Goal: Task Accomplishment & Management: Manage account settings

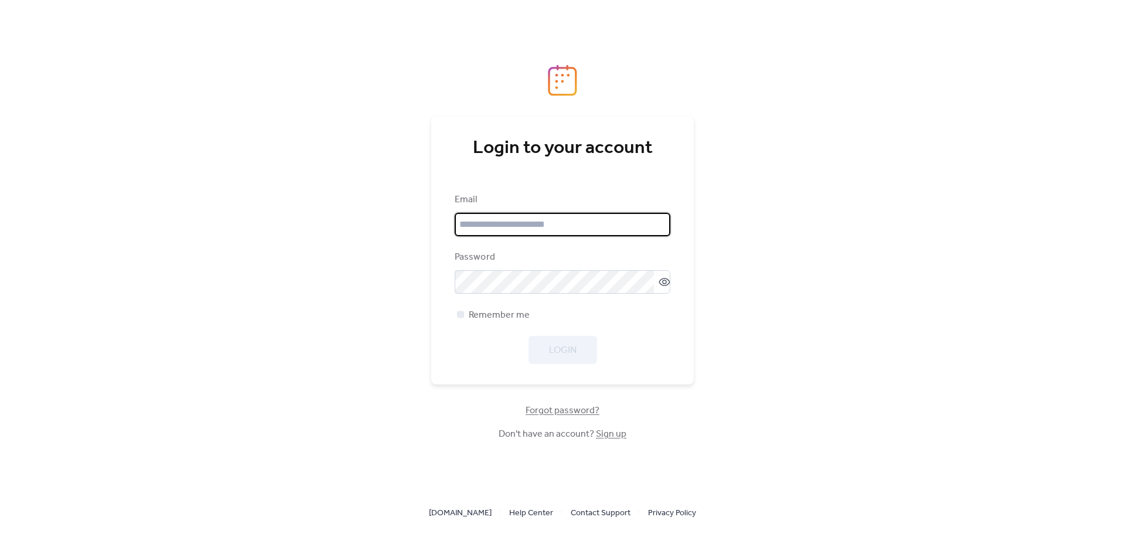
click at [499, 229] on input "email" at bounding box center [563, 224] width 216 height 23
type input "**********"
click at [572, 354] on span "Login" at bounding box center [563, 350] width 28 height 14
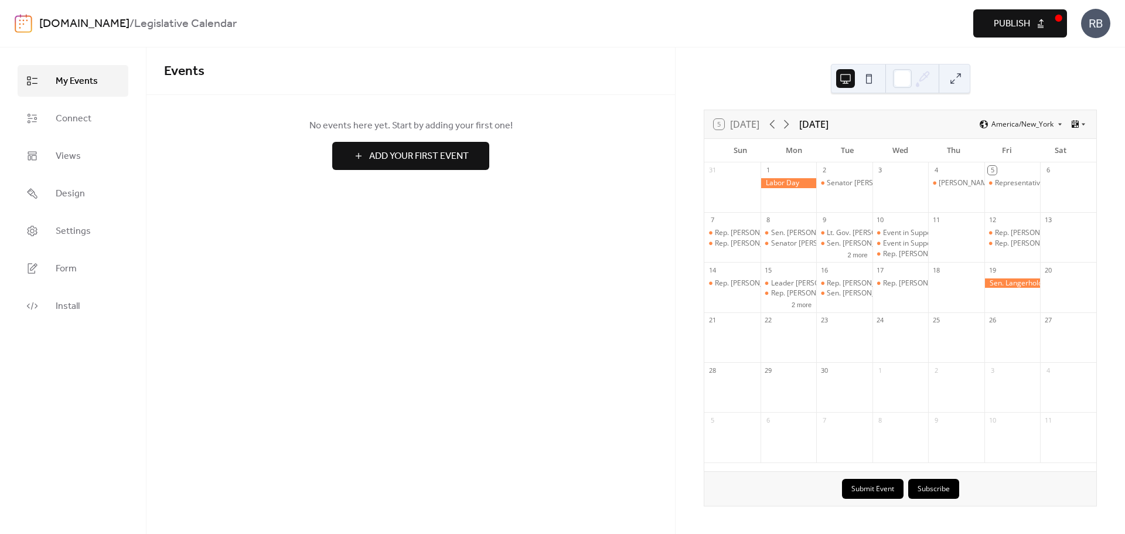
click at [25, 22] on img at bounding box center [24, 23] width 18 height 19
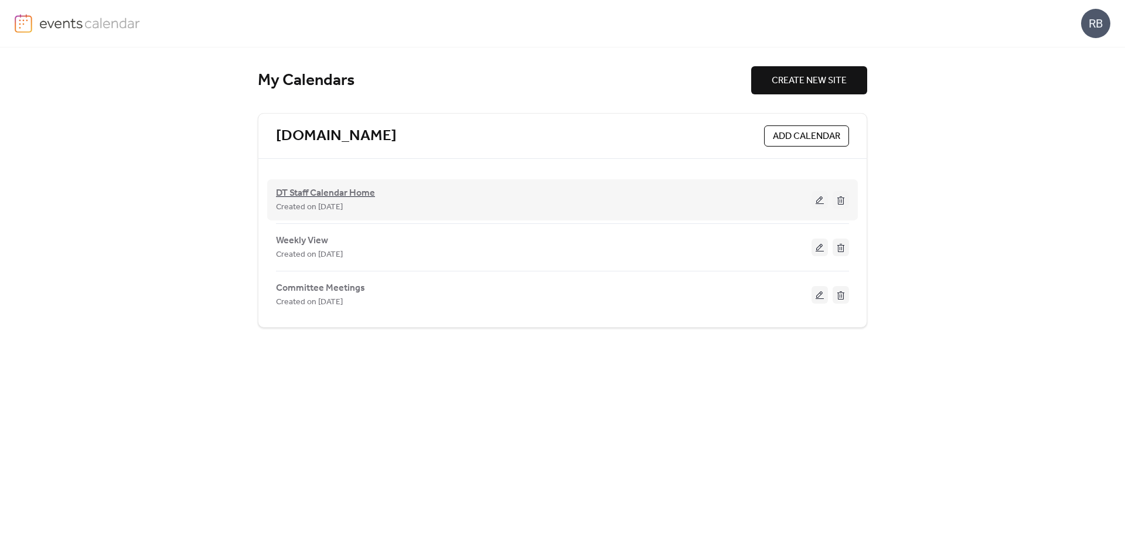
click at [332, 193] on span "DT Staff Calendar Home" at bounding box center [325, 193] width 99 height 14
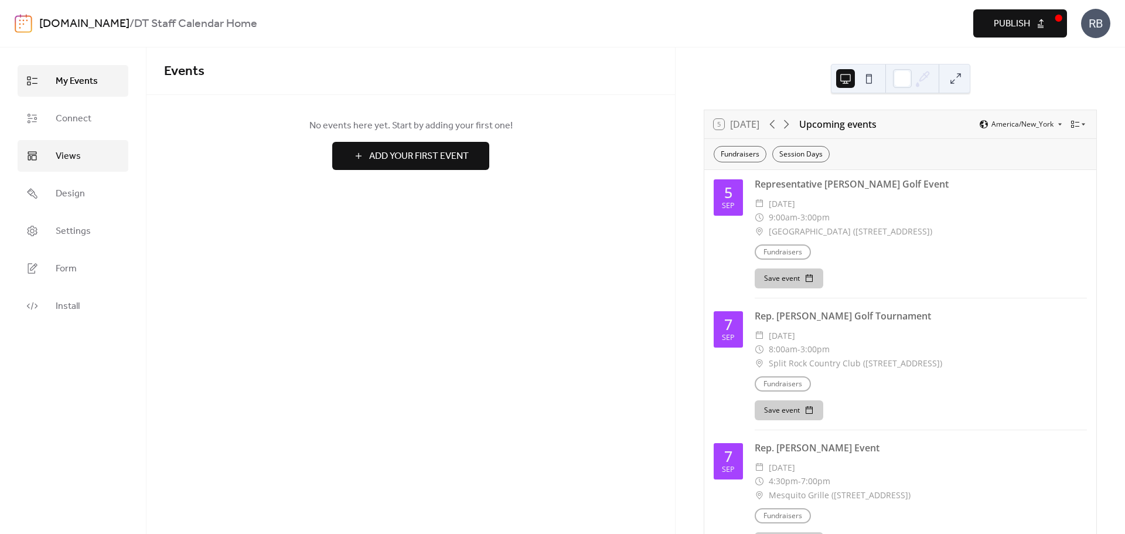
click at [59, 151] on span "Views" at bounding box center [68, 156] width 25 height 14
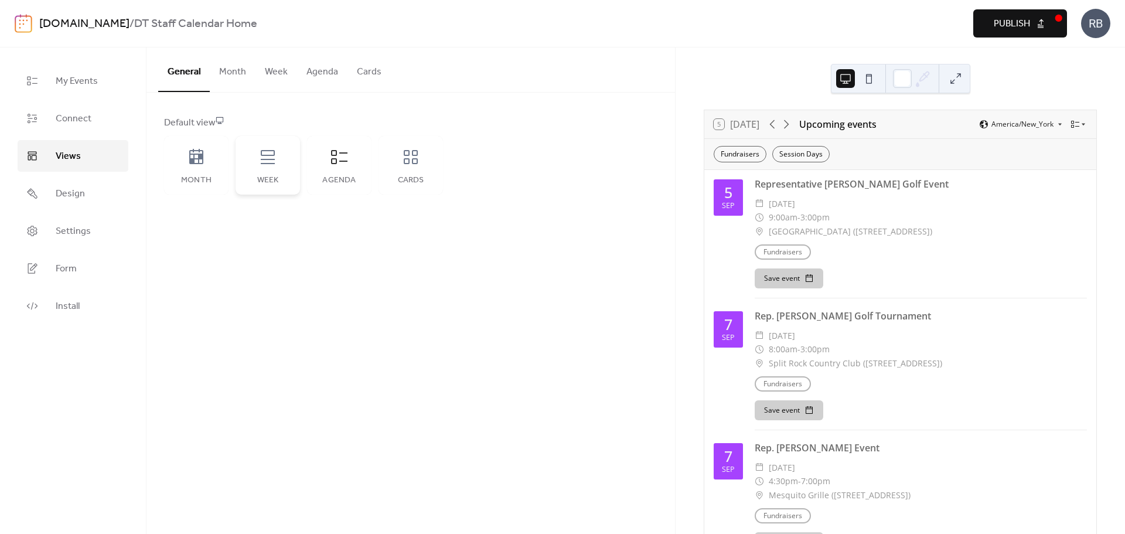
click at [268, 164] on icon at bounding box center [268, 157] width 14 height 14
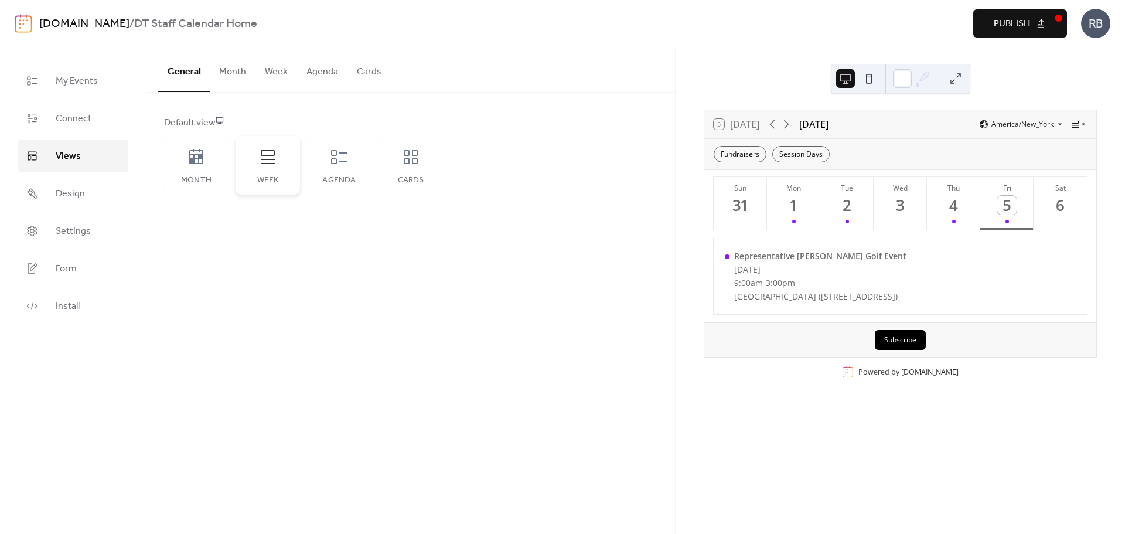
click at [268, 165] on icon at bounding box center [267, 157] width 19 height 19
click at [345, 167] on div "Agenda" at bounding box center [339, 165] width 64 height 59
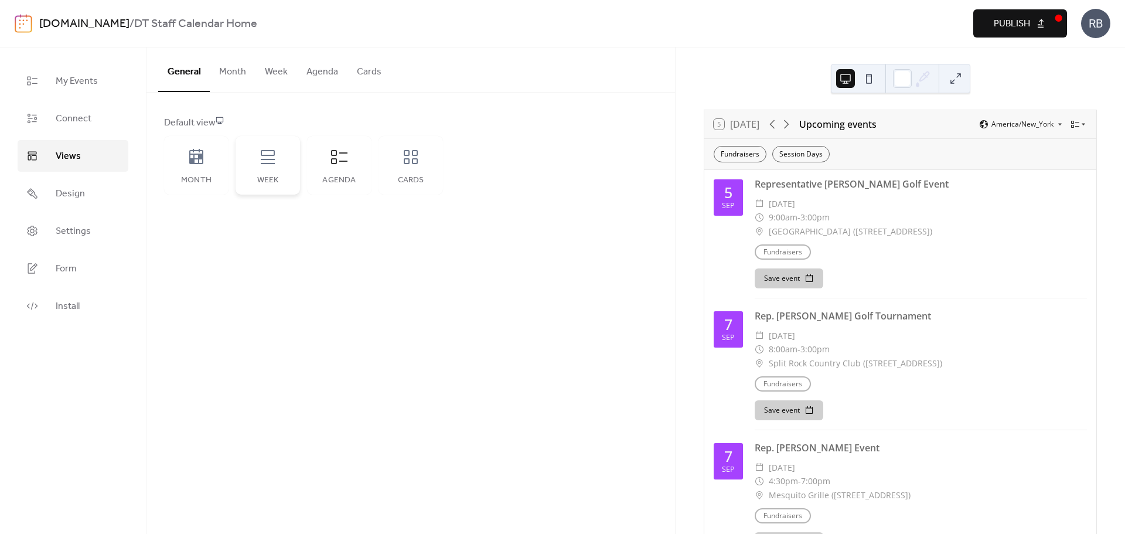
click at [281, 173] on div "Week" at bounding box center [267, 165] width 64 height 59
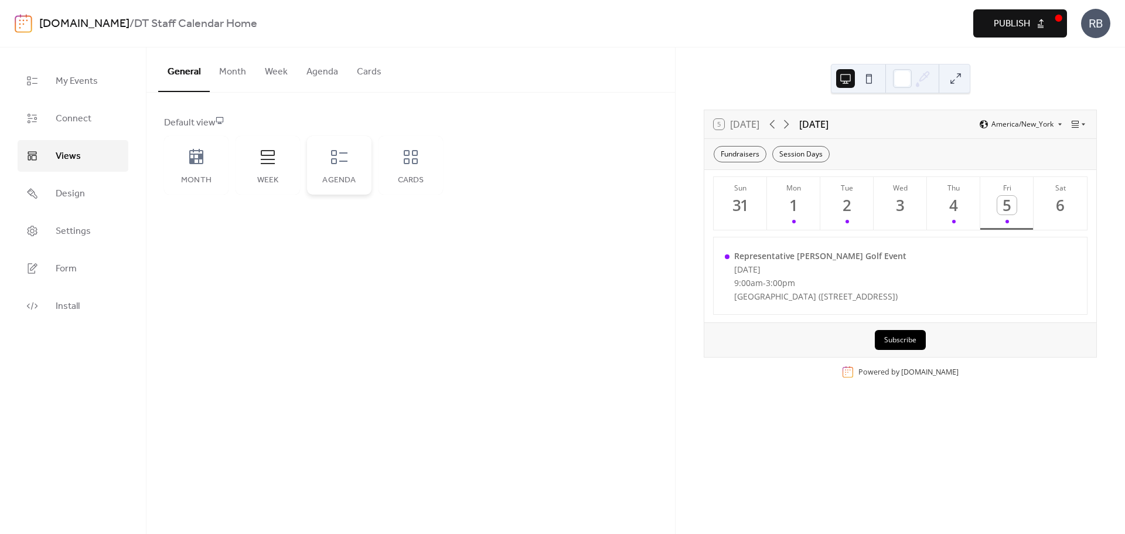
click at [328, 179] on div "Agenda" at bounding box center [339, 180] width 41 height 9
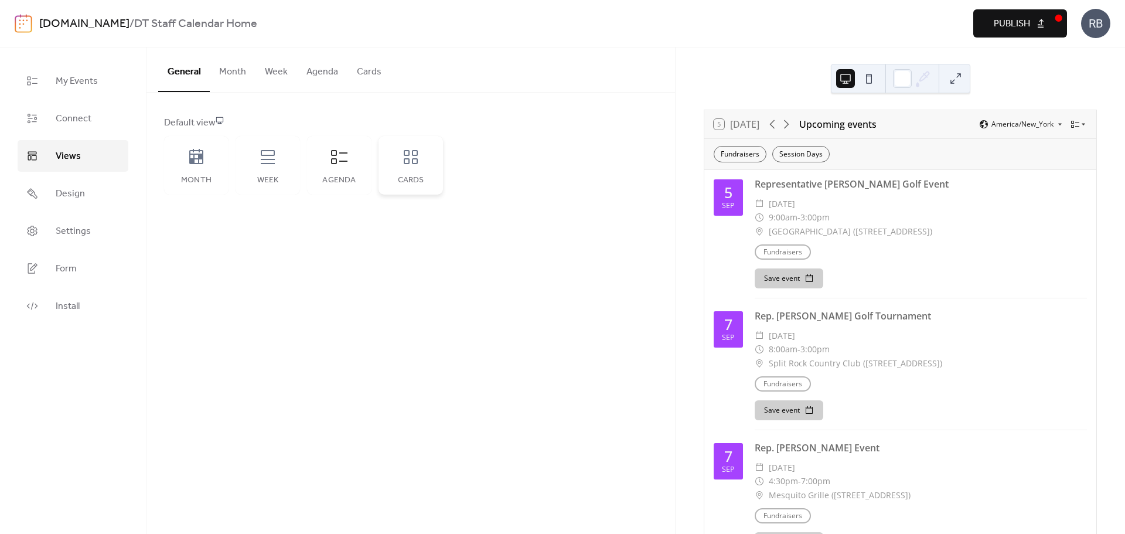
click at [415, 175] on div "Cards" at bounding box center [410, 165] width 64 height 59
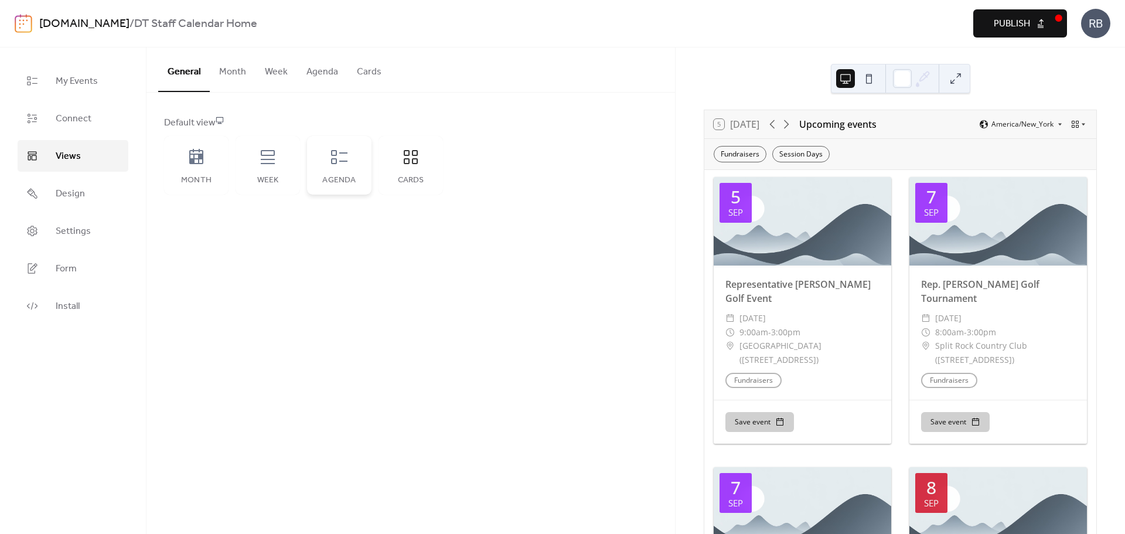
click at [336, 161] on icon at bounding box center [339, 157] width 16 height 14
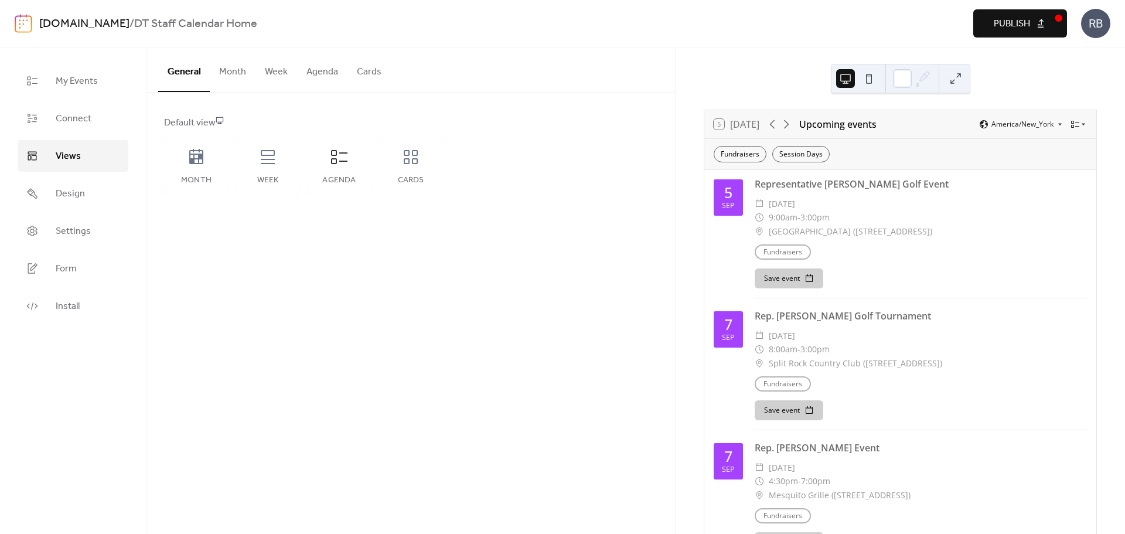
click at [322, 73] on button "Agenda" at bounding box center [322, 68] width 50 height 43
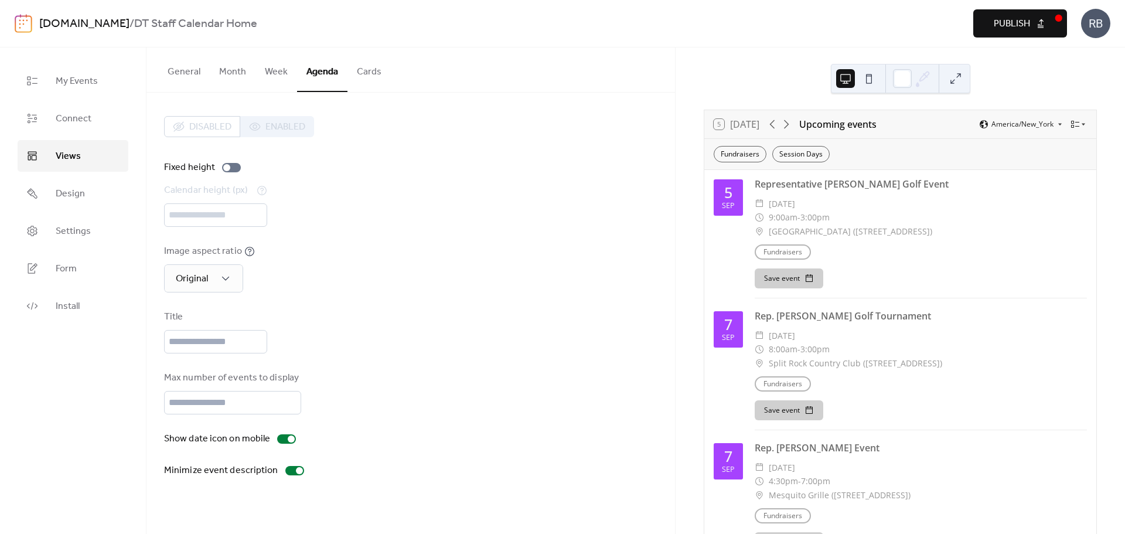
drag, startPoint x: 529, startPoint y: 142, endPoint x: 476, endPoint y: 133, distance: 54.1
click at [528, 142] on div "Disabled Enabled" at bounding box center [410, 129] width 493 height 27
click at [26, 18] on img at bounding box center [24, 23] width 18 height 19
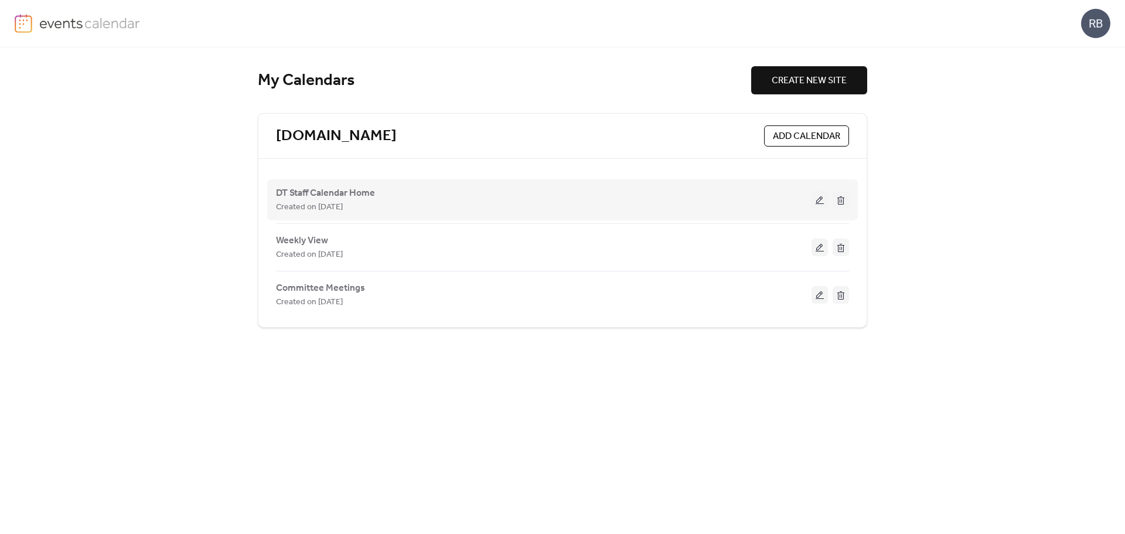
click at [435, 205] on div "Created on [DATE]" at bounding box center [543, 207] width 535 height 14
click at [820, 200] on button at bounding box center [819, 200] width 16 height 18
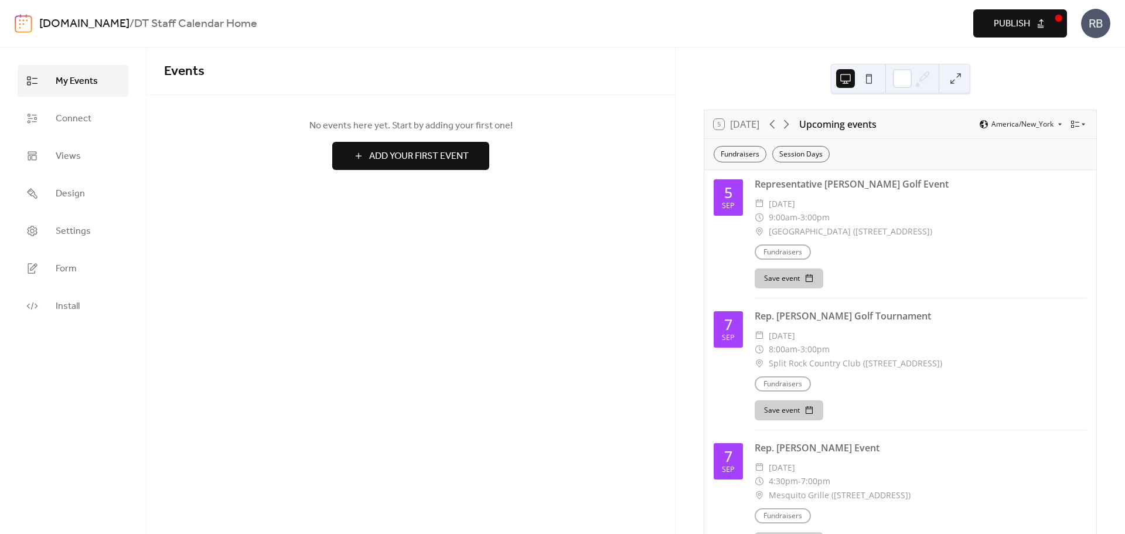
click at [795, 200] on span "[DATE]" at bounding box center [781, 204] width 26 height 14
click at [597, 251] on div "Events No events here yet. Start by adding your first one! Add Your First Event…" at bounding box center [410, 290] width 528 height 486
click at [75, 159] on span "Views" at bounding box center [68, 156] width 25 height 14
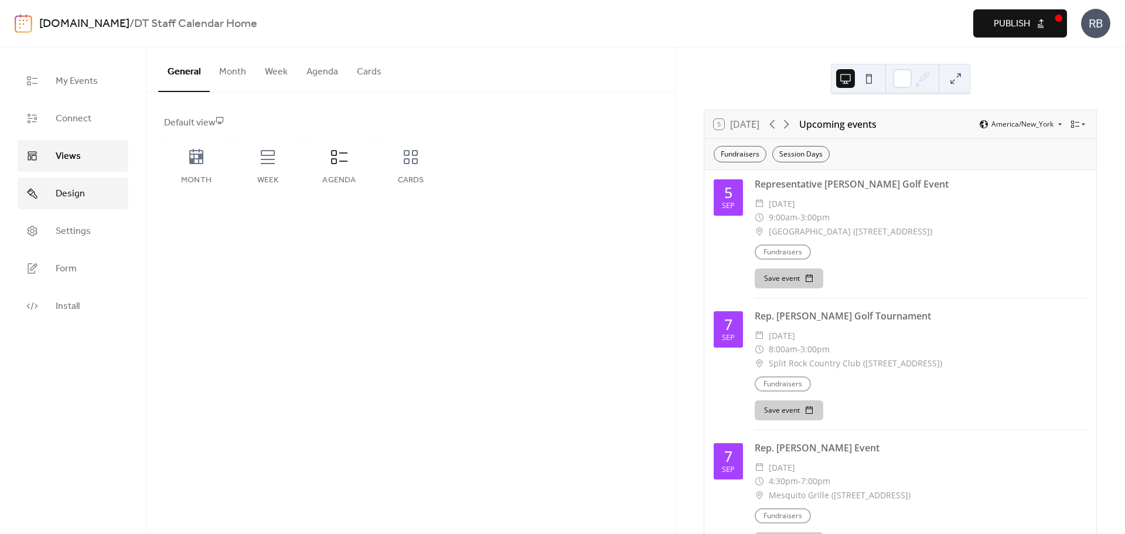
click at [72, 193] on span "Design" at bounding box center [70, 194] width 29 height 14
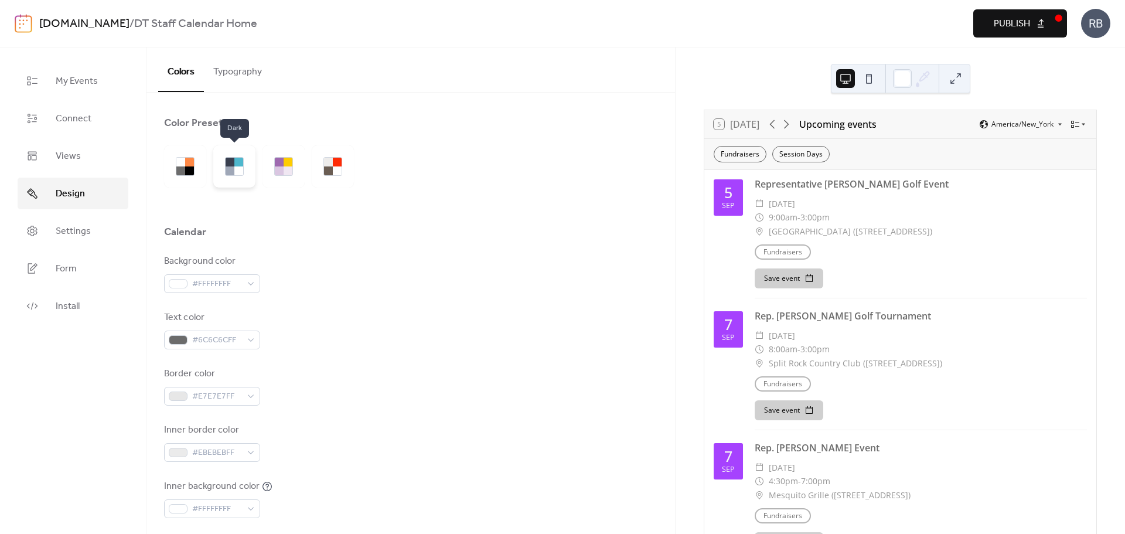
click at [238, 166] on div at bounding box center [238, 170] width 9 height 9
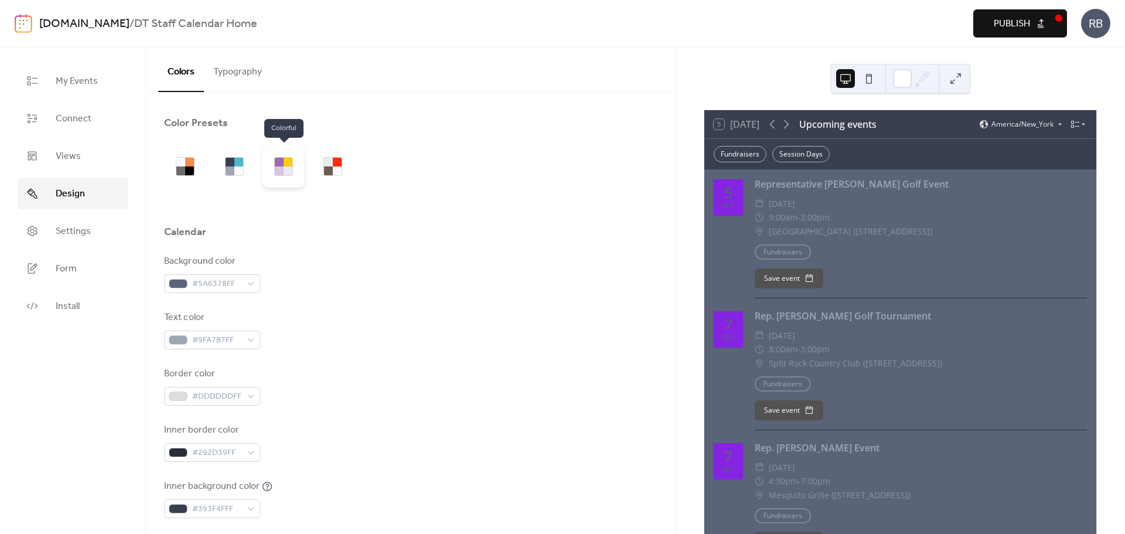
click at [295, 170] on div at bounding box center [283, 166] width 42 height 42
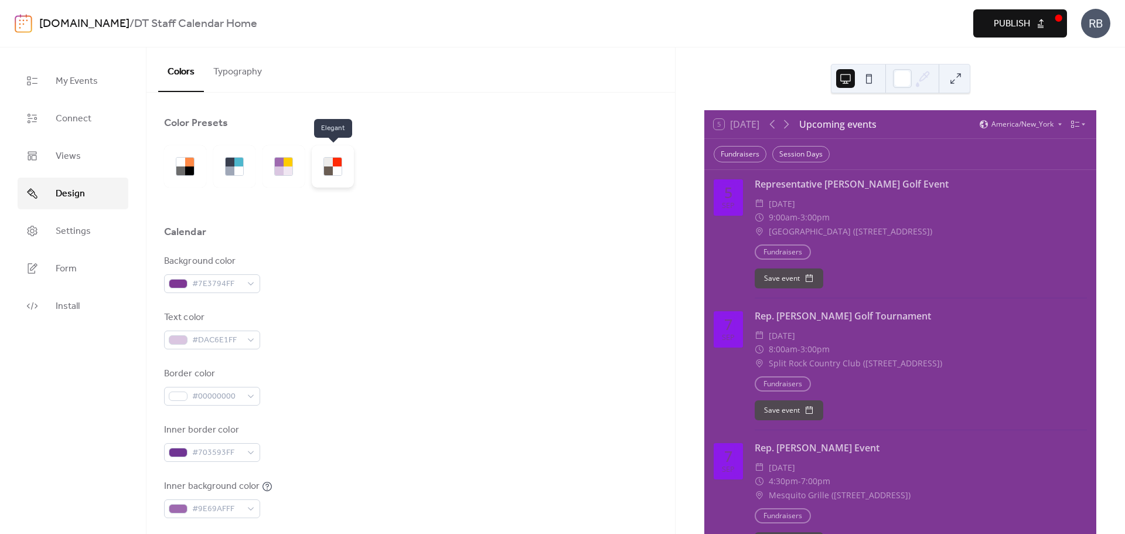
click at [327, 169] on div at bounding box center [328, 170] width 9 height 9
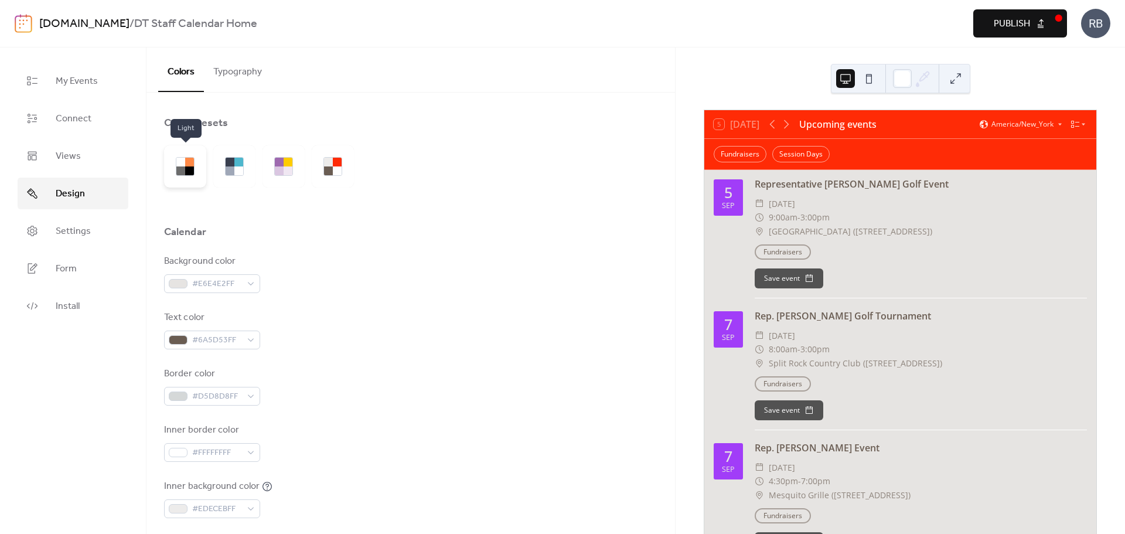
click at [186, 167] on div at bounding box center [189, 170] width 9 height 9
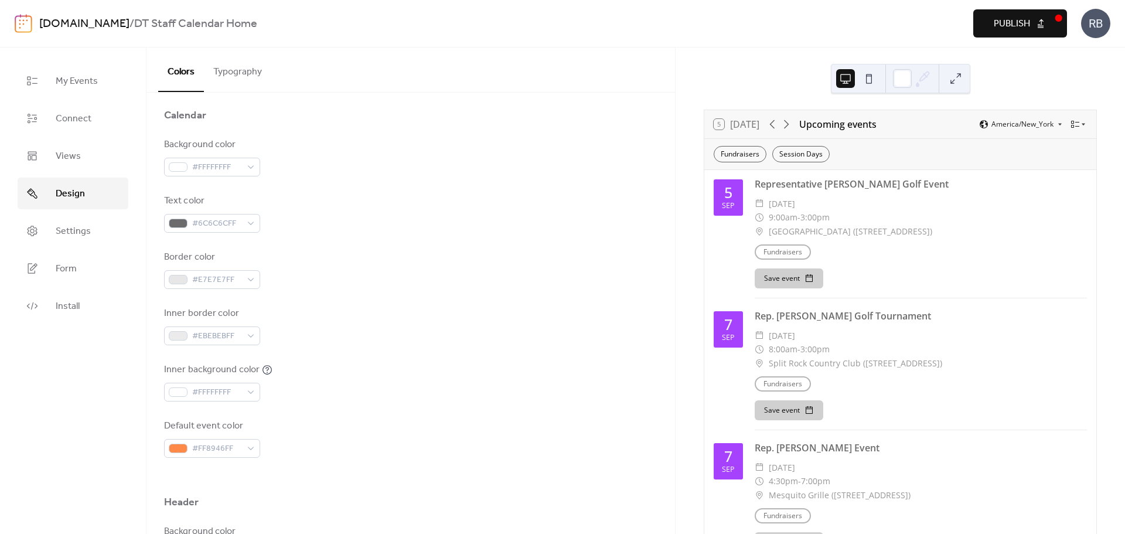
scroll to position [117, 0]
click at [241, 224] on span "#6C6C6CFF" at bounding box center [216, 223] width 49 height 14
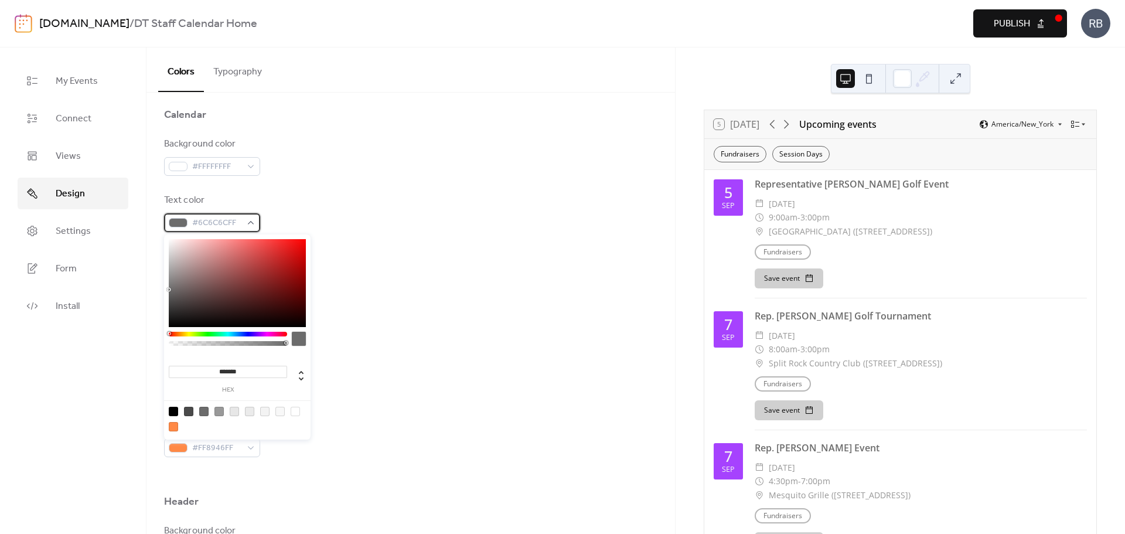
click at [240, 224] on span "#6C6C6CFF" at bounding box center [216, 223] width 49 height 14
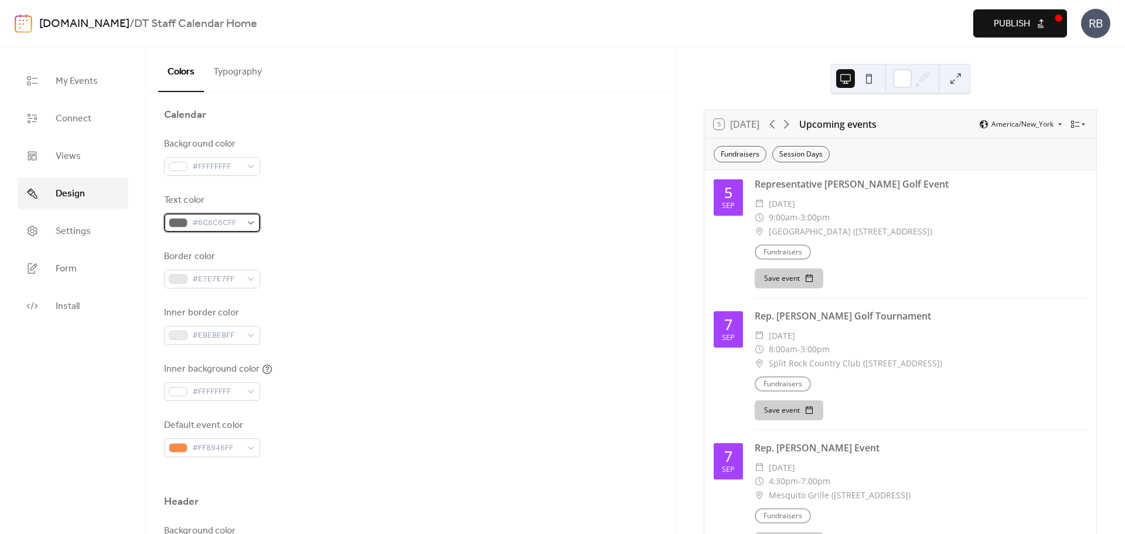
click at [240, 224] on span "#6C6C6CFF" at bounding box center [216, 223] width 49 height 14
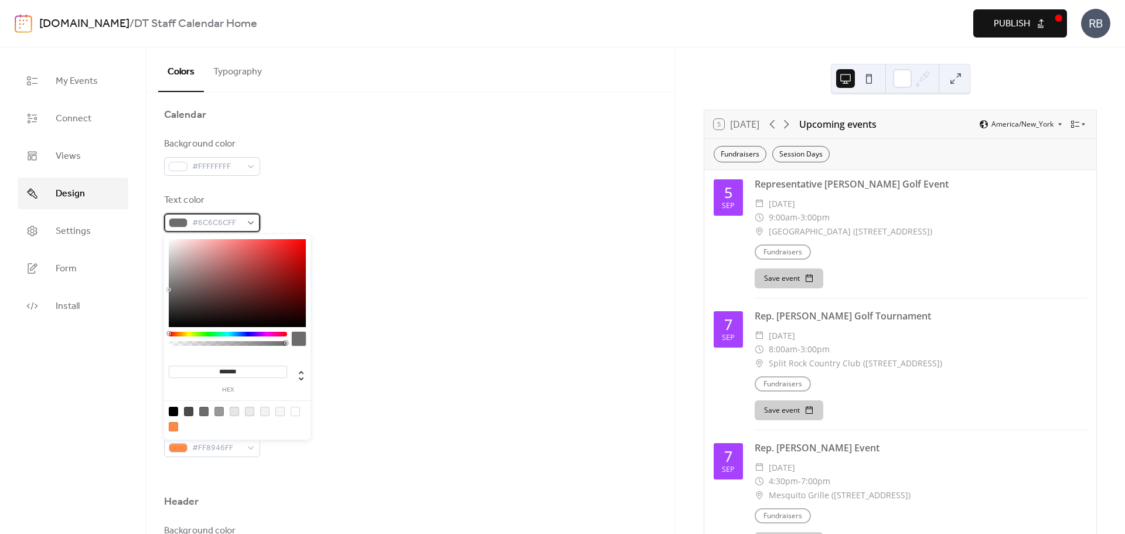
click at [240, 224] on span "#6C6C6CFF" at bounding box center [216, 223] width 49 height 14
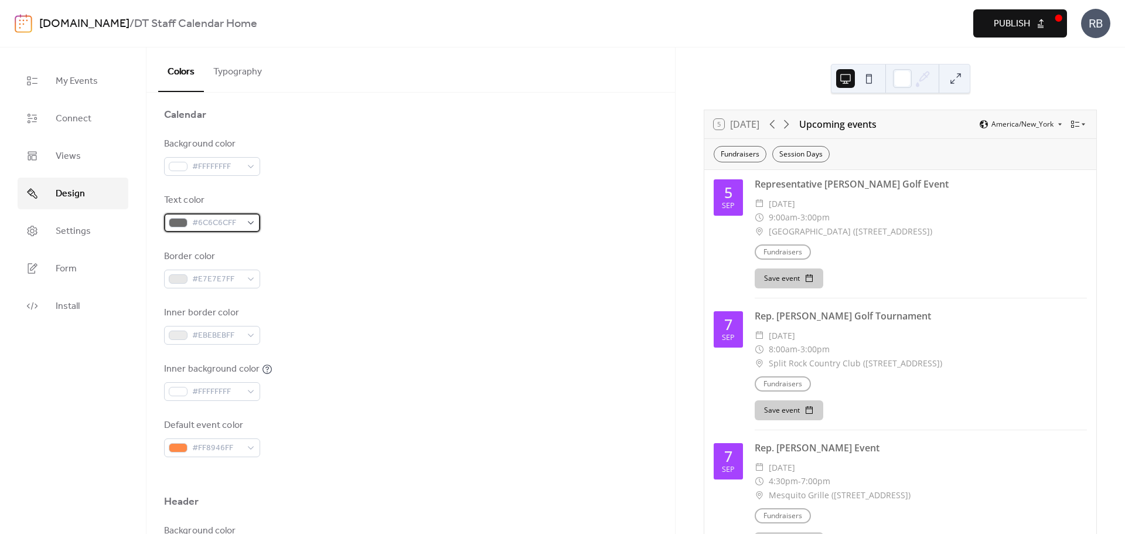
click at [240, 224] on span "#6C6C6CFF" at bounding box center [216, 223] width 49 height 14
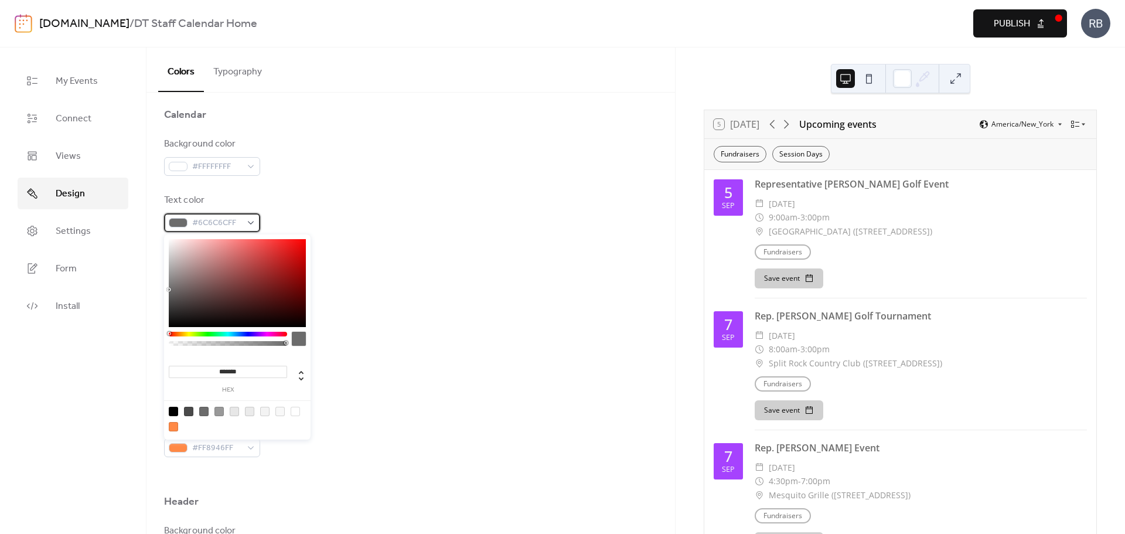
click at [240, 224] on span "#6C6C6CFF" at bounding box center [216, 223] width 49 height 14
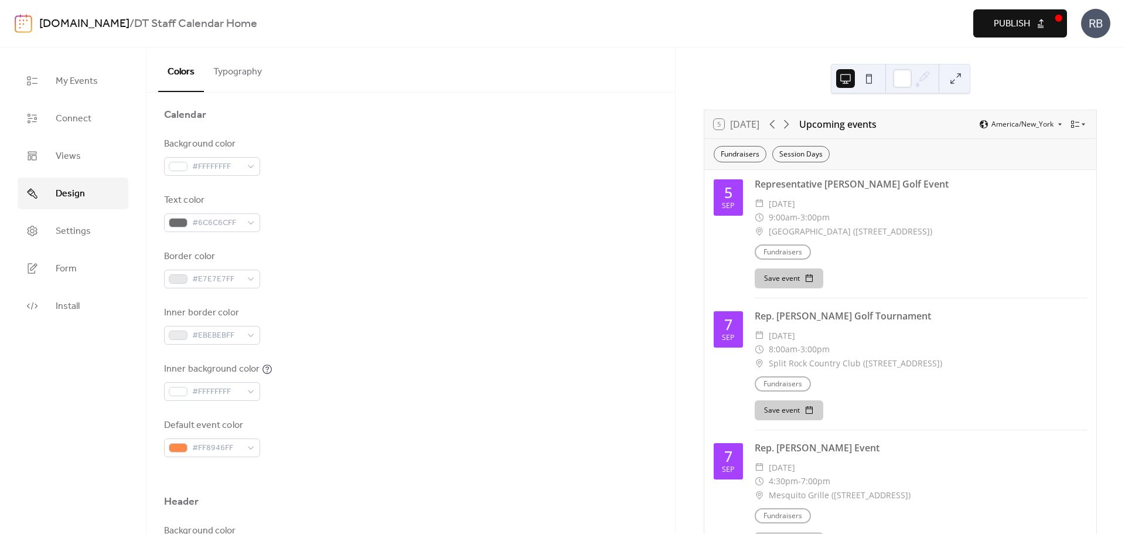
click at [320, 217] on div "Text color #6C6C6CFF" at bounding box center [410, 212] width 493 height 39
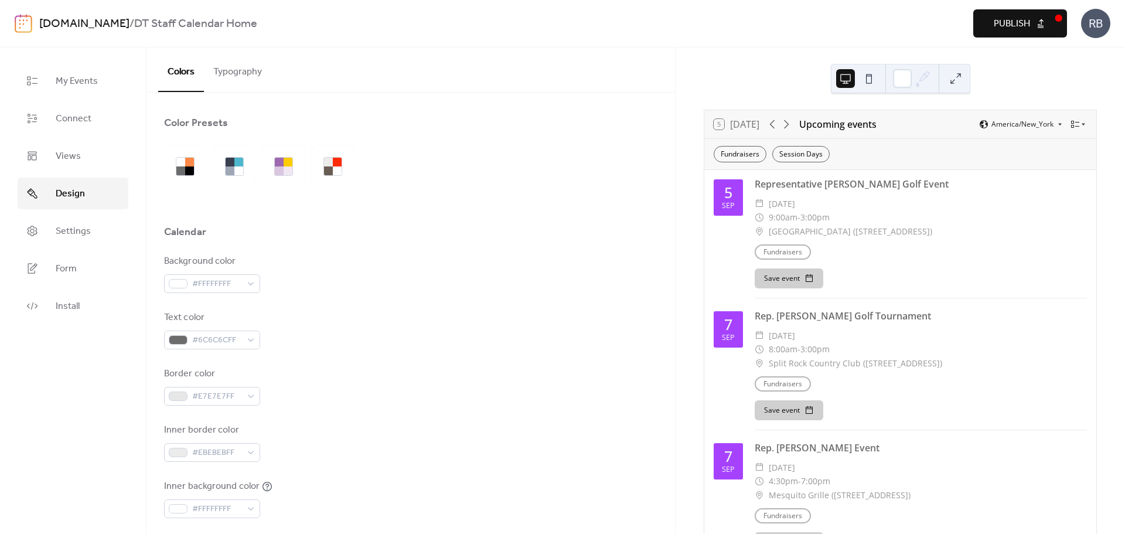
click at [236, 67] on button "Typography" at bounding box center [237, 68] width 67 height 43
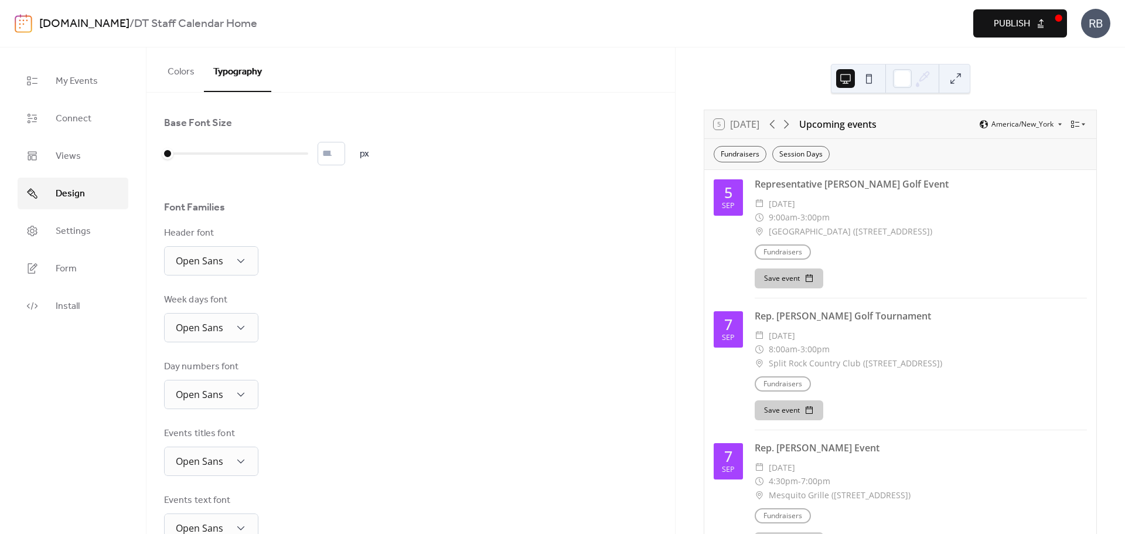
click at [180, 71] on button "Colors" at bounding box center [181, 68] width 46 height 43
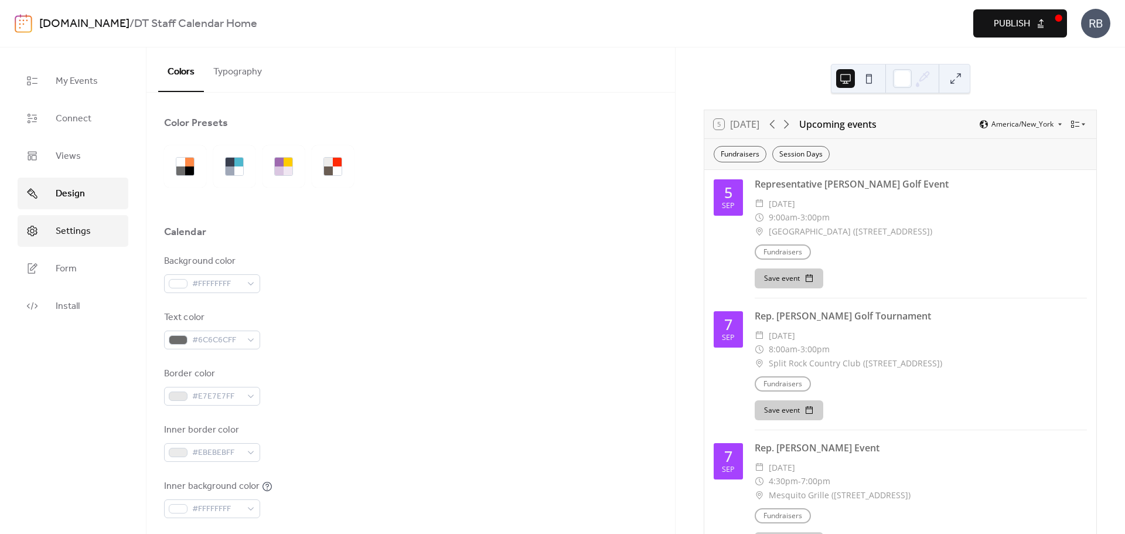
click at [82, 228] on span "Settings" at bounding box center [73, 231] width 35 height 14
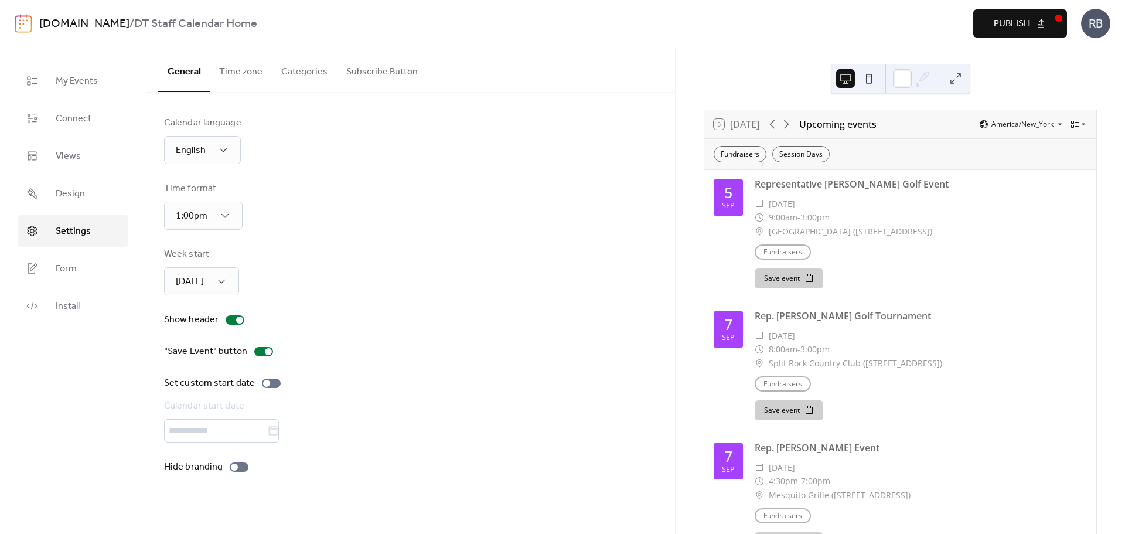
drag, startPoint x: 265, startPoint y: 169, endPoint x: 276, endPoint y: 197, distance: 30.5
click at [275, 189] on div "Calendar language English Time format 1:00pm Week start [DATE] Show header "Sav…" at bounding box center [410, 295] width 493 height 358
click at [334, 223] on div "Time format 1:00pm" at bounding box center [410, 206] width 493 height 48
drag, startPoint x: 211, startPoint y: 366, endPoint x: 229, endPoint y: 356, distance: 20.2
click at [229, 356] on div "Calendar language English Time format 1:00pm Week start [DATE] Show header "Sav…" at bounding box center [410, 295] width 493 height 358
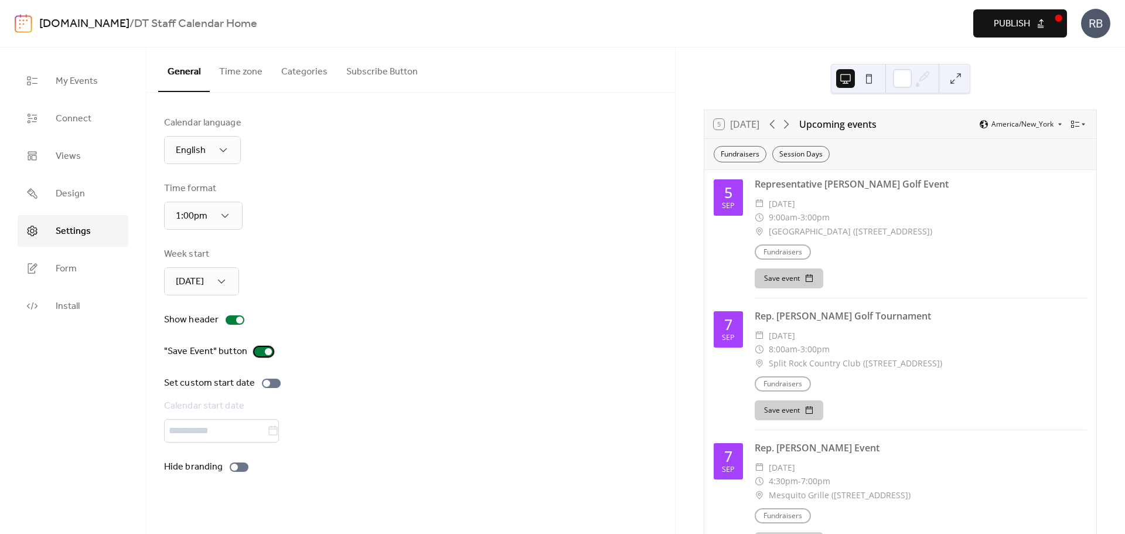
click at [196, 355] on div ""Save Event" button" at bounding box center [205, 351] width 83 height 14
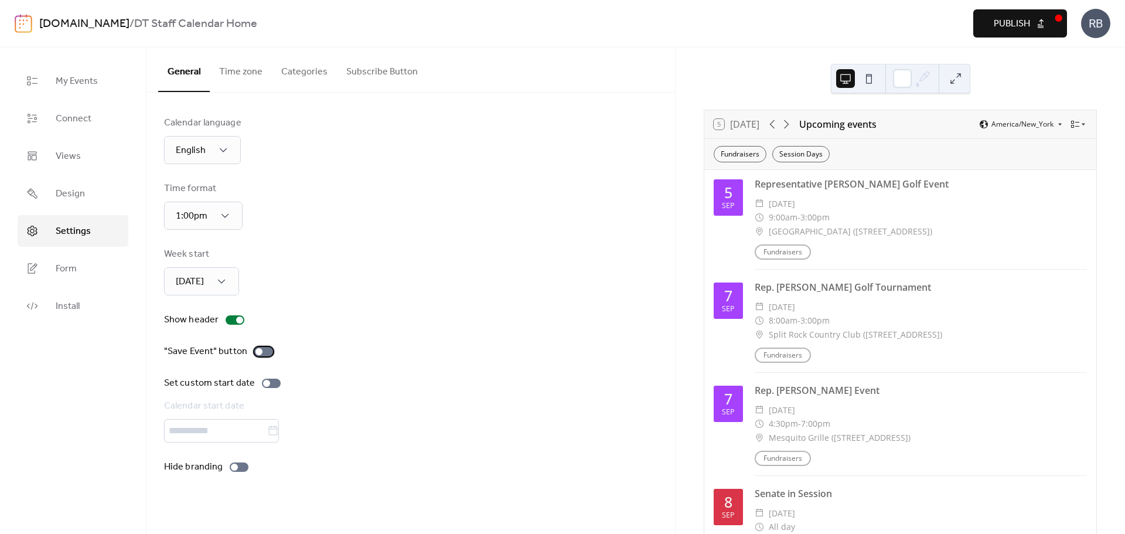
click at [264, 353] on div at bounding box center [263, 351] width 19 height 9
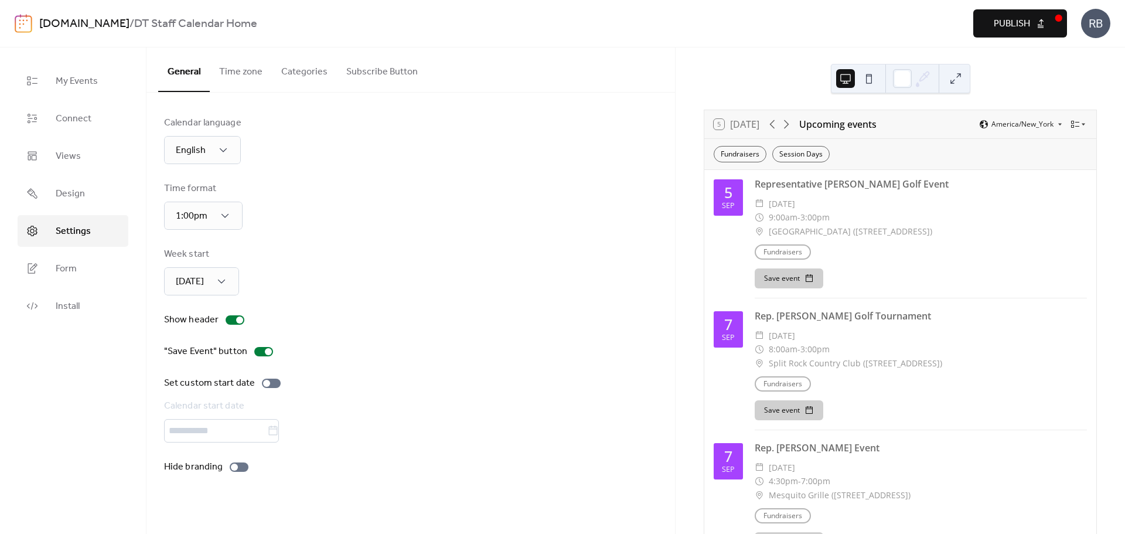
click at [301, 70] on button "Categories" at bounding box center [304, 68] width 65 height 43
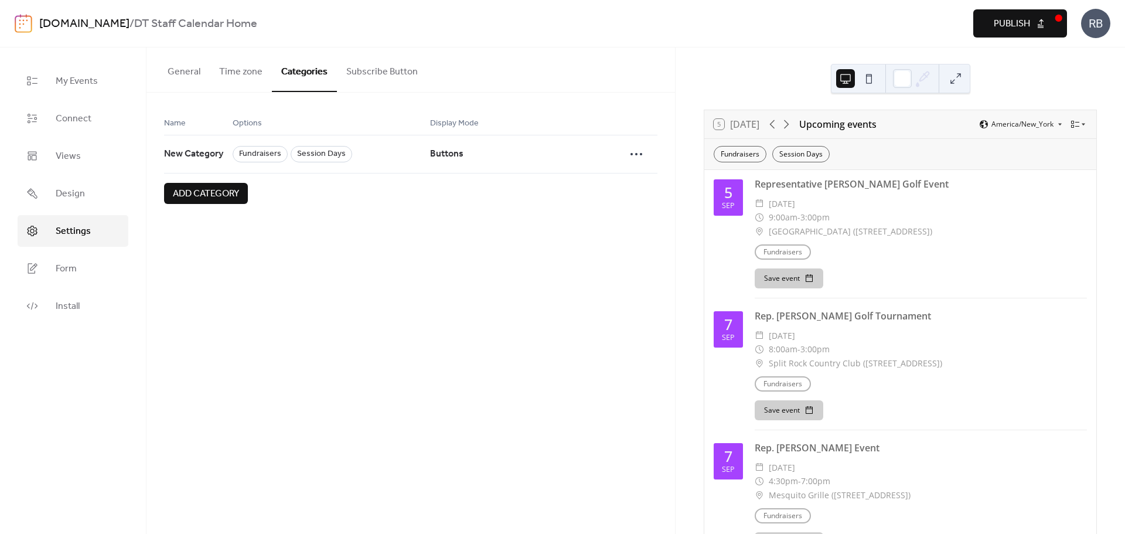
click at [376, 74] on button "Subscribe Button" at bounding box center [382, 68] width 90 height 43
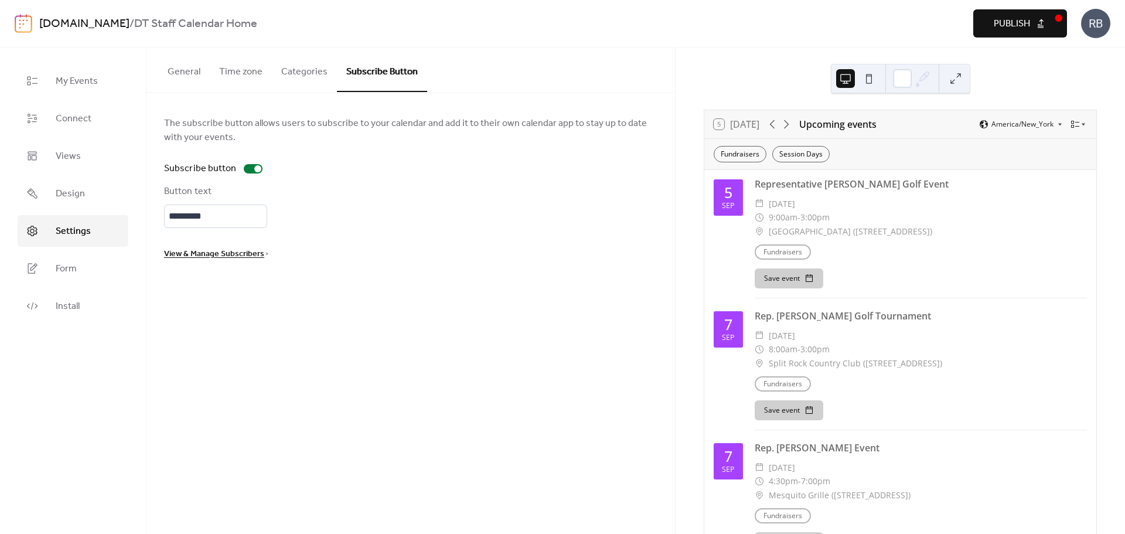
click at [187, 77] on button "General" at bounding box center [184, 68] width 52 height 43
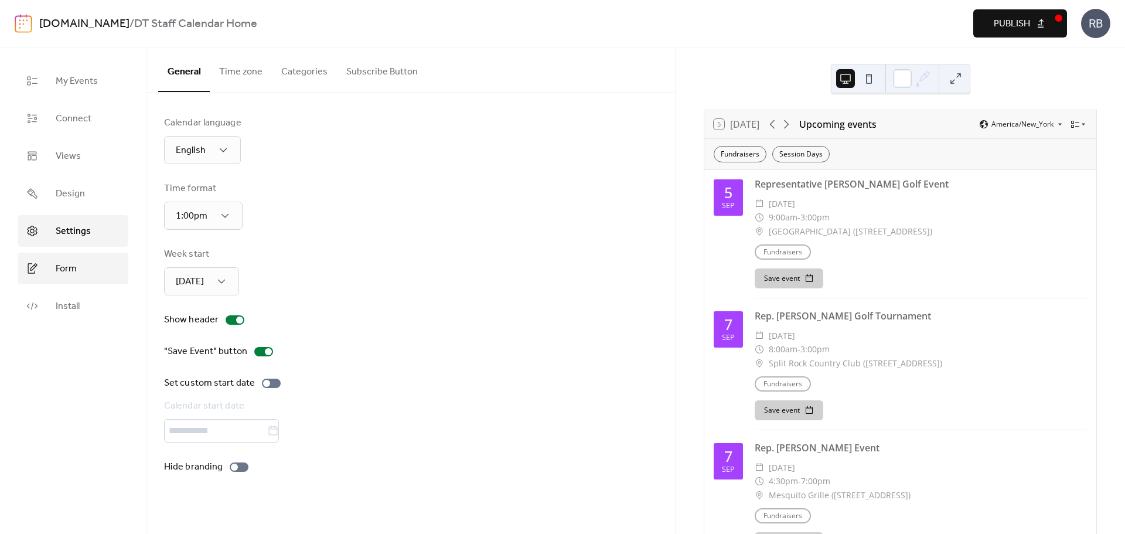
click at [72, 268] on span "Form" at bounding box center [66, 269] width 21 height 14
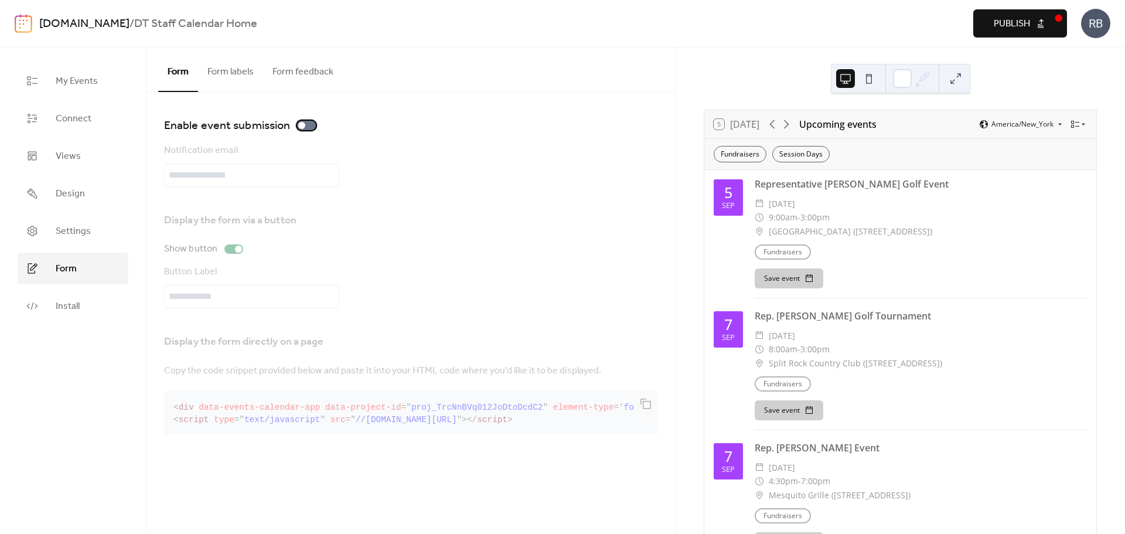
click at [242, 125] on span "Enable event submission" at bounding box center [227, 126] width 126 height 19
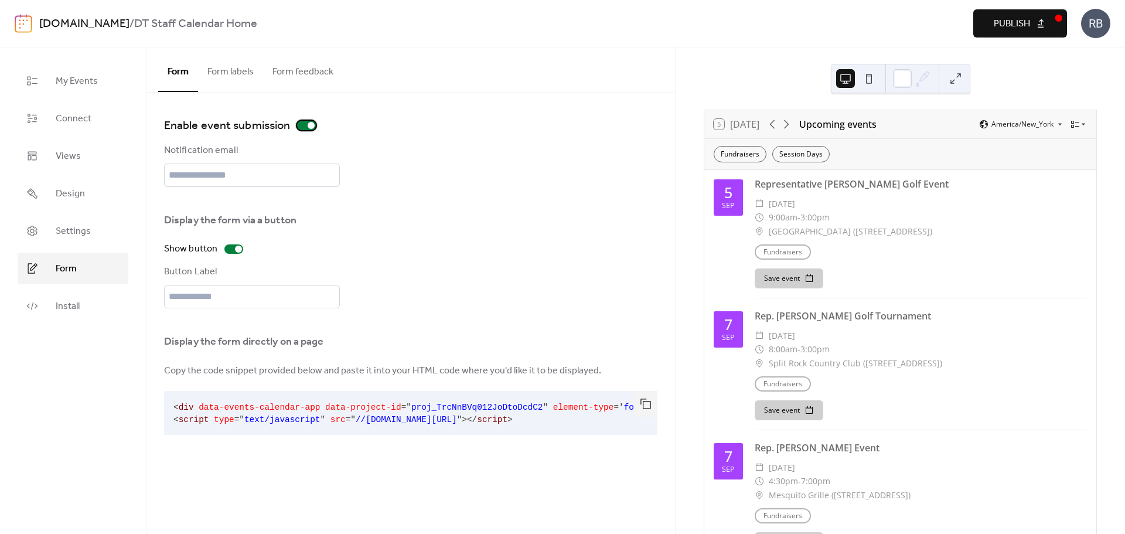
click at [242, 125] on span "Enable event submission" at bounding box center [227, 126] width 126 height 19
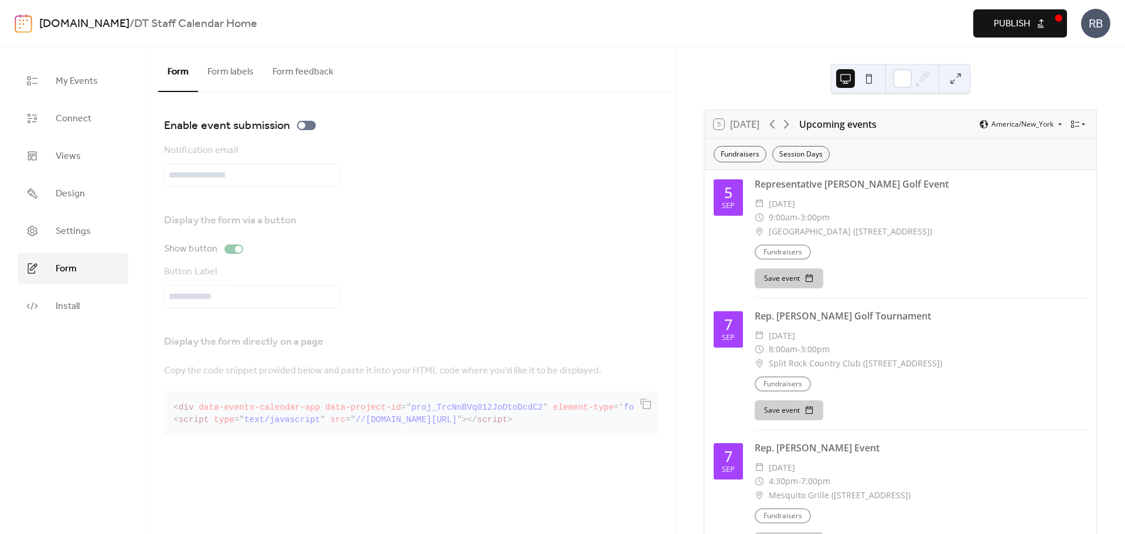
click at [238, 153] on div "Notification email" at bounding box center [410, 165] width 493 height 43
click at [310, 124] on div at bounding box center [306, 125] width 19 height 9
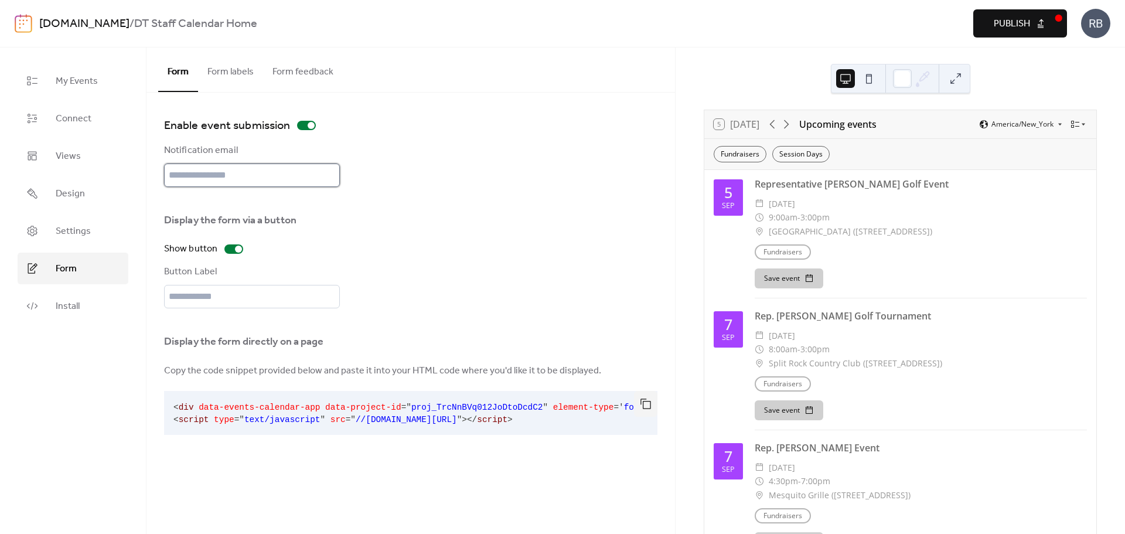
click at [271, 174] on input "text" at bounding box center [252, 174] width 176 height 23
type input "**********"
click at [368, 211] on div "Display the form via a button Show button Button Label" at bounding box center [410, 256] width 493 height 104
click at [235, 297] on input "text" at bounding box center [252, 296] width 176 height 23
type input "**********"
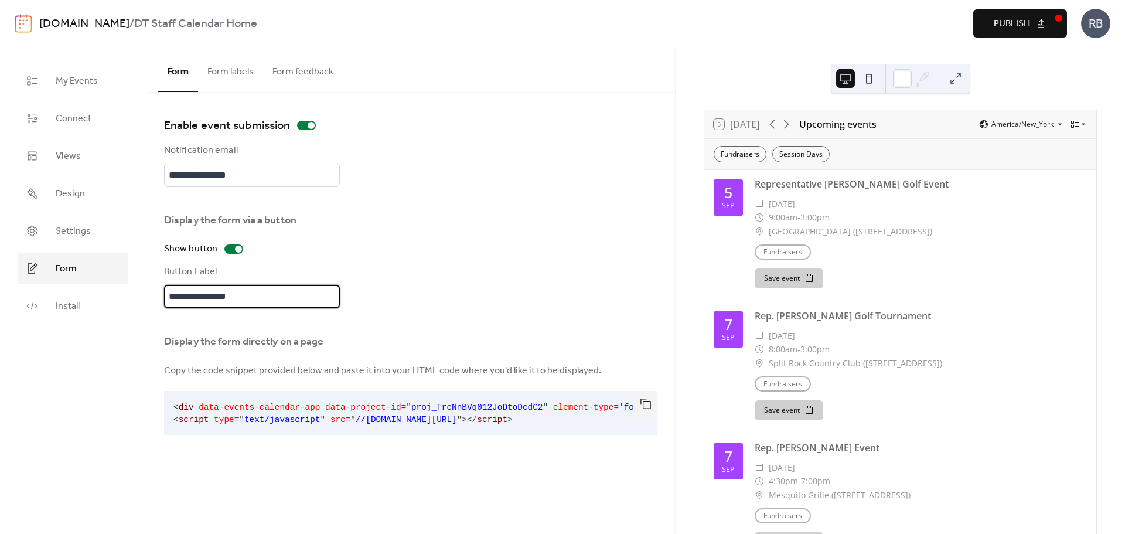
click at [370, 327] on div "Display the form directly on a page" at bounding box center [410, 340] width 493 height 29
click at [254, 342] on div "Display the form directly on a page" at bounding box center [409, 341] width 491 height 14
click at [312, 343] on div "Display the form directly on a page" at bounding box center [409, 341] width 491 height 14
click at [445, 210] on div "**********" at bounding box center [410, 256] width 493 height 104
click at [230, 73] on button "Form labels" at bounding box center [230, 68] width 65 height 43
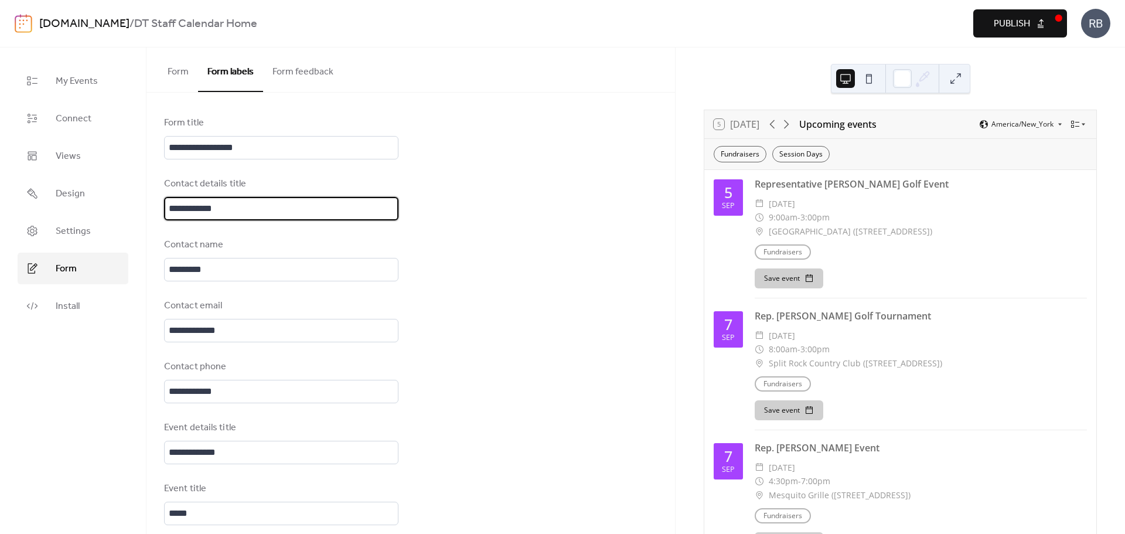
click at [250, 205] on input "**********" at bounding box center [281, 208] width 234 height 23
drag, startPoint x: 240, startPoint y: 204, endPoint x: 188, endPoint y: 211, distance: 52.0
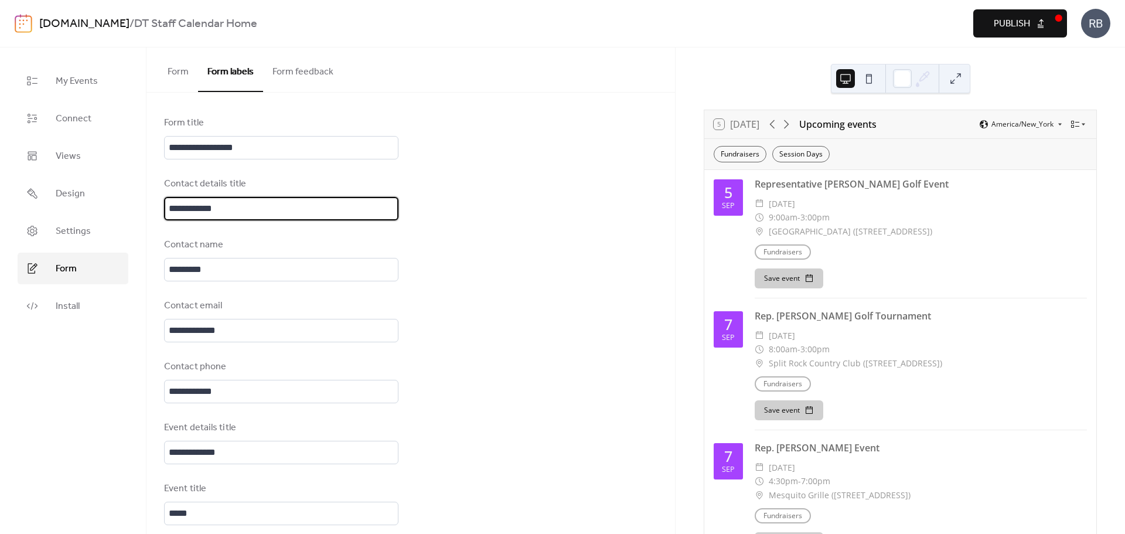
click at [188, 211] on input "**********" at bounding box center [281, 208] width 234 height 23
type input "**********"
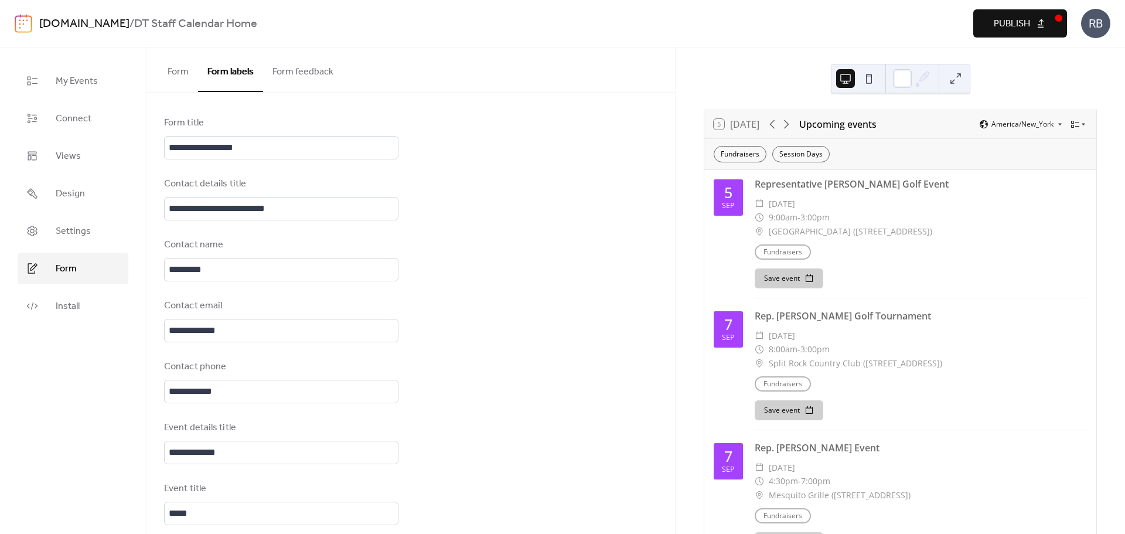
click at [306, 73] on button "Form feedback" at bounding box center [303, 68] width 80 height 43
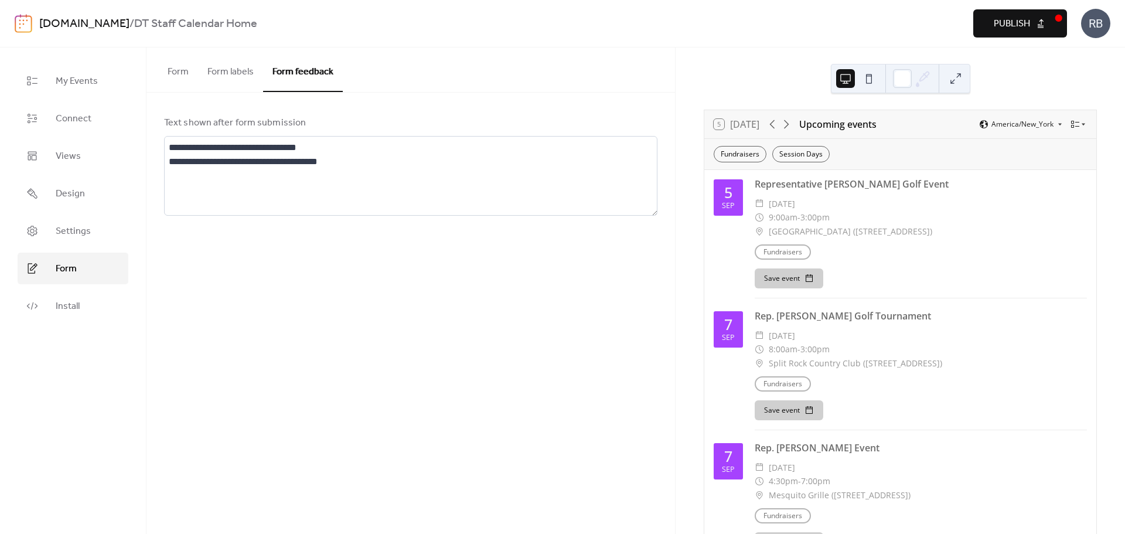
click at [351, 108] on div "**********" at bounding box center [410, 166] width 528 height 146
click at [179, 71] on button "Form" at bounding box center [178, 68] width 40 height 43
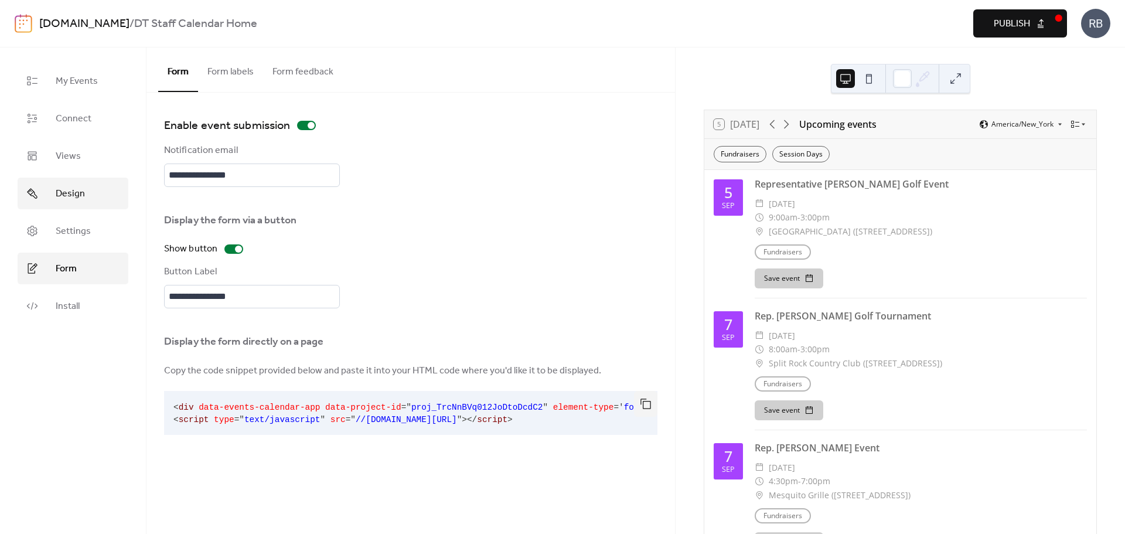
click at [81, 203] on link "Design" at bounding box center [73, 193] width 111 height 32
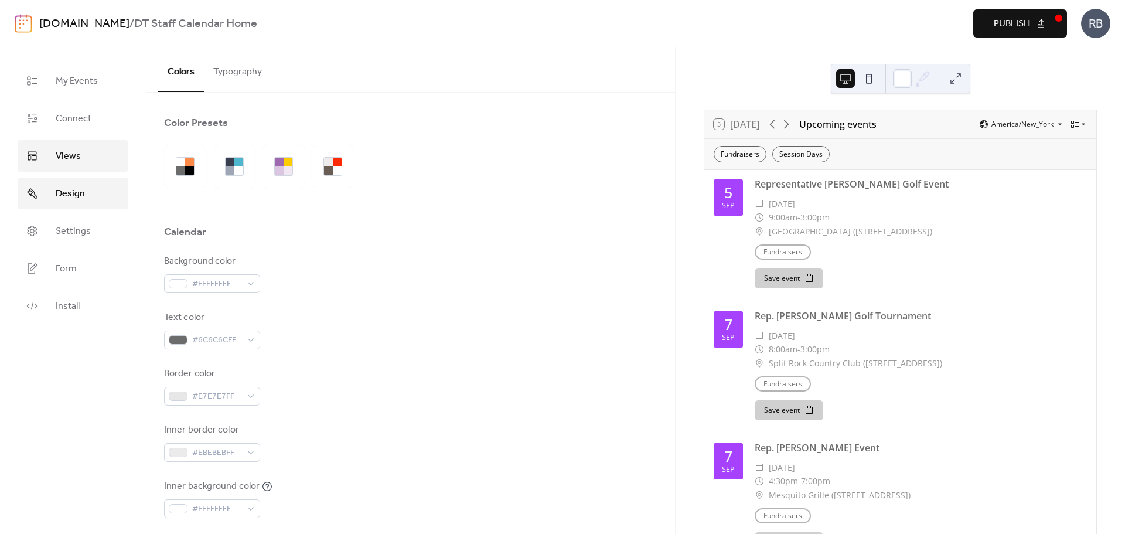
click at [76, 163] on span "Views" at bounding box center [68, 156] width 25 height 14
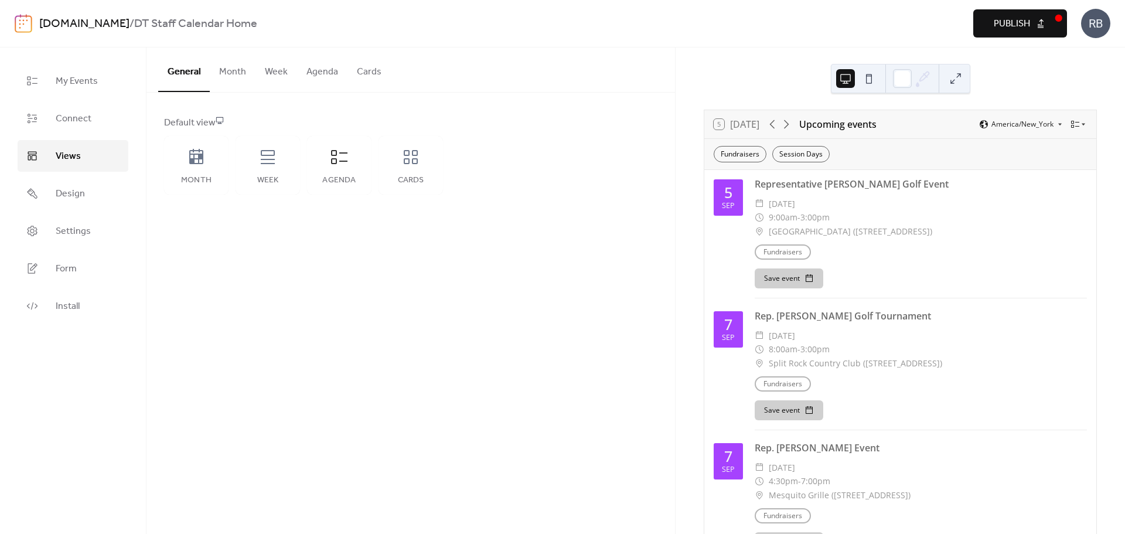
click at [313, 284] on div "General Month Week Agenda Cards Default view Month Week Agenda Cards Disabled E…" at bounding box center [410, 290] width 528 height 486
click at [336, 170] on div "Agenda" at bounding box center [339, 165] width 64 height 59
click at [324, 74] on button "Agenda" at bounding box center [322, 68] width 50 height 43
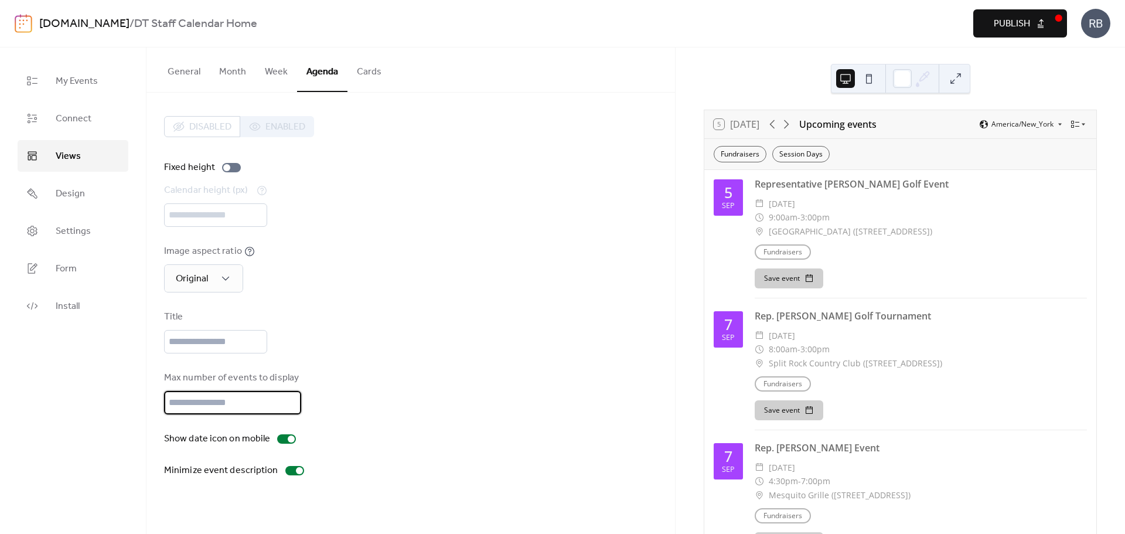
click at [289, 399] on input "**" at bounding box center [232, 402] width 137 height 23
click at [288, 399] on input "**" at bounding box center [232, 402] width 137 height 23
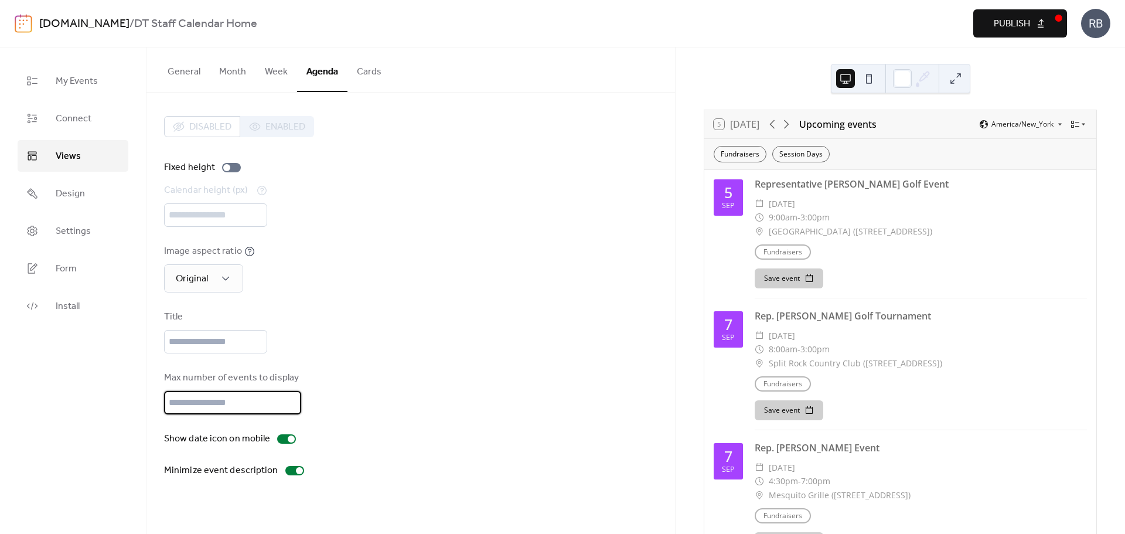
click at [288, 399] on input "**" at bounding box center [232, 402] width 137 height 23
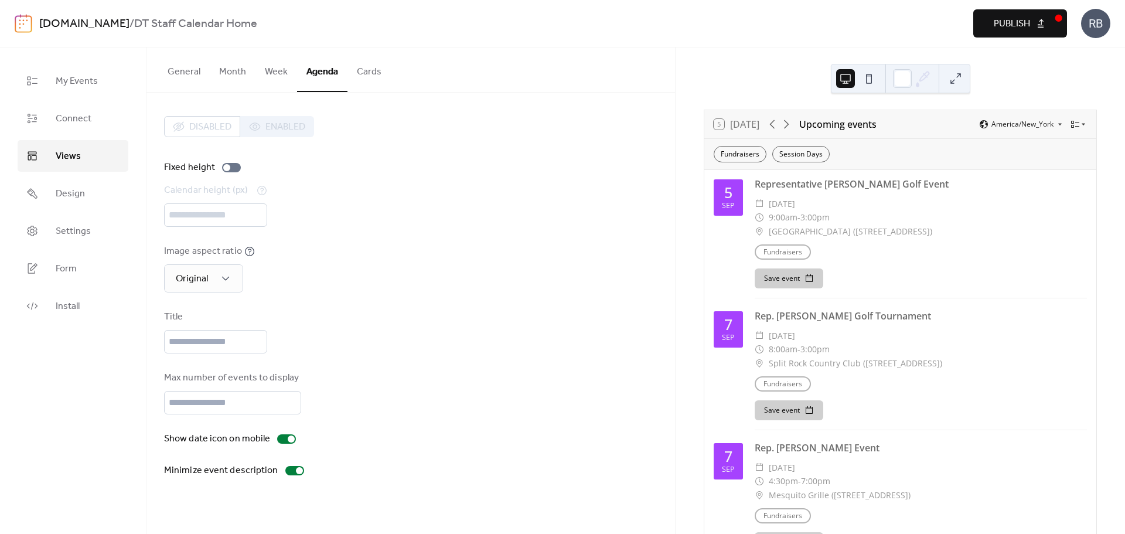
click at [374, 366] on div "Disabled Enabled Fixed height Calendar height (px) *** Image aspect ratio Origi…" at bounding box center [410, 296] width 493 height 361
click at [288, 407] on input "**" at bounding box center [232, 402] width 137 height 23
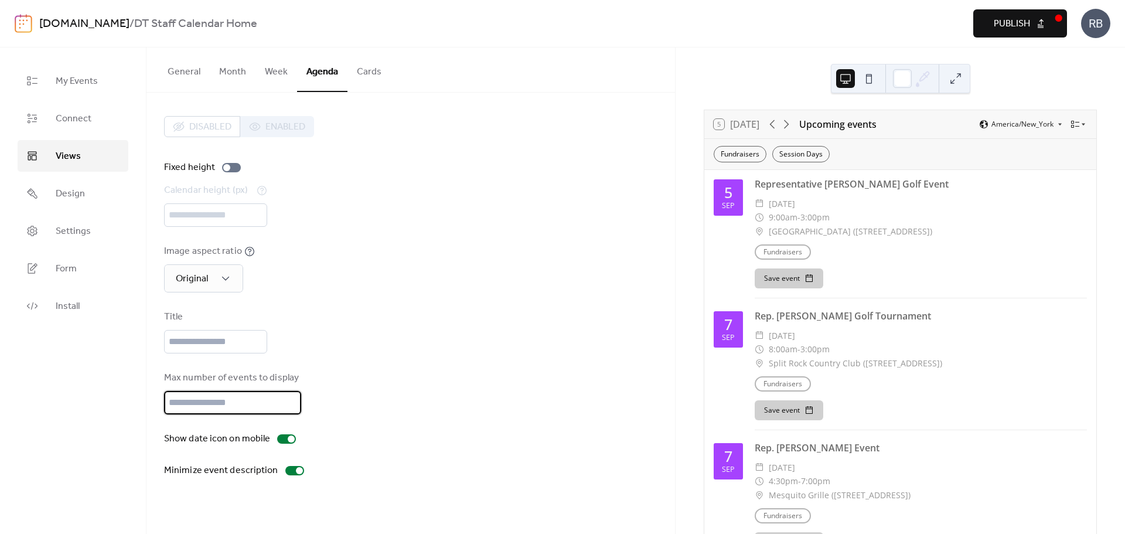
type input "**"
click at [288, 407] on input "**" at bounding box center [232, 402] width 137 height 23
click at [340, 404] on div "Max number of events to display **" at bounding box center [410, 392] width 493 height 43
click at [288, 471] on div at bounding box center [294, 470] width 19 height 9
click at [288, 471] on div at bounding box center [289, 470] width 7 height 7
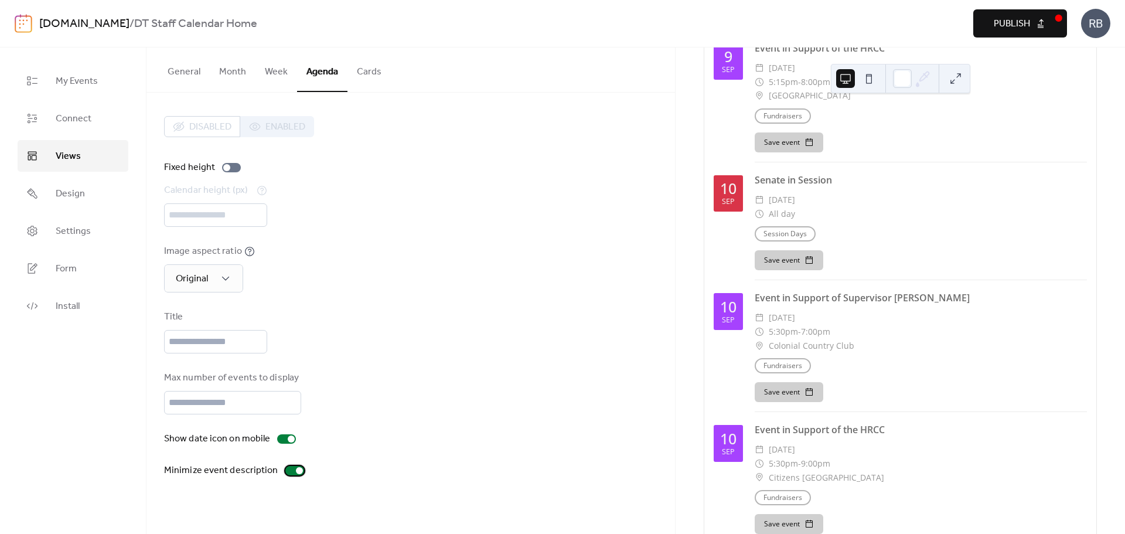
scroll to position [1669, 0]
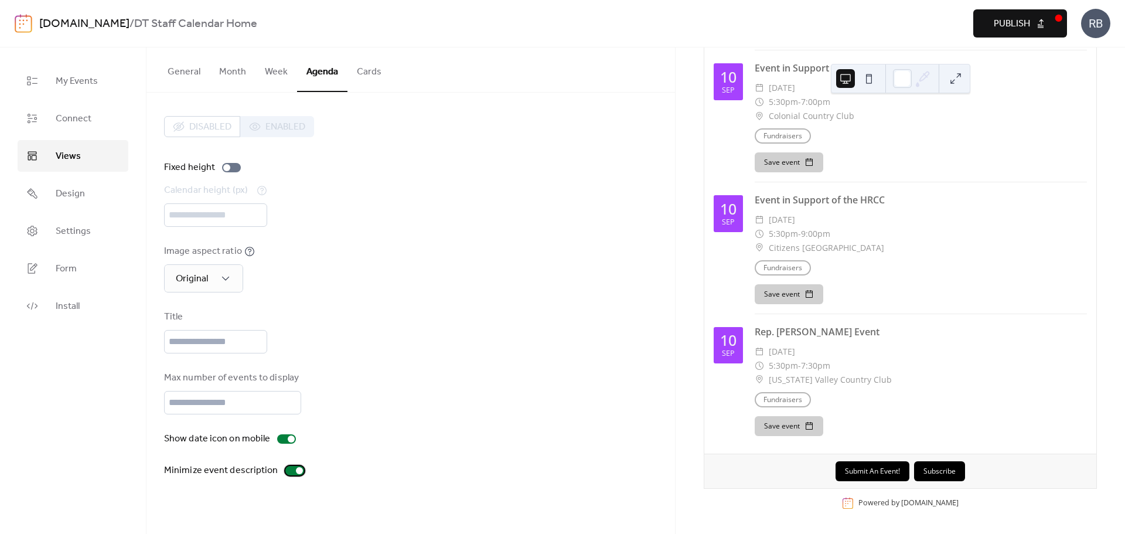
click at [287, 470] on div at bounding box center [294, 470] width 19 height 9
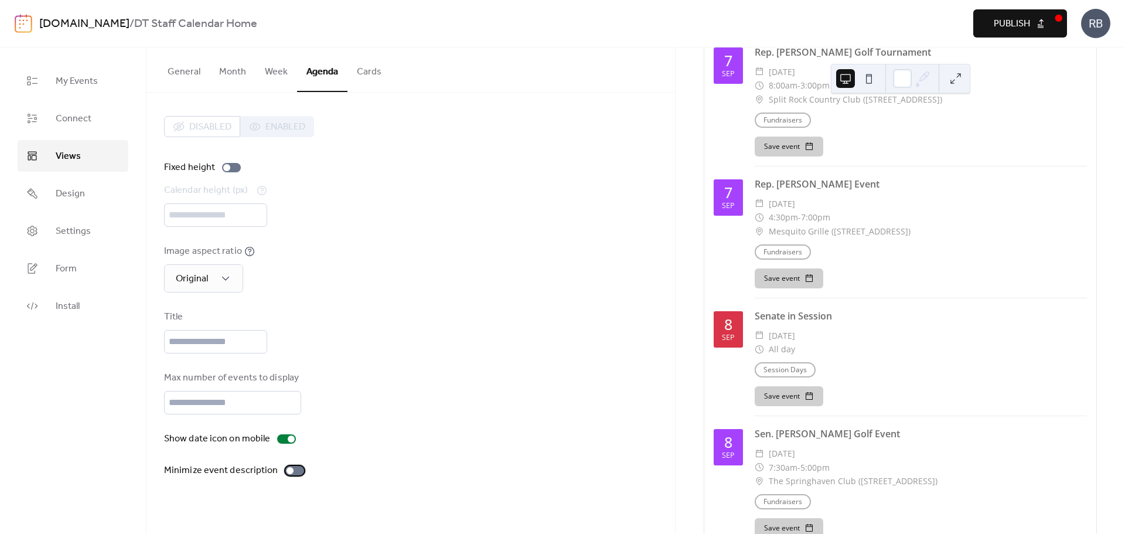
scroll to position [0, 0]
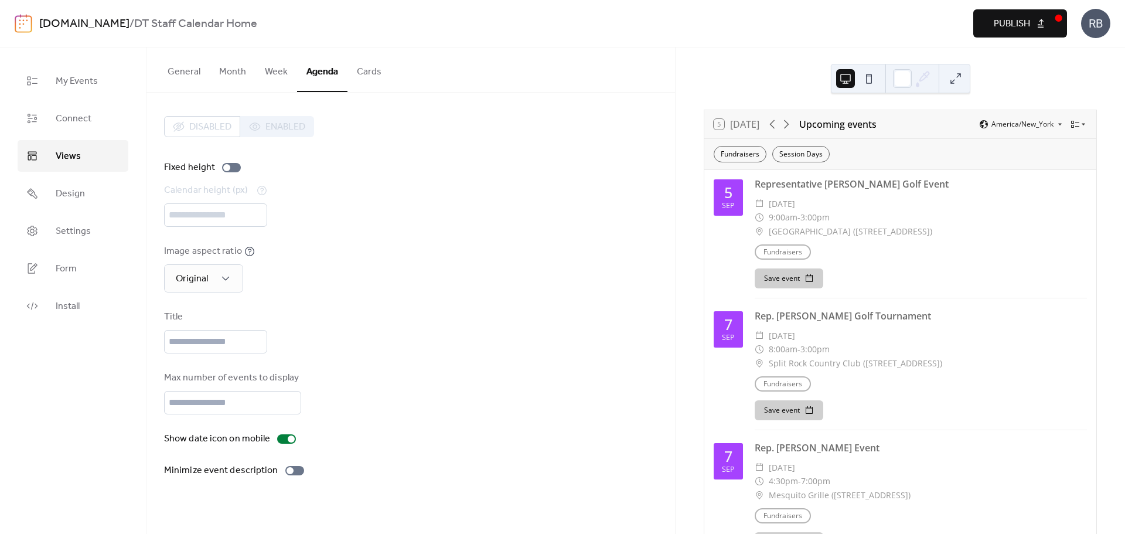
click at [545, 287] on div "Image aspect ratio Original" at bounding box center [410, 268] width 493 height 48
click at [228, 277] on icon at bounding box center [226, 278] width 12 height 12
click at [285, 278] on div "Image aspect ratio Original" at bounding box center [410, 268] width 493 height 48
click at [207, 340] on input "text" at bounding box center [215, 341] width 103 height 23
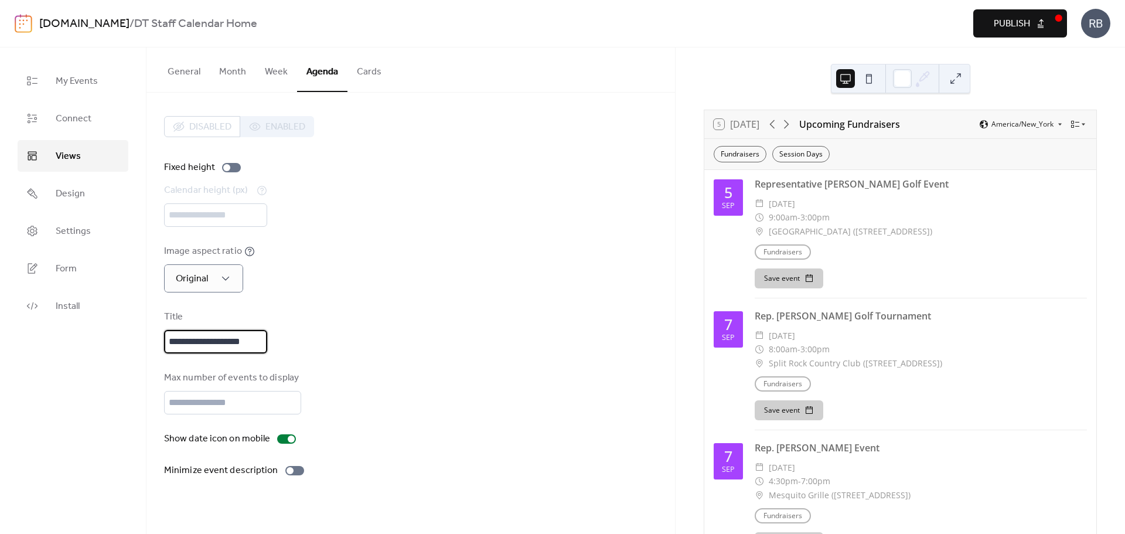
type input "**********"
click at [438, 242] on div "**********" at bounding box center [410, 296] width 493 height 361
click at [365, 71] on button "Cards" at bounding box center [368, 68] width 43 height 43
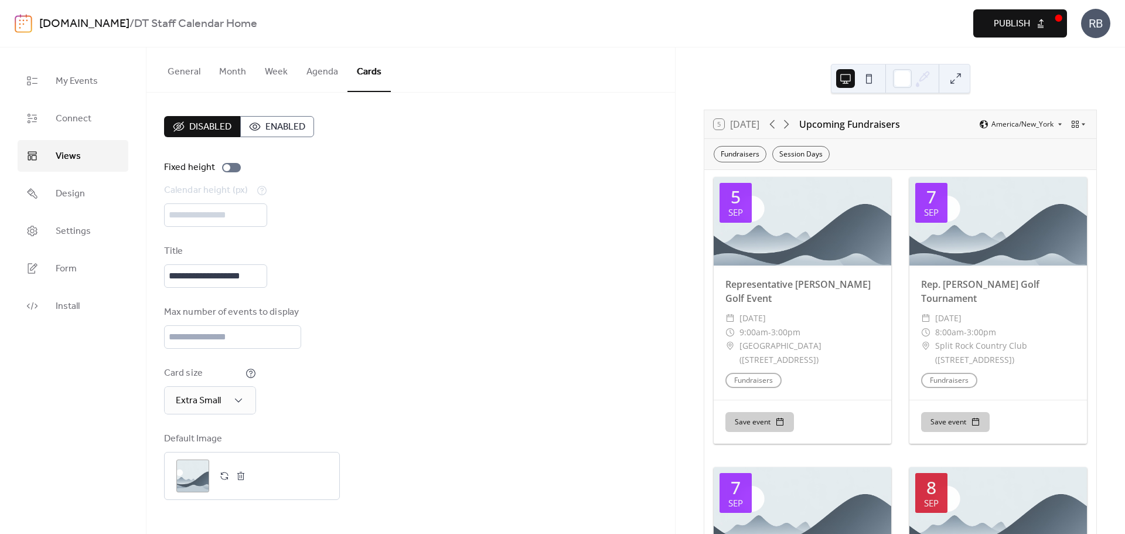
click at [318, 70] on button "Agenda" at bounding box center [322, 68] width 50 height 43
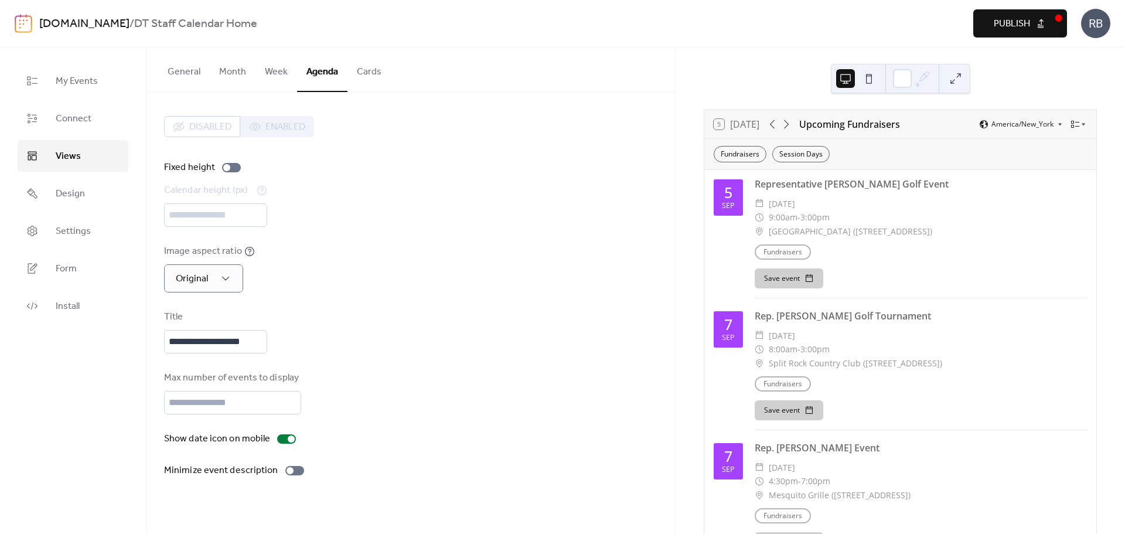
click at [368, 74] on button "Cards" at bounding box center [368, 68] width 43 height 43
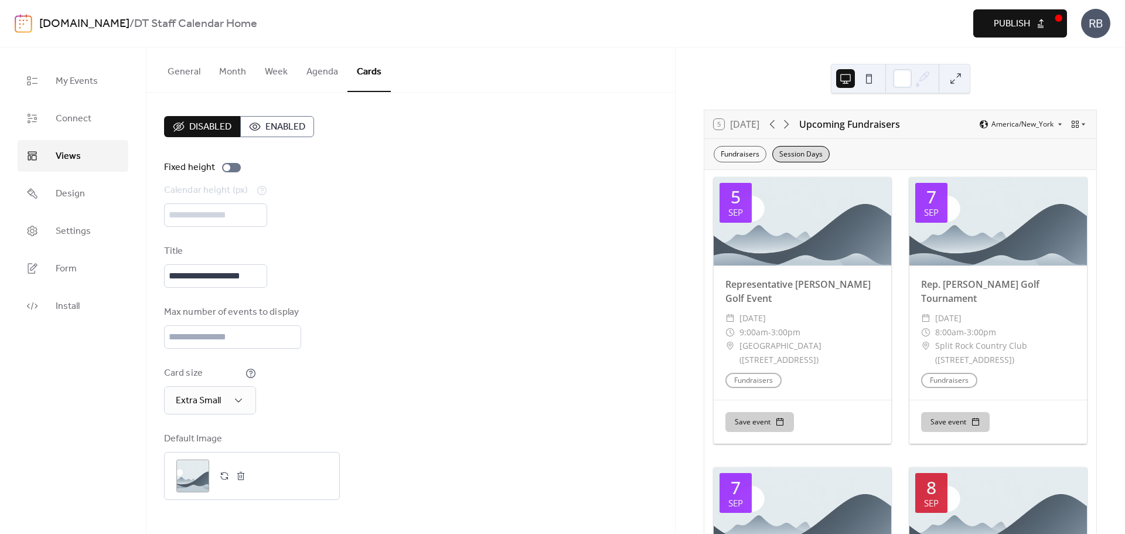
click at [812, 149] on div "Session Days" at bounding box center [800, 154] width 57 height 16
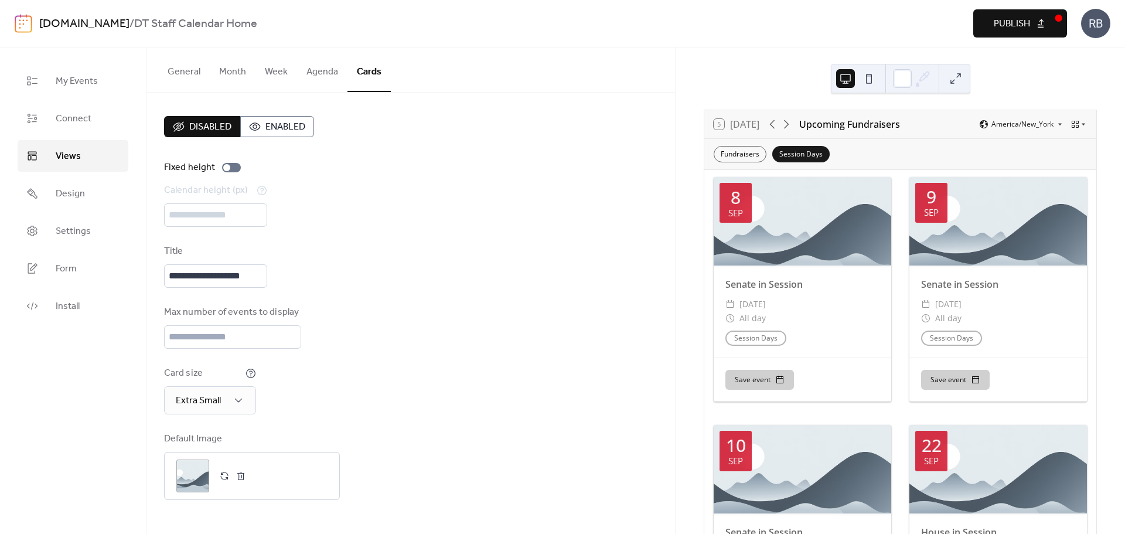
click at [818, 151] on div "Session Days" at bounding box center [800, 154] width 57 height 16
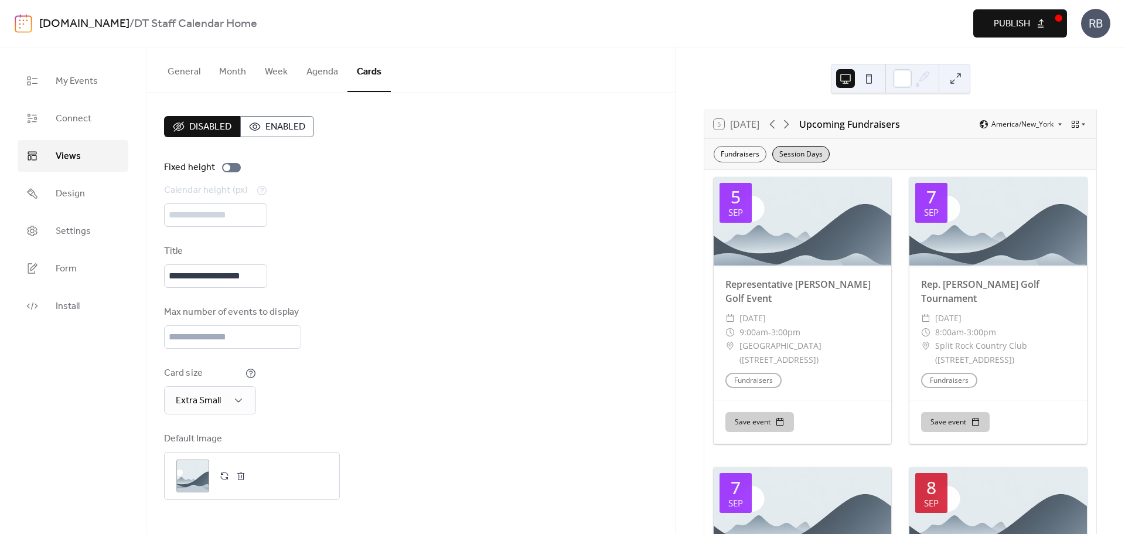
click at [815, 153] on div "Session Days" at bounding box center [800, 154] width 57 height 16
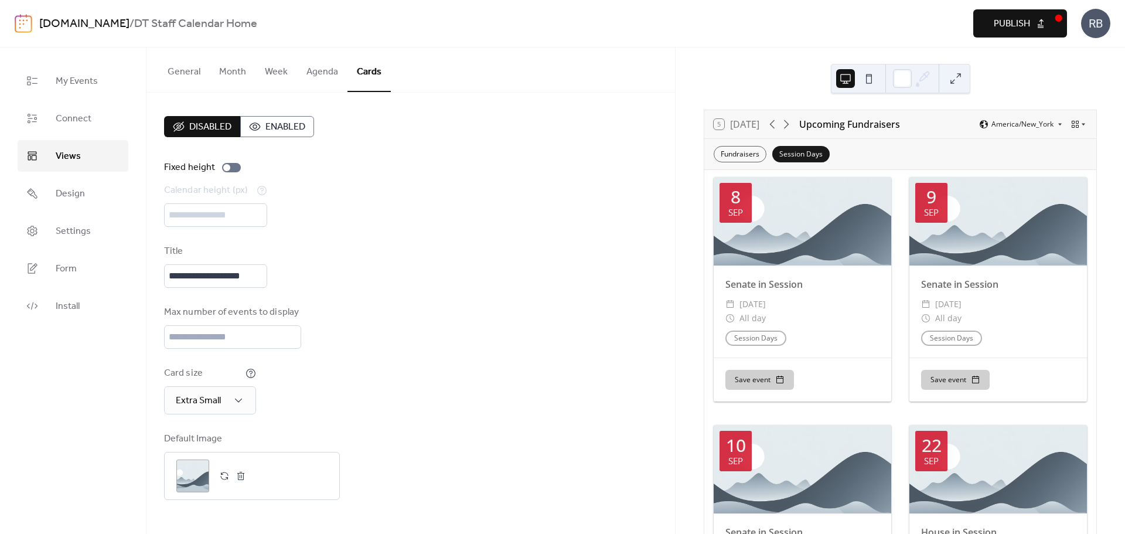
click at [815, 153] on div "Session Days" at bounding box center [800, 154] width 57 height 16
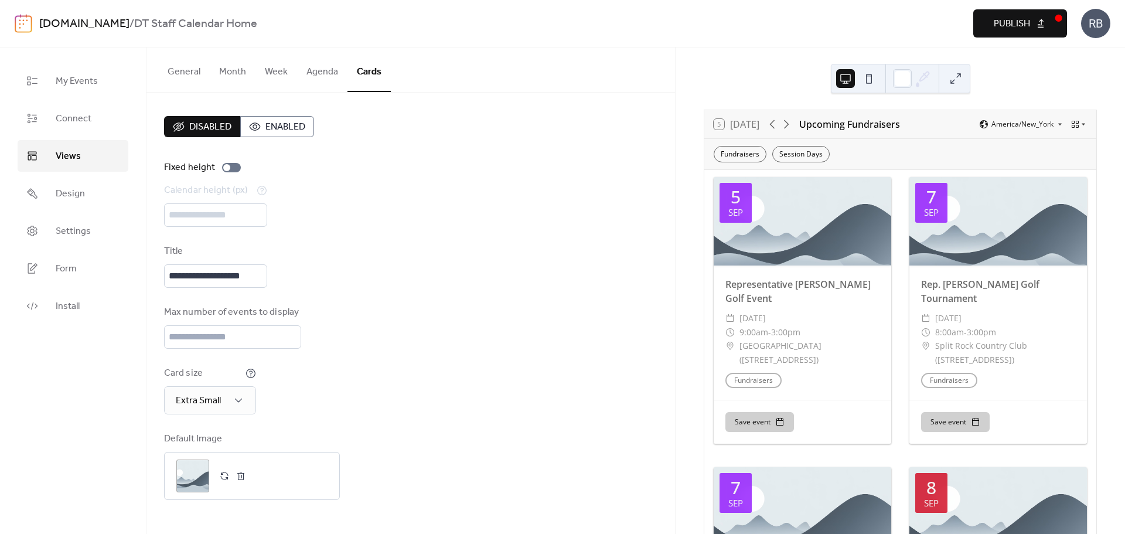
click at [466, 189] on div "Calendar height (px) ***" at bounding box center [410, 204] width 493 height 43
click at [319, 77] on button "Agenda" at bounding box center [322, 68] width 50 height 43
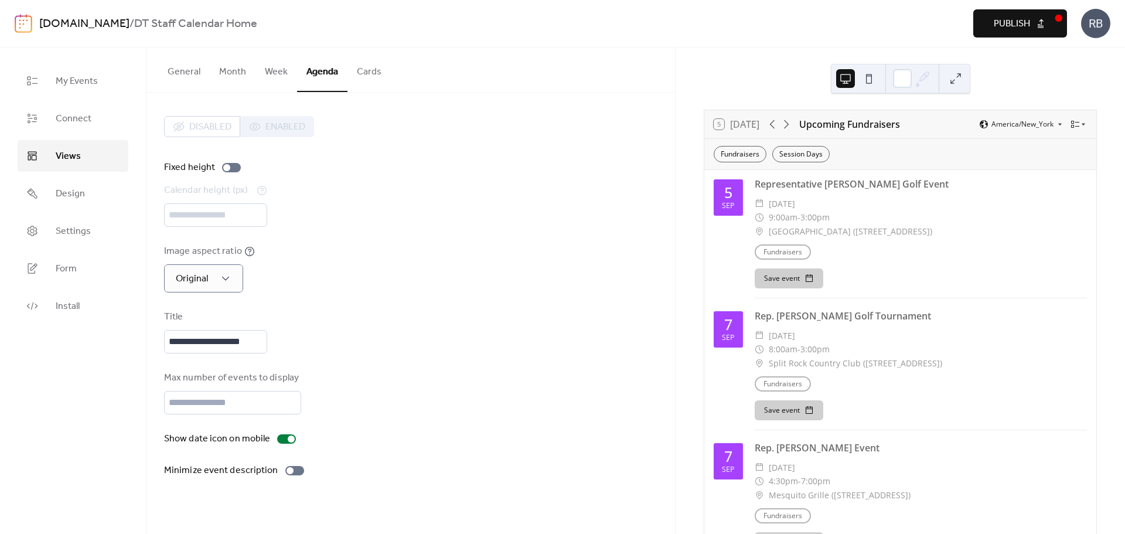
click at [271, 73] on button "Week" at bounding box center [276, 68] width 42 height 43
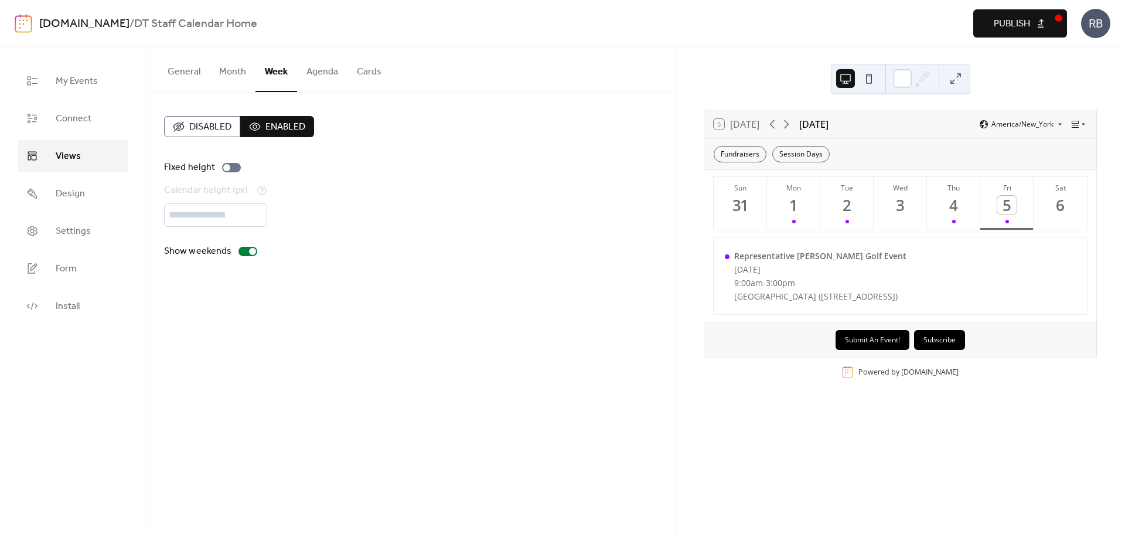
click at [292, 127] on span "Enabled" at bounding box center [285, 127] width 40 height 14
click at [788, 121] on icon at bounding box center [786, 124] width 14 height 14
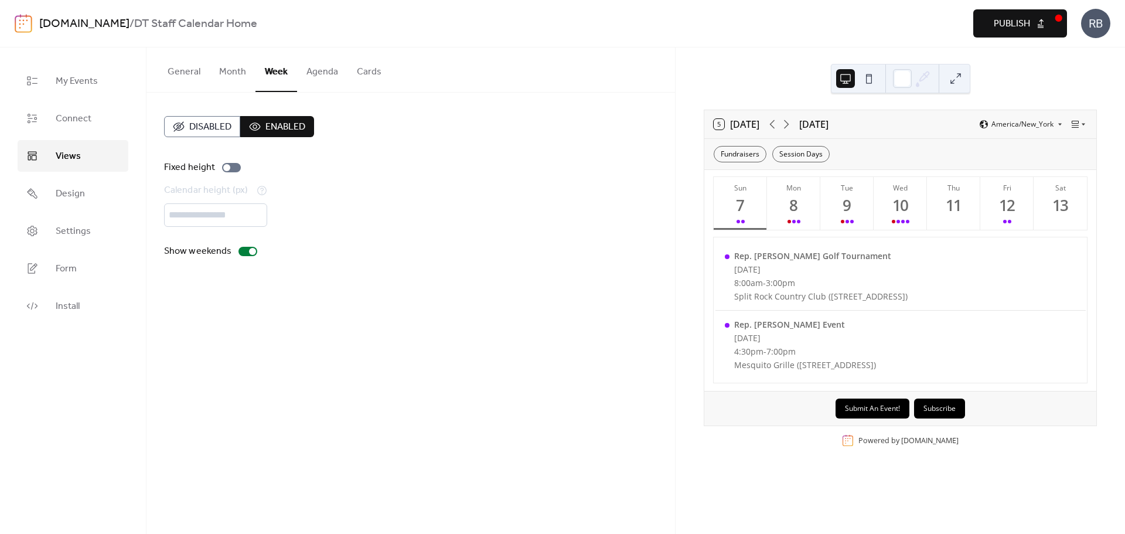
click at [607, 299] on div "**********" at bounding box center [410, 290] width 528 height 486
click at [528, 271] on div "Disabled Enabled Fixed height Calendar height (px) *** Show weekends" at bounding box center [410, 187] width 528 height 189
click at [537, 264] on div "Disabled Enabled Fixed height Calendar height (px) *** Show weekends" at bounding box center [410, 187] width 528 height 189
click at [800, 206] on div "8" at bounding box center [793, 205] width 19 height 19
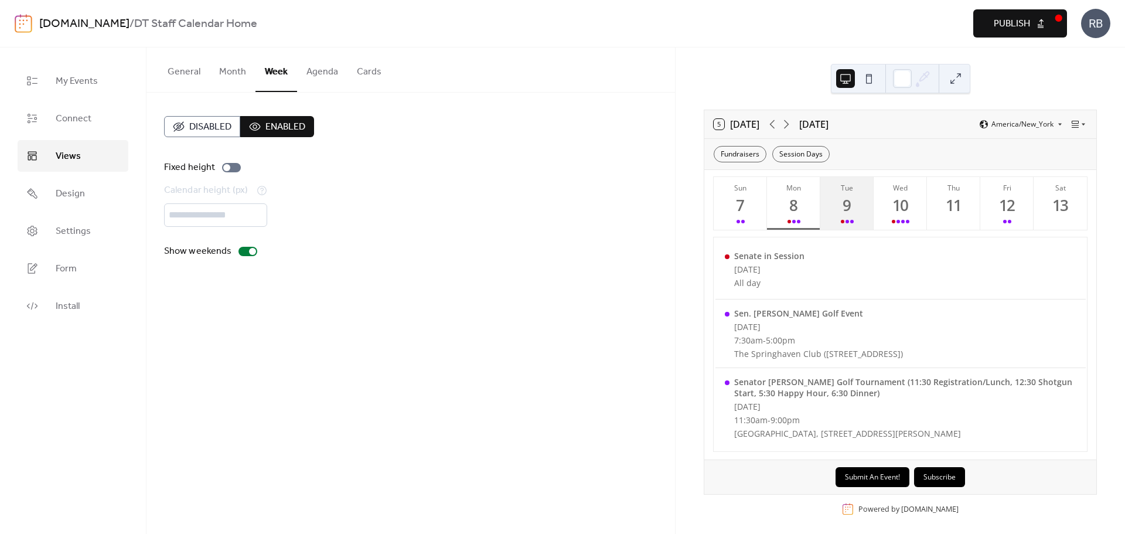
click at [842, 208] on div "9" at bounding box center [846, 205] width 19 height 19
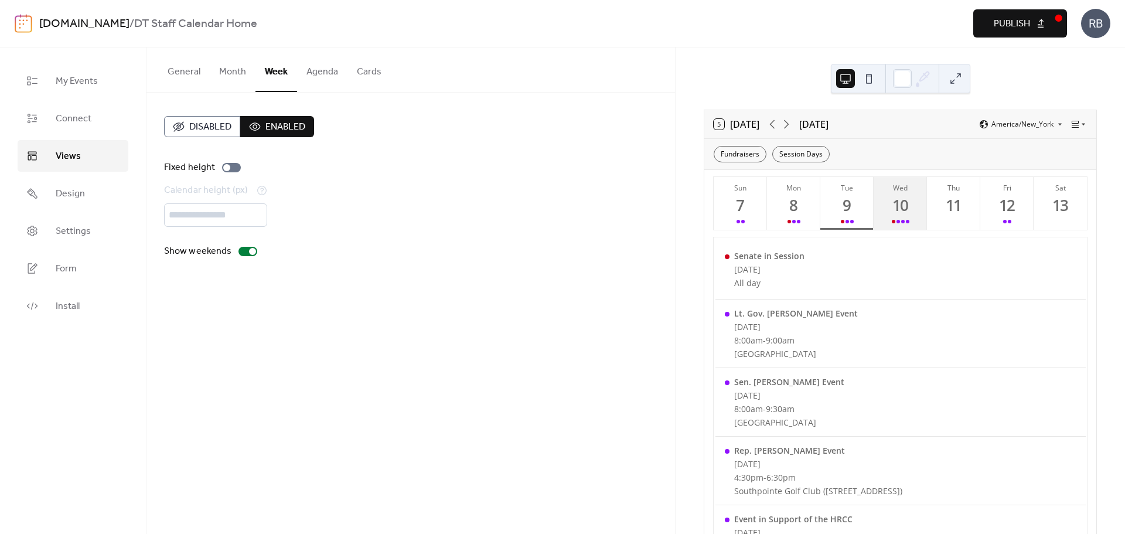
click at [900, 206] on div "10" at bounding box center [899, 205] width 19 height 19
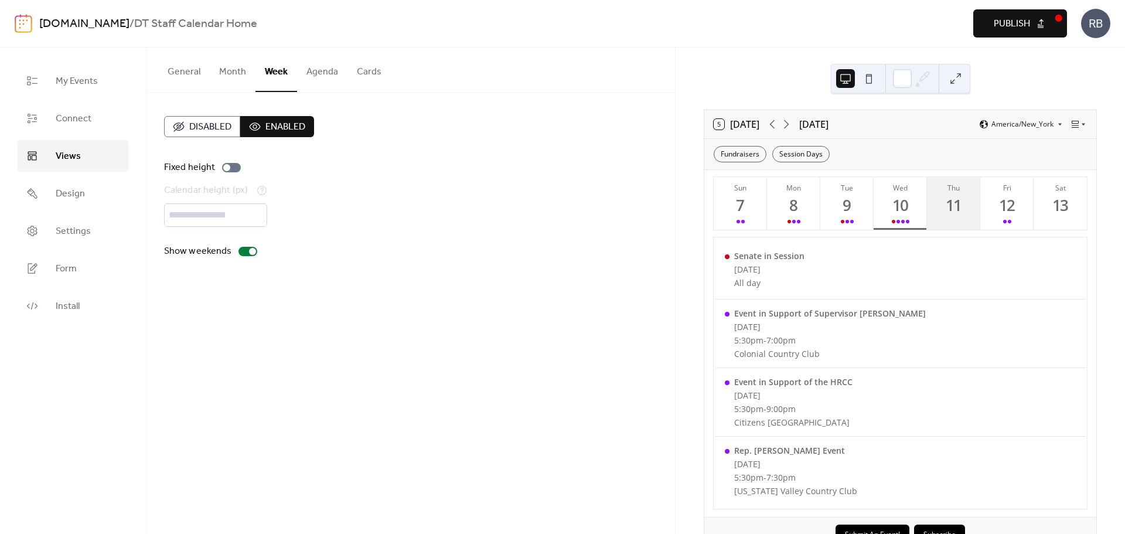
click at [951, 207] on div "11" at bounding box center [953, 205] width 19 height 19
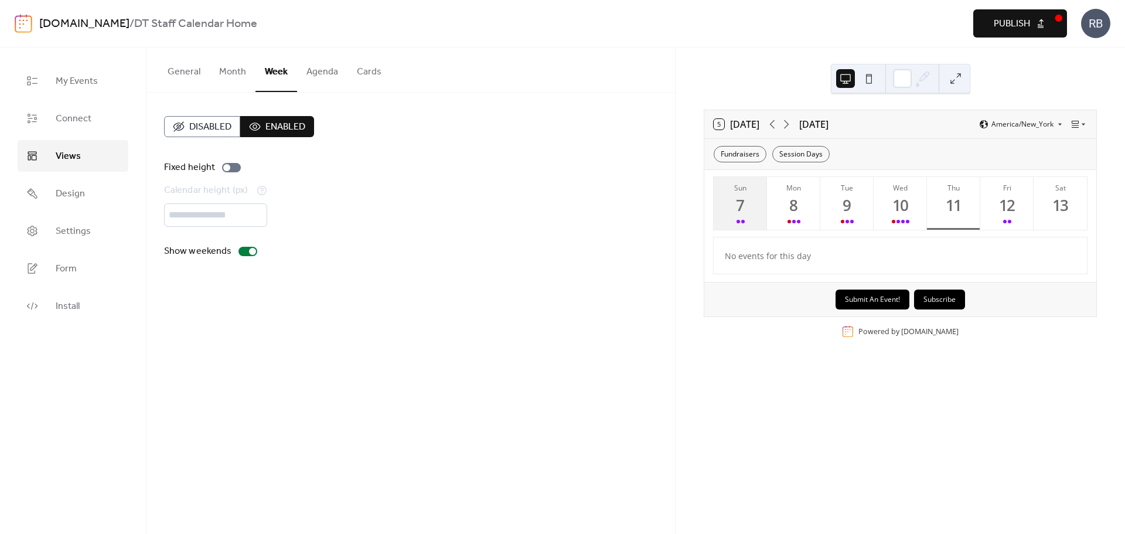
click at [754, 214] on button "Sun 7" at bounding box center [739, 203] width 53 height 53
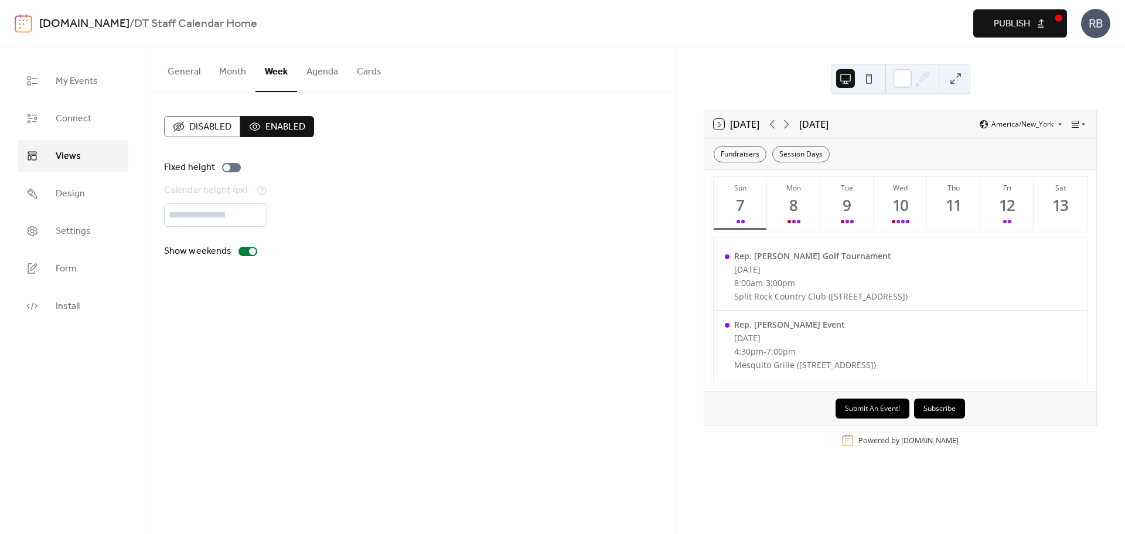
click at [584, 225] on div "Calendar height (px) ***" at bounding box center [410, 204] width 493 height 43
click at [237, 72] on button "Month" at bounding box center [233, 68] width 46 height 43
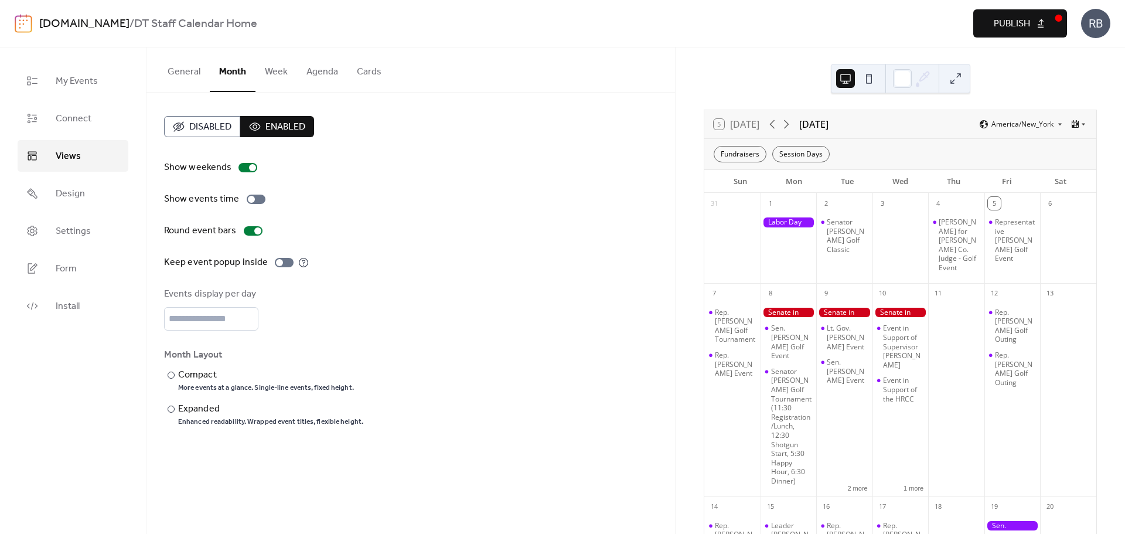
click at [477, 265] on div "Keep event popup inside" at bounding box center [410, 262] width 493 height 14
click at [255, 200] on div at bounding box center [256, 198] width 19 height 9
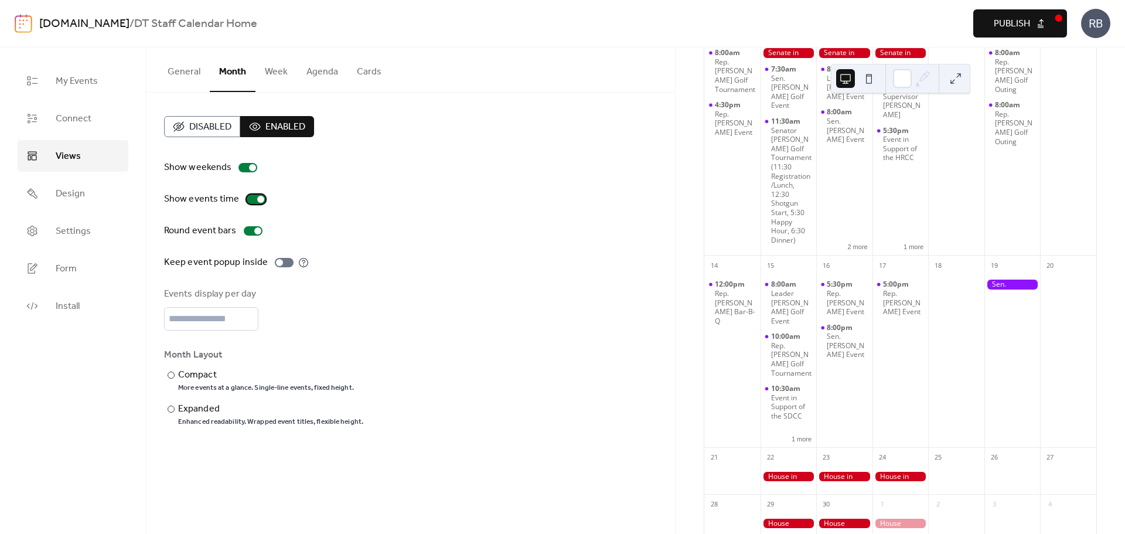
scroll to position [293, 0]
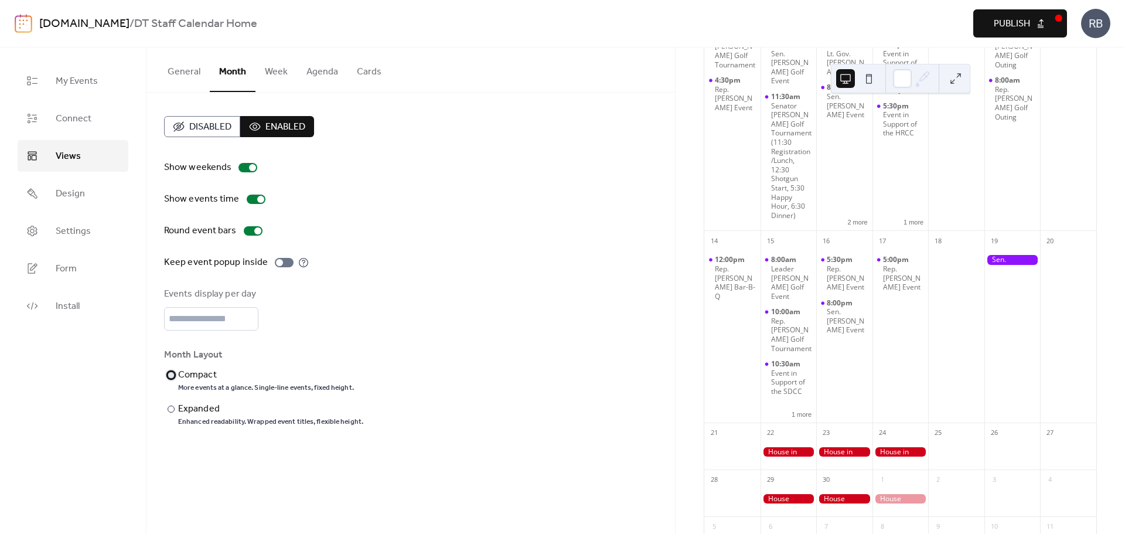
click at [172, 375] on div at bounding box center [171, 374] width 7 height 7
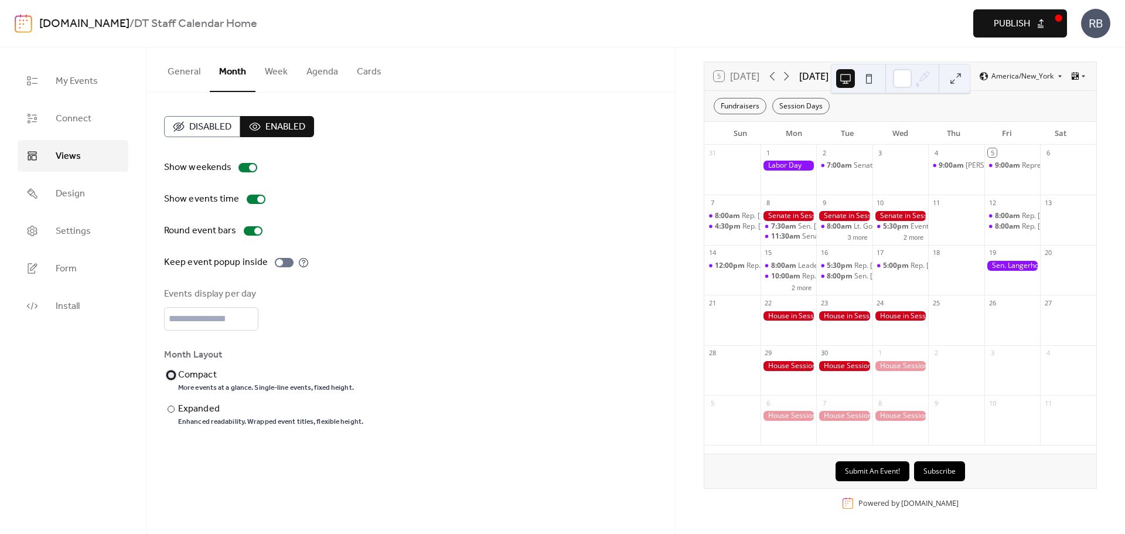
scroll to position [48, 0]
click at [511, 244] on div "Show weekends Show events time Round event bars Keep event popup inside Events …" at bounding box center [410, 293] width 493 height 266
click at [172, 408] on div at bounding box center [171, 408] width 7 height 7
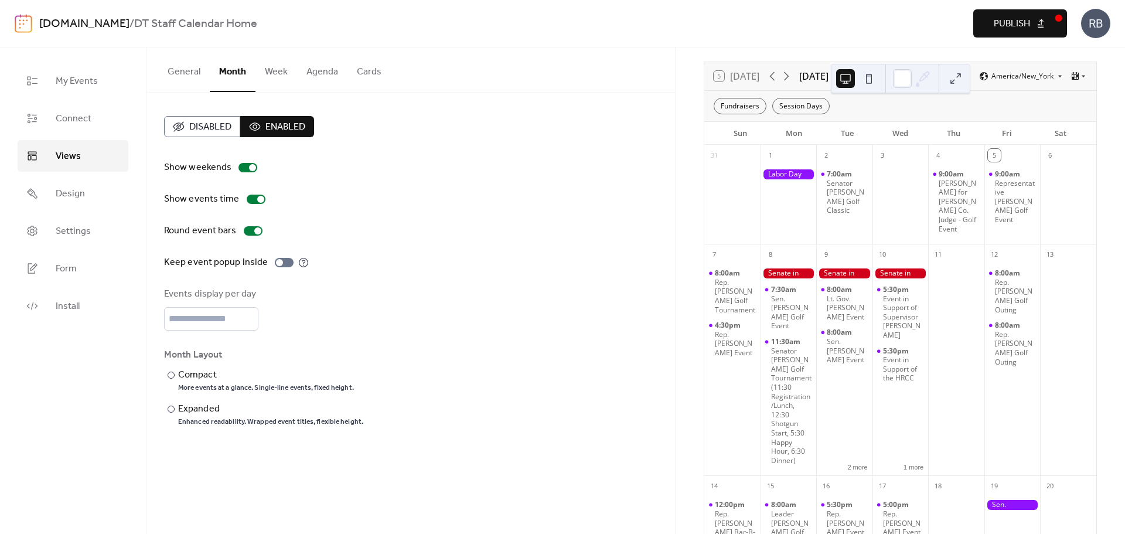
click at [181, 71] on button "General" at bounding box center [184, 68] width 52 height 43
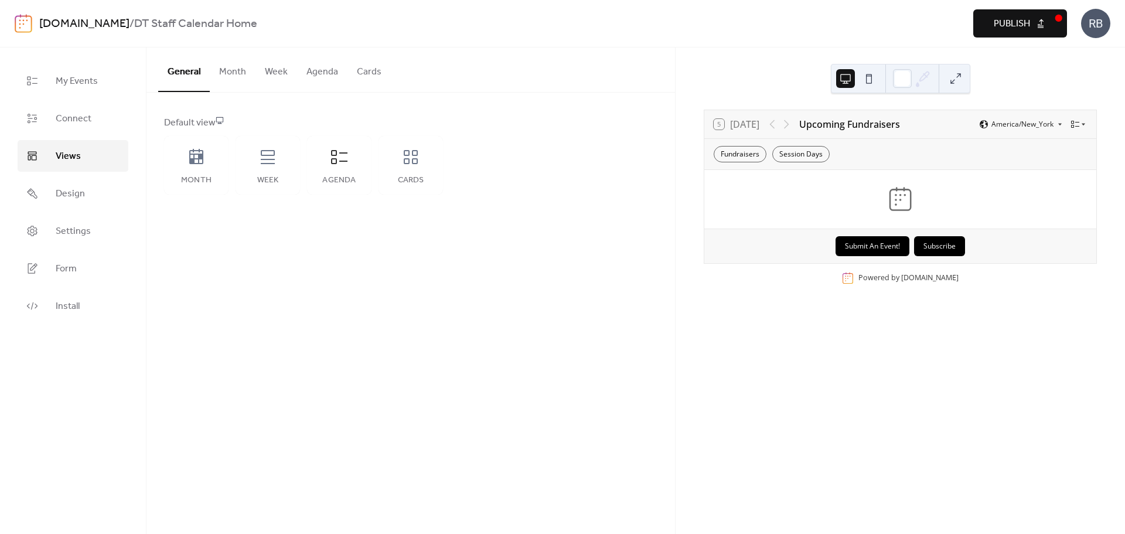
click at [181, 71] on button "General" at bounding box center [184, 69] width 52 height 45
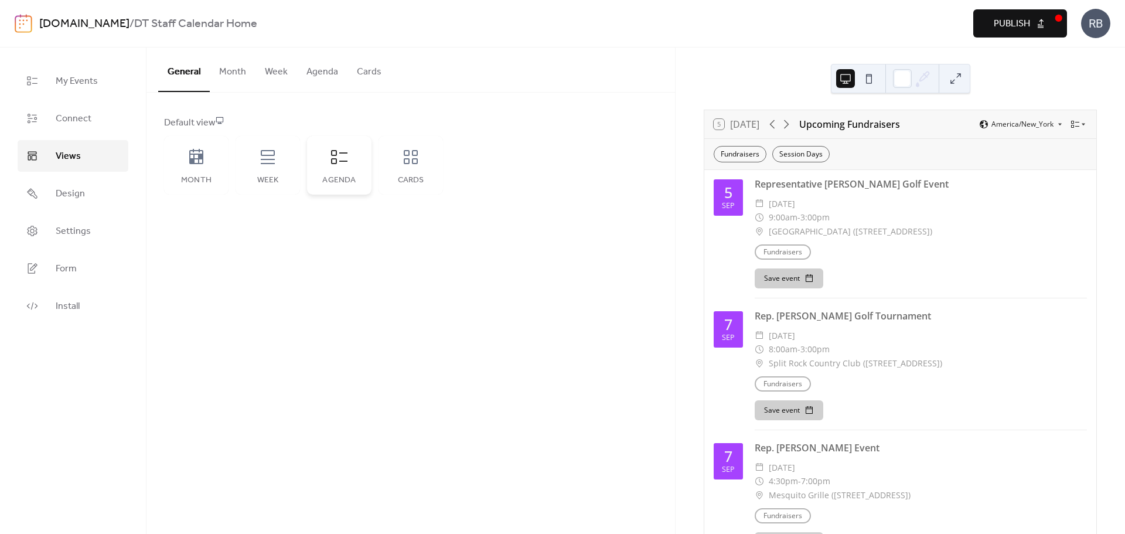
click at [329, 179] on div "Agenda" at bounding box center [339, 180] width 41 height 9
click at [1075, 122] on icon at bounding box center [1075, 124] width 8 height 7
click at [626, 181] on div "Default view Month Week Agenda Cards" at bounding box center [410, 155] width 493 height 78
click at [593, 104] on div "Default view Month Week Agenda Cards" at bounding box center [410, 155] width 528 height 125
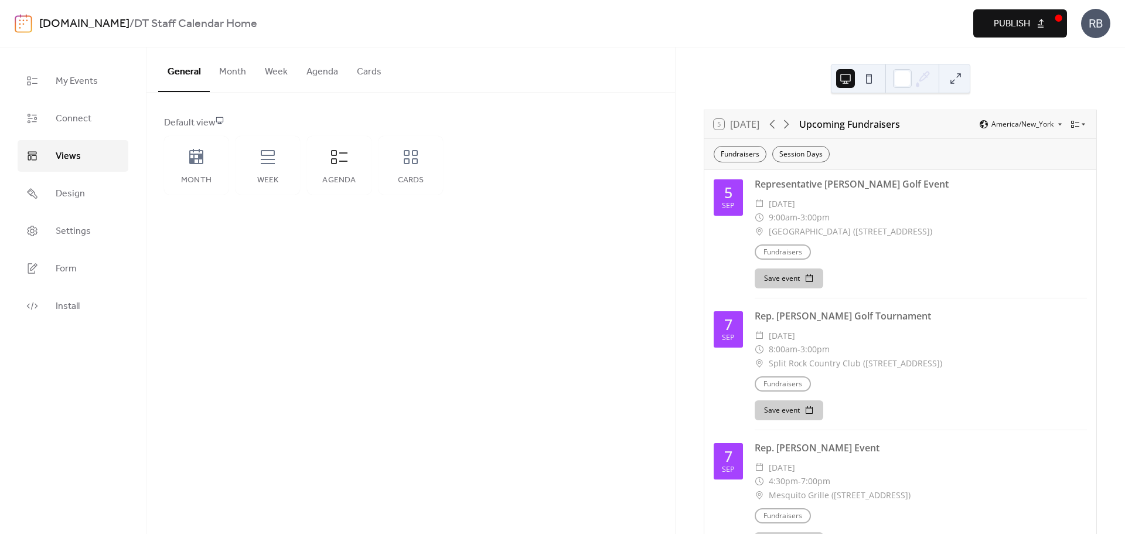
click at [177, 22] on b "DT Staff Calendar Home" at bounding box center [195, 24] width 123 height 22
click at [190, 23] on b "DT Staff Calendar Home" at bounding box center [195, 24] width 123 height 22
click at [77, 84] on span "My Events" at bounding box center [77, 81] width 42 height 14
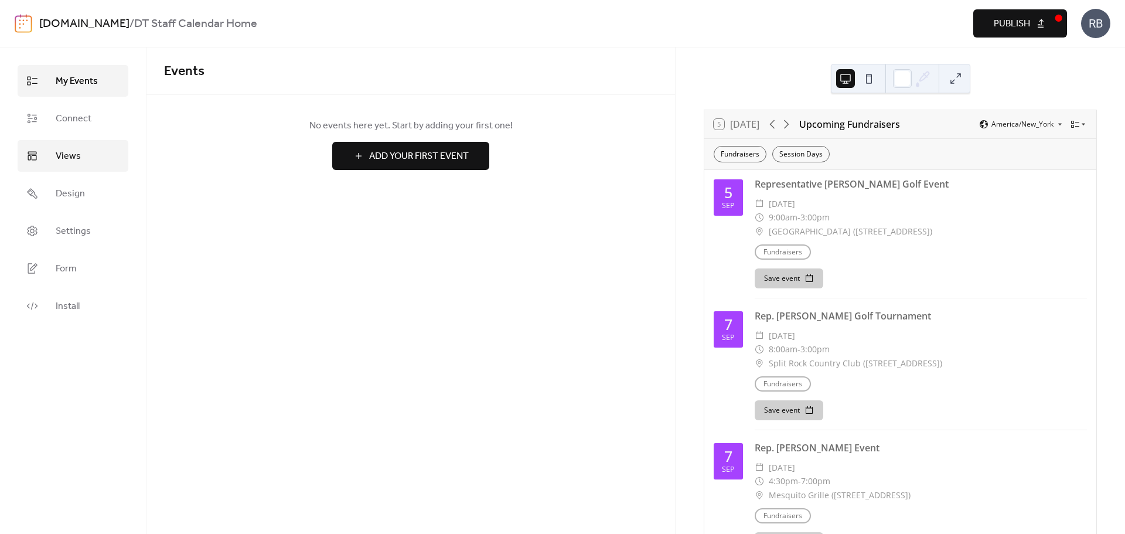
click at [67, 158] on span "Views" at bounding box center [68, 156] width 25 height 14
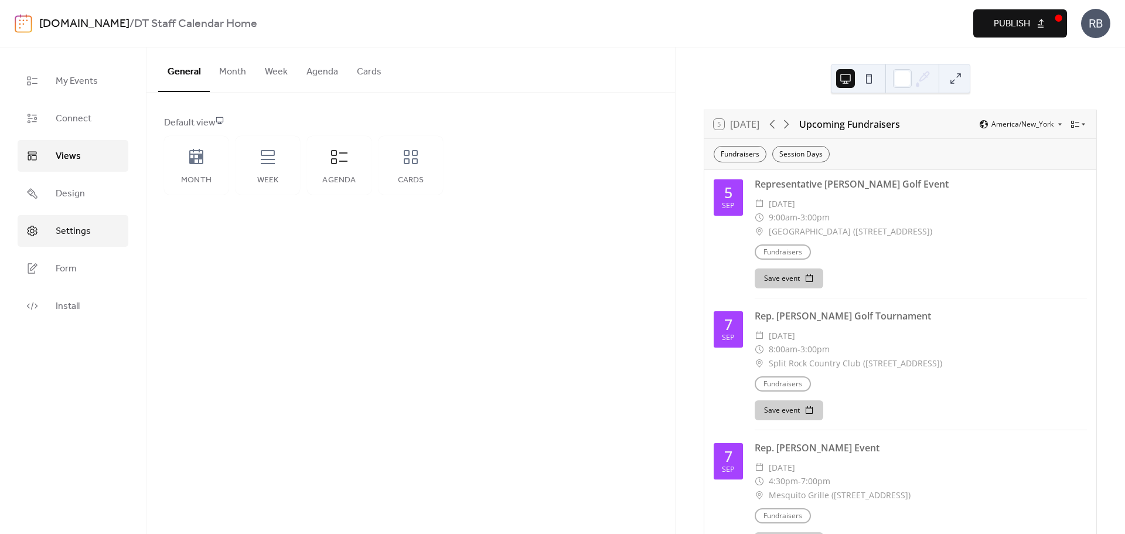
click at [78, 230] on span "Settings" at bounding box center [73, 231] width 35 height 14
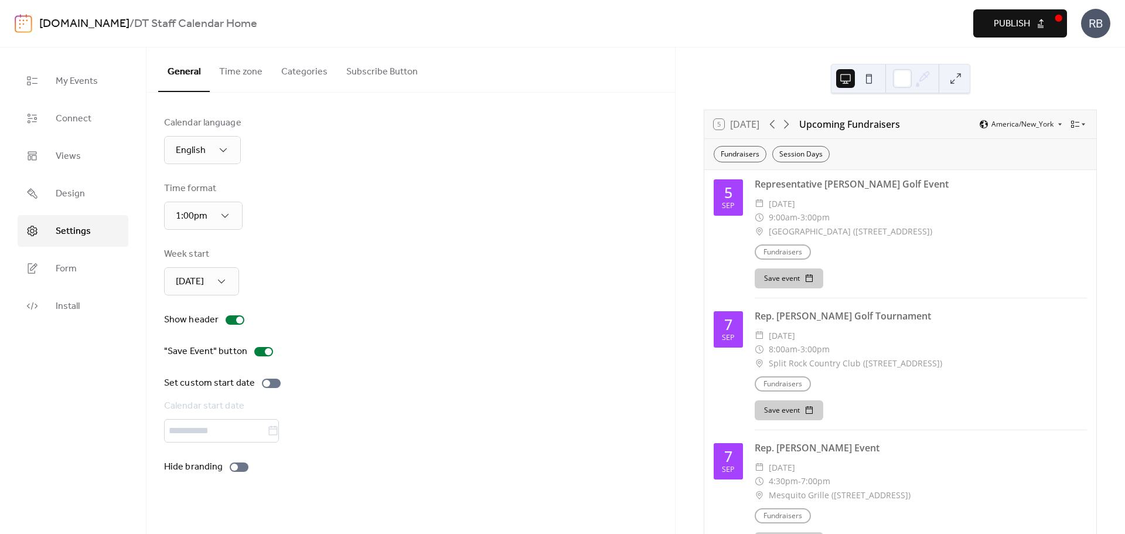
click at [283, 432] on div at bounding box center [410, 430] width 493 height 23
click at [271, 382] on div at bounding box center [271, 382] width 19 height 9
click at [279, 429] on body "[DOMAIN_NAME] / DT Staff Calendar Home Preview Publish RB My Events Connect Vie…" at bounding box center [562, 267] width 1125 height 534
click at [178, 336] on td "7" at bounding box center [177, 334] width 19 height 19
type input "********"
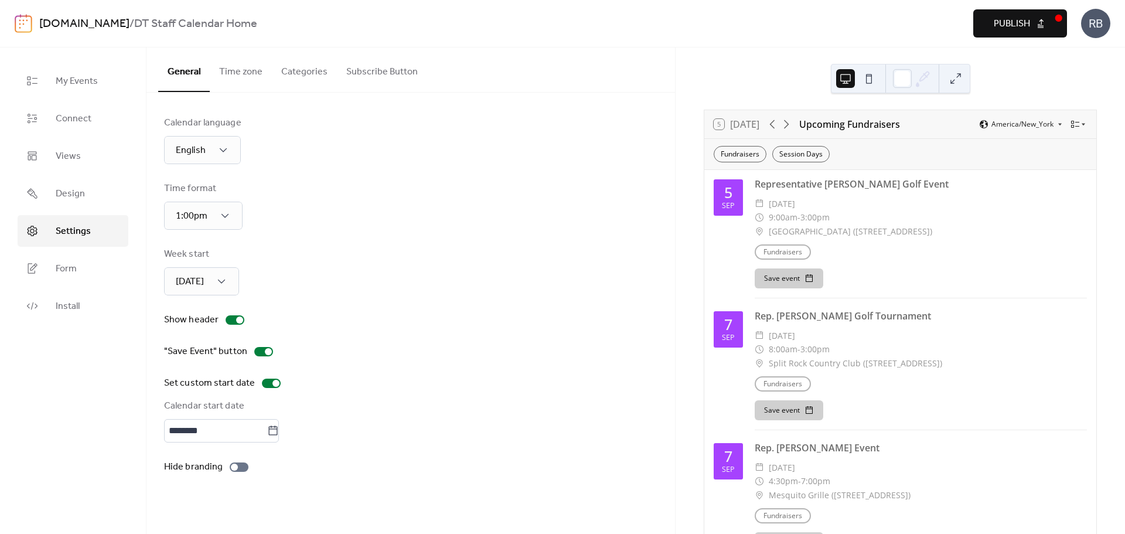
click at [388, 392] on div "Set custom start date Calendar start date ********" at bounding box center [410, 409] width 493 height 66
click at [374, 449] on div "Calendar language English Time format 1:00pm Week start [DATE] Show header "Sav…" at bounding box center [410, 295] width 493 height 358
click at [226, 407] on div "Calendar start date" at bounding box center [409, 406] width 491 height 14
click at [267, 381] on div at bounding box center [271, 382] width 19 height 9
click at [358, 376] on div "Set custom start date" at bounding box center [410, 383] width 493 height 14
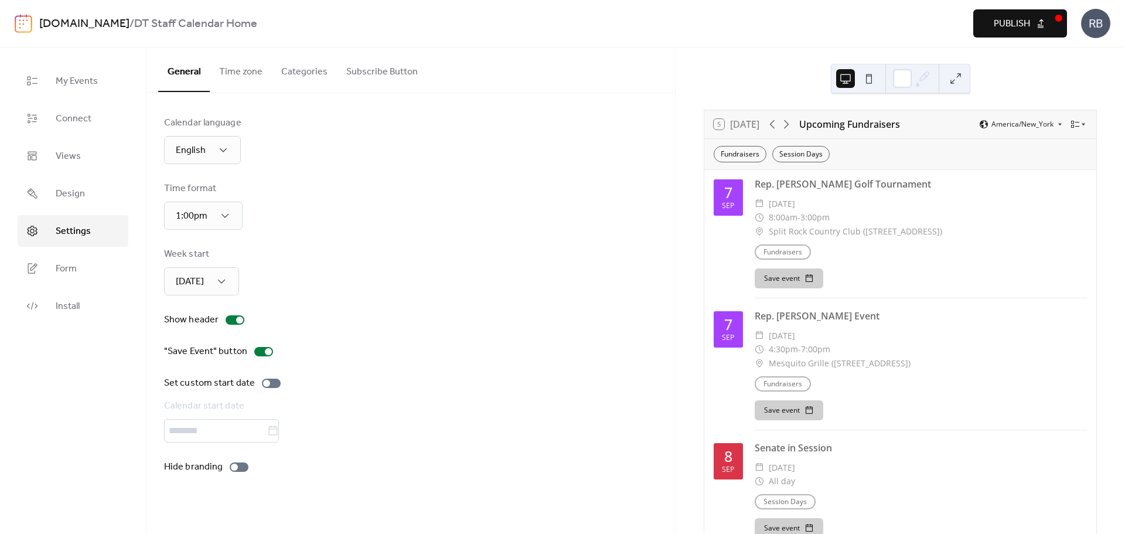
click at [388, 384] on div "Set custom start date" at bounding box center [410, 383] width 493 height 14
click at [528, 283] on div "Week start [DATE]" at bounding box center [410, 271] width 493 height 48
click at [268, 385] on div at bounding box center [271, 382] width 19 height 9
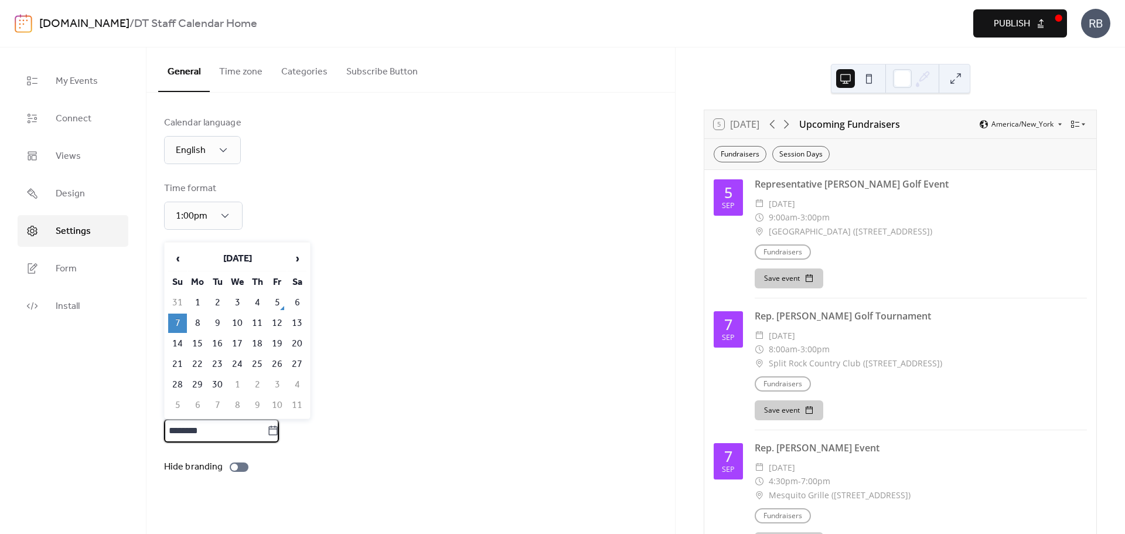
click at [243, 425] on input "********" at bounding box center [215, 430] width 103 height 23
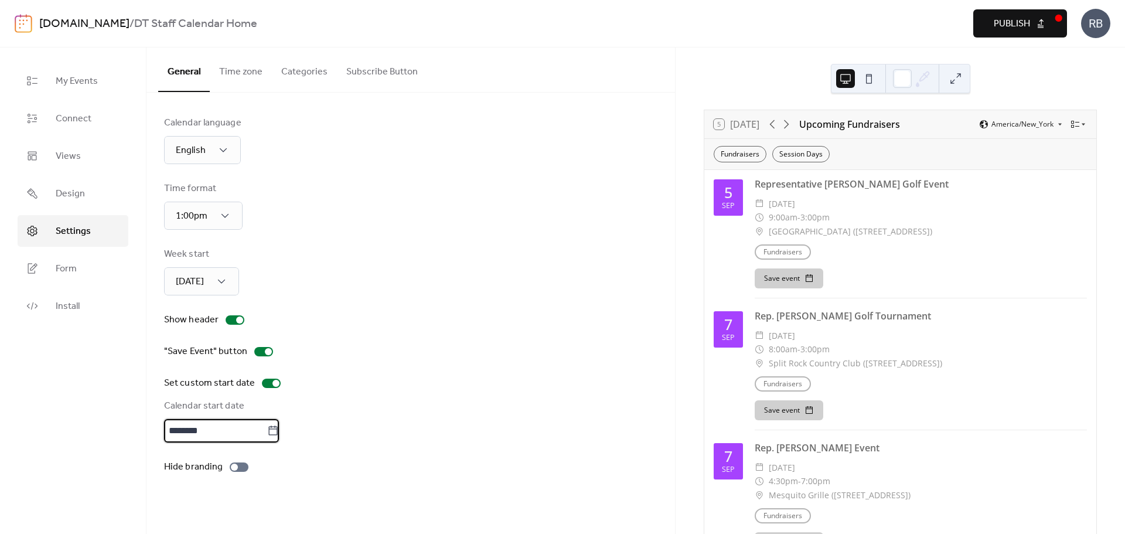
click at [243, 425] on input "********" at bounding box center [215, 430] width 103 height 23
click at [389, 419] on div "********" at bounding box center [410, 430] width 493 height 23
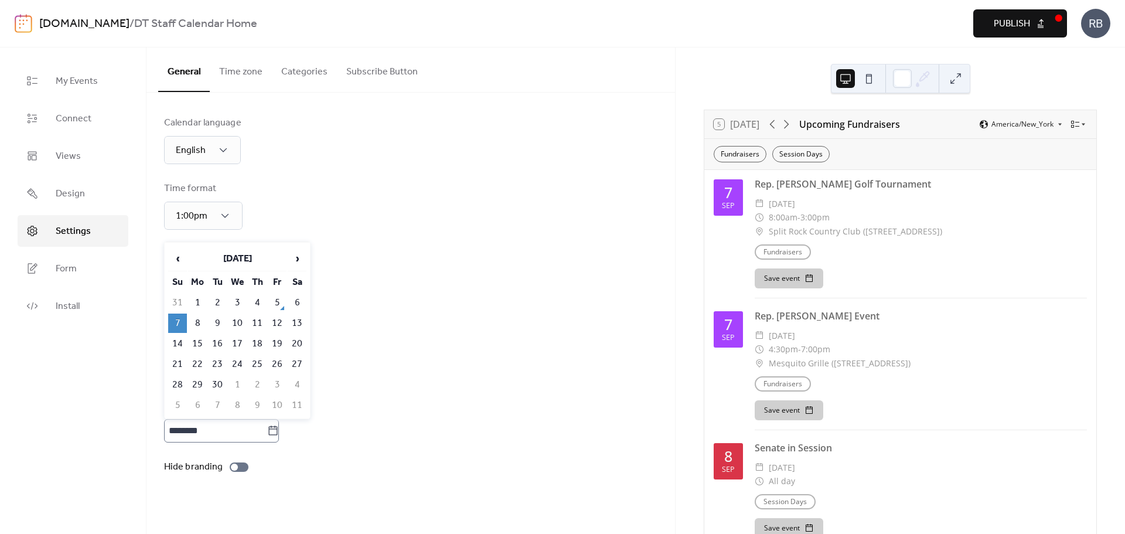
click at [279, 428] on icon at bounding box center [273, 431] width 12 height 12
click at [267, 428] on input "********" at bounding box center [215, 430] width 103 height 23
click at [277, 299] on td "5" at bounding box center [277, 302] width 19 height 19
click at [279, 432] on icon at bounding box center [273, 431] width 12 height 12
click at [267, 432] on input "********" at bounding box center [215, 430] width 103 height 23
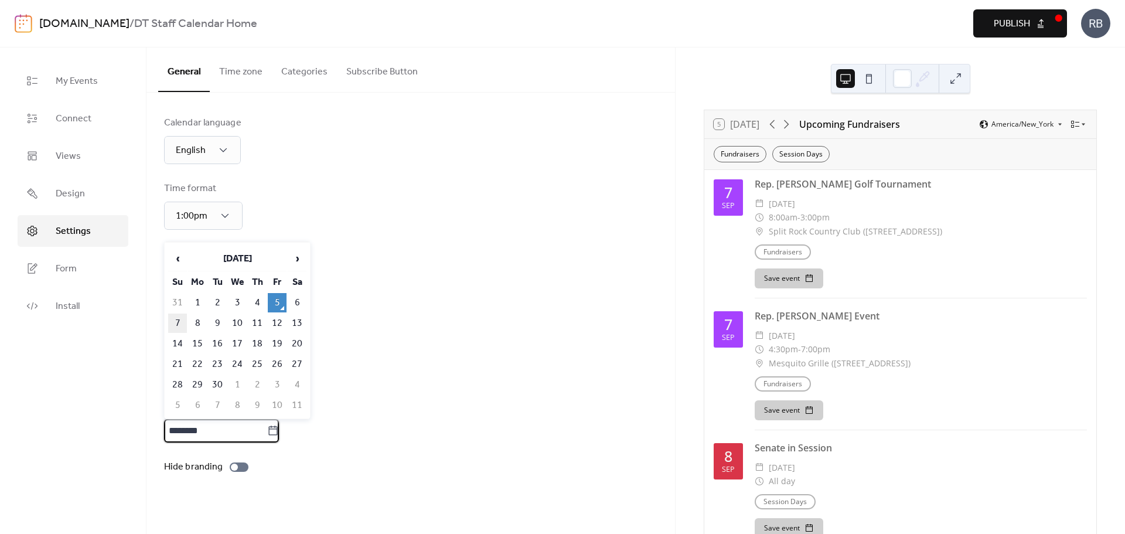
click at [177, 322] on td "7" at bounding box center [177, 322] width 19 height 19
type input "********"
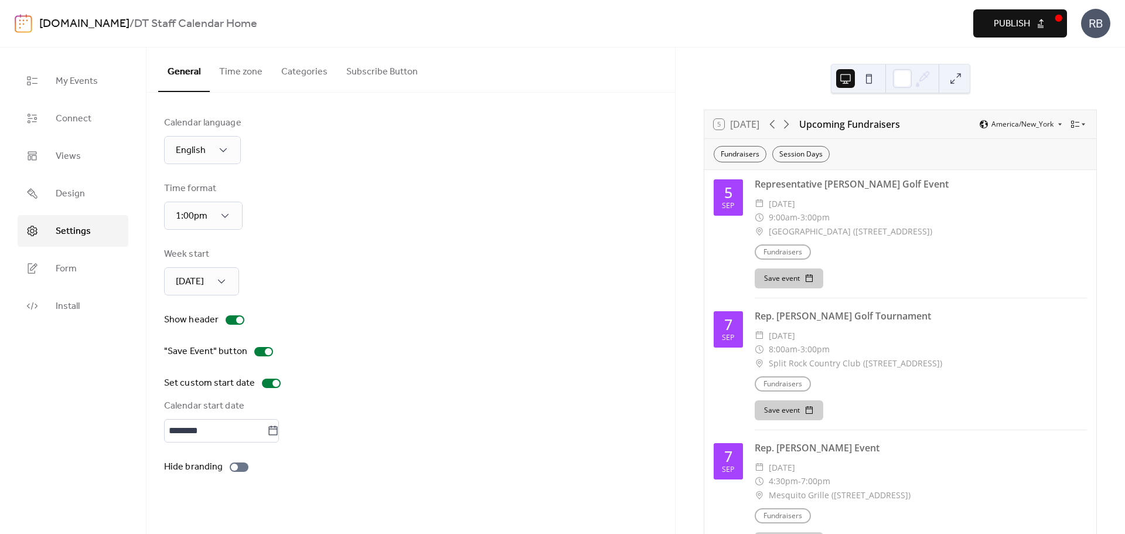
click at [320, 328] on div "Calendar language English Time format 1:00pm Week start [DATE] Show header "Sav…" at bounding box center [410, 295] width 493 height 358
click at [269, 382] on div at bounding box center [271, 382] width 19 height 9
click at [331, 365] on div "Calendar language English Time format 1:00pm Week start [DATE] Show header "Sav…" at bounding box center [410, 295] width 493 height 358
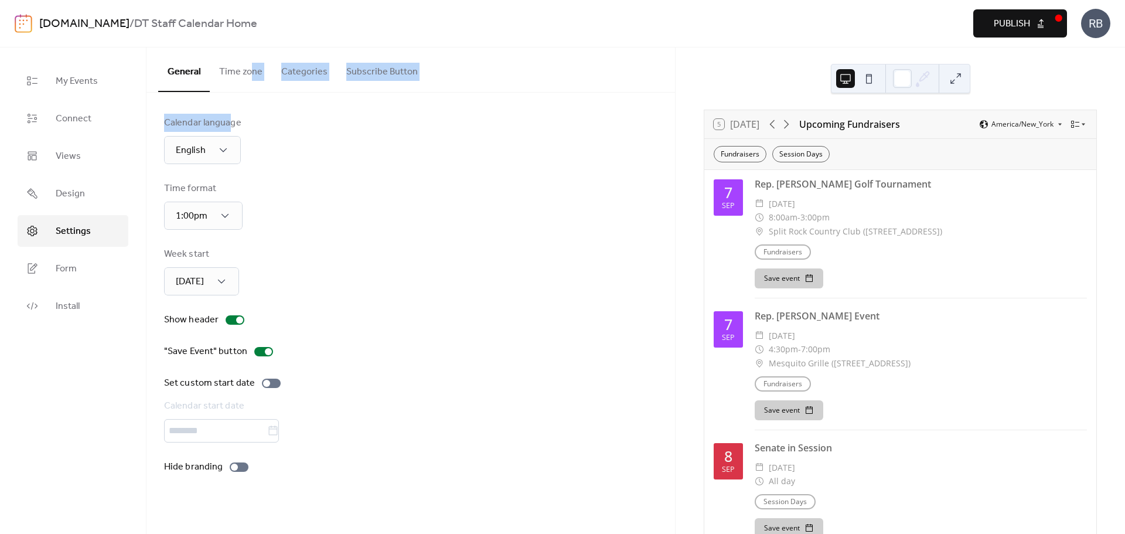
drag, startPoint x: 229, startPoint y: 98, endPoint x: 255, endPoint y: 83, distance: 29.9
click at [252, 84] on div "General Time zone Categories Subscribe Button Calendar language English Time fo…" at bounding box center [410, 272] width 528 height 450
click at [333, 135] on div "Calendar language English" at bounding box center [410, 140] width 493 height 48
click at [69, 194] on span "Design" at bounding box center [70, 194] width 29 height 14
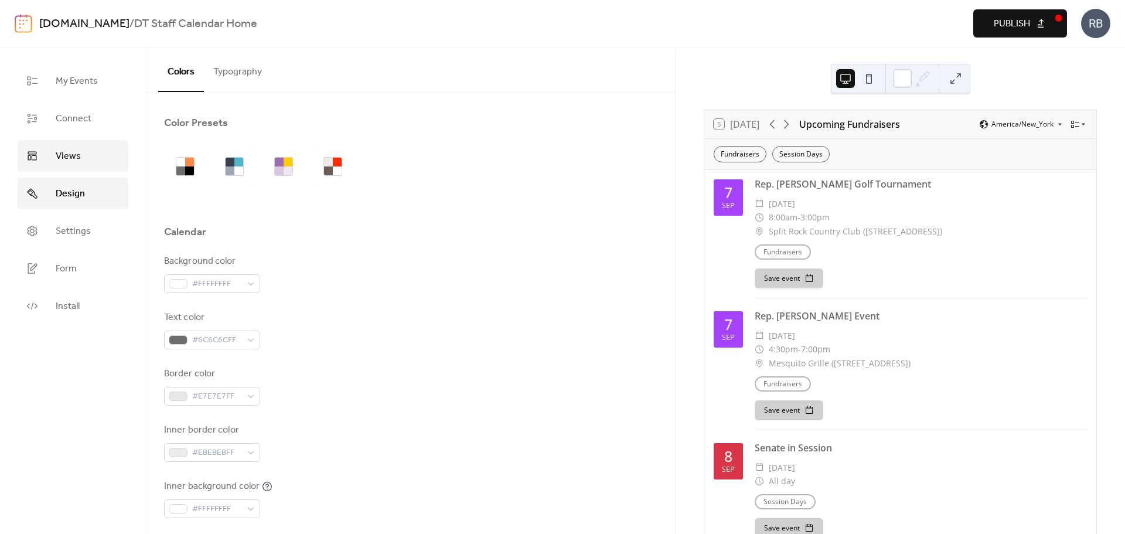
click at [72, 149] on span "Views" at bounding box center [68, 156] width 25 height 14
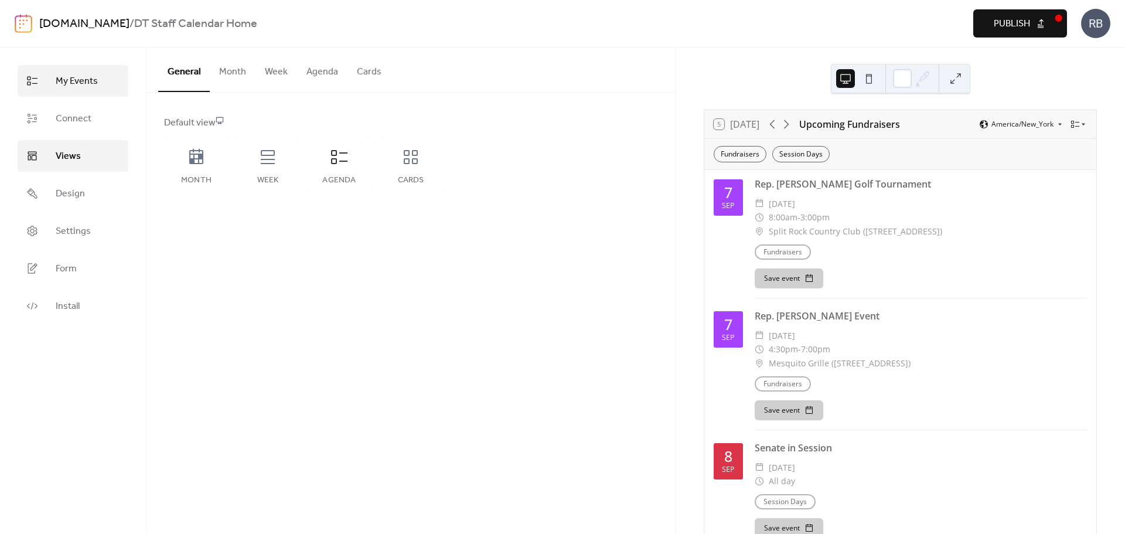
click at [79, 88] on span "My Events" at bounding box center [77, 81] width 42 height 14
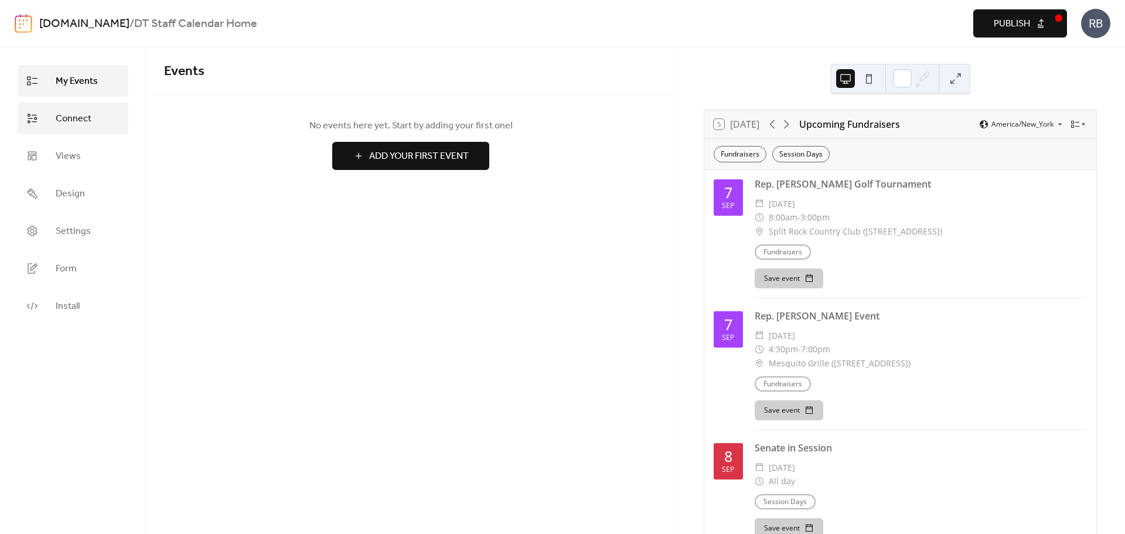
click at [72, 120] on span "Connect" at bounding box center [74, 119] width 36 height 14
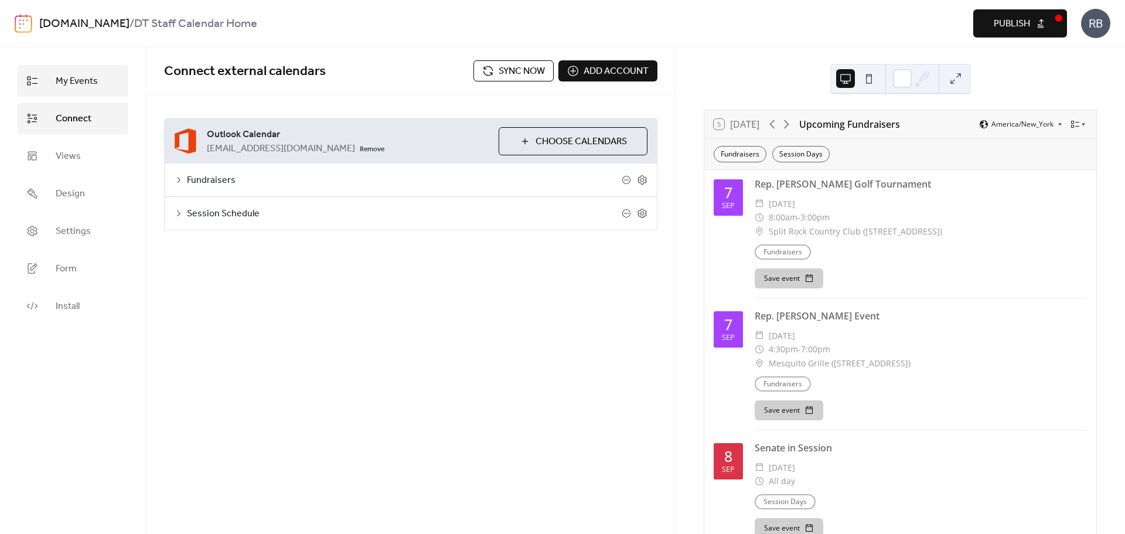
click at [67, 76] on span "My Events" at bounding box center [77, 81] width 42 height 14
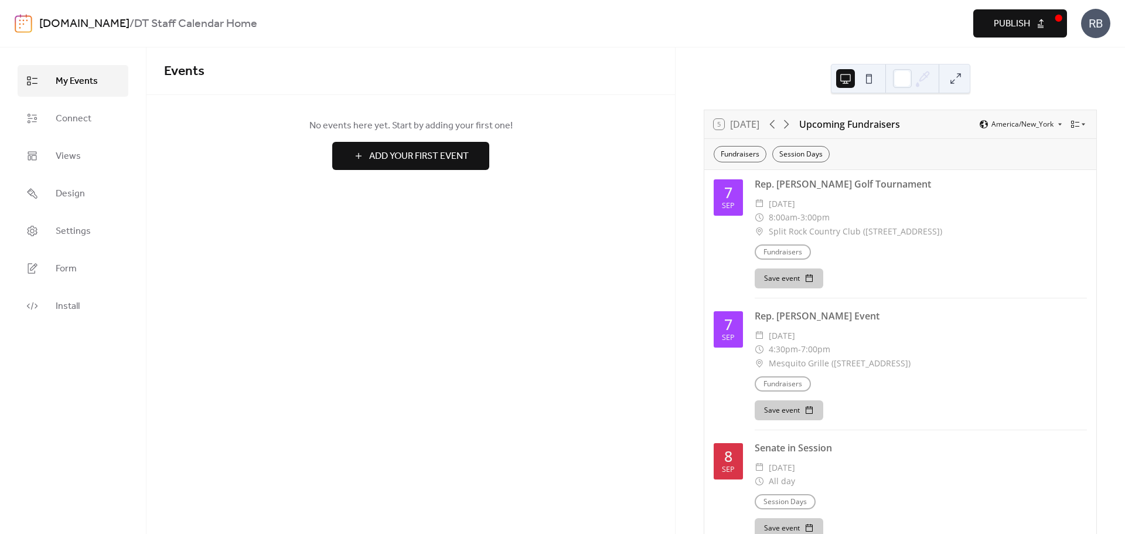
click at [1019, 21] on span "Publish" at bounding box center [1011, 24] width 36 height 14
click at [28, 23] on img at bounding box center [24, 23] width 18 height 19
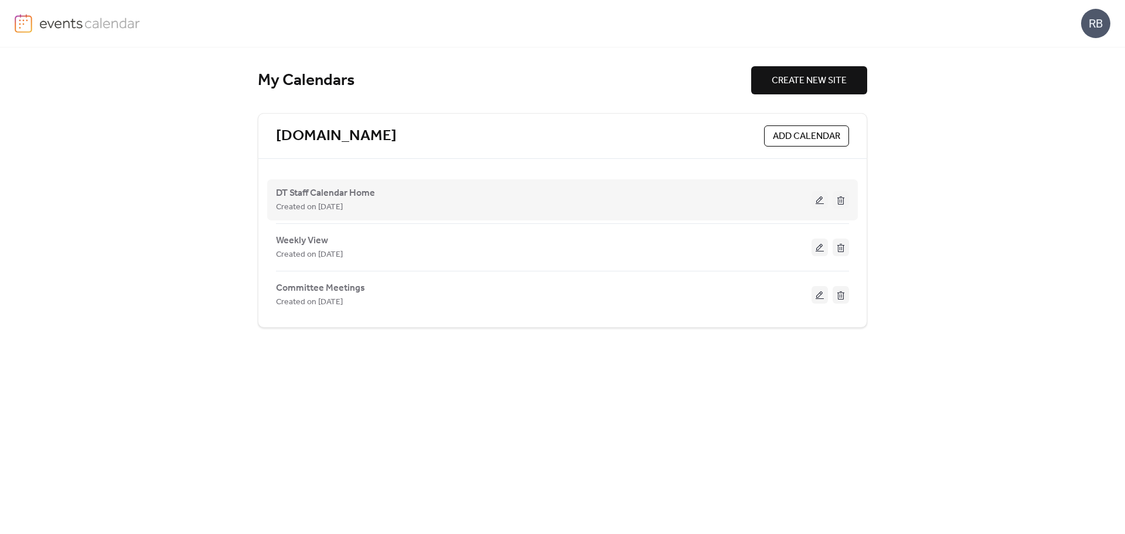
drag, startPoint x: 444, startPoint y: 200, endPoint x: 815, endPoint y: 204, distance: 371.4
click at [808, 204] on div "Created on [DATE]" at bounding box center [543, 207] width 535 height 14
click at [822, 202] on button at bounding box center [819, 200] width 16 height 18
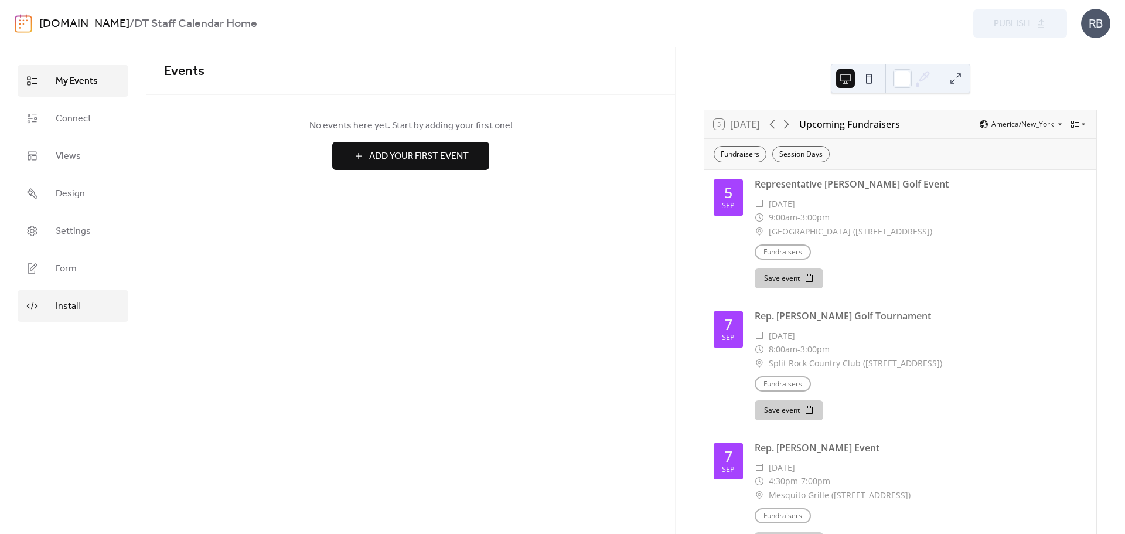
click at [59, 306] on span "Install" at bounding box center [68, 306] width 24 height 14
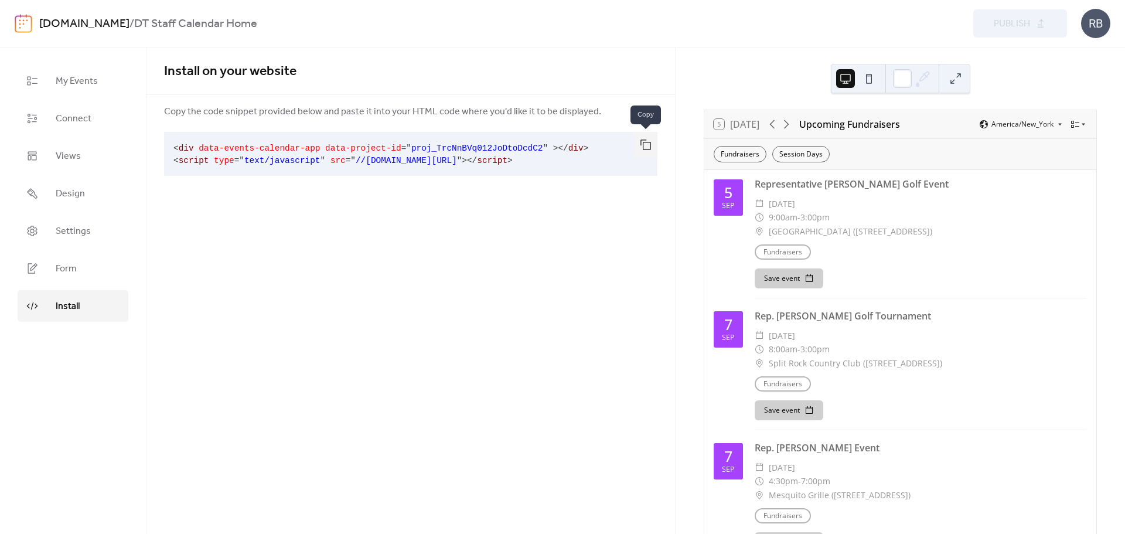
click at [645, 146] on button "button" at bounding box center [645, 145] width 23 height 26
click at [375, 226] on div "Install on your website Copy the code snippet provided below and paste it into …" at bounding box center [410, 290] width 528 height 486
click at [650, 147] on button "button" at bounding box center [645, 145] width 23 height 26
click at [644, 145] on button "button" at bounding box center [645, 145] width 23 height 26
click at [651, 143] on button "button" at bounding box center [645, 145] width 23 height 26
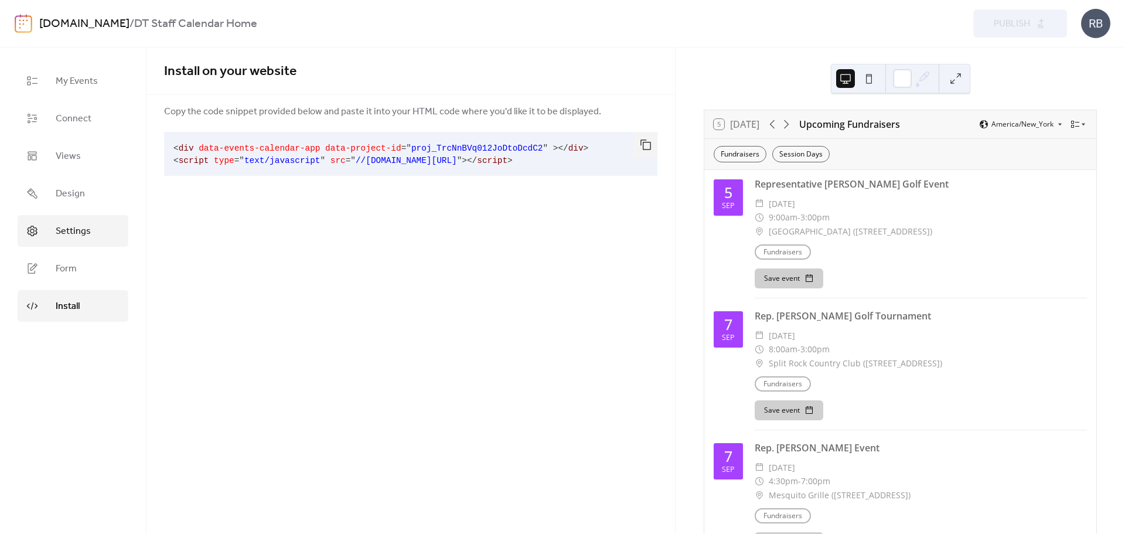
click at [74, 237] on span "Settings" at bounding box center [73, 231] width 35 height 14
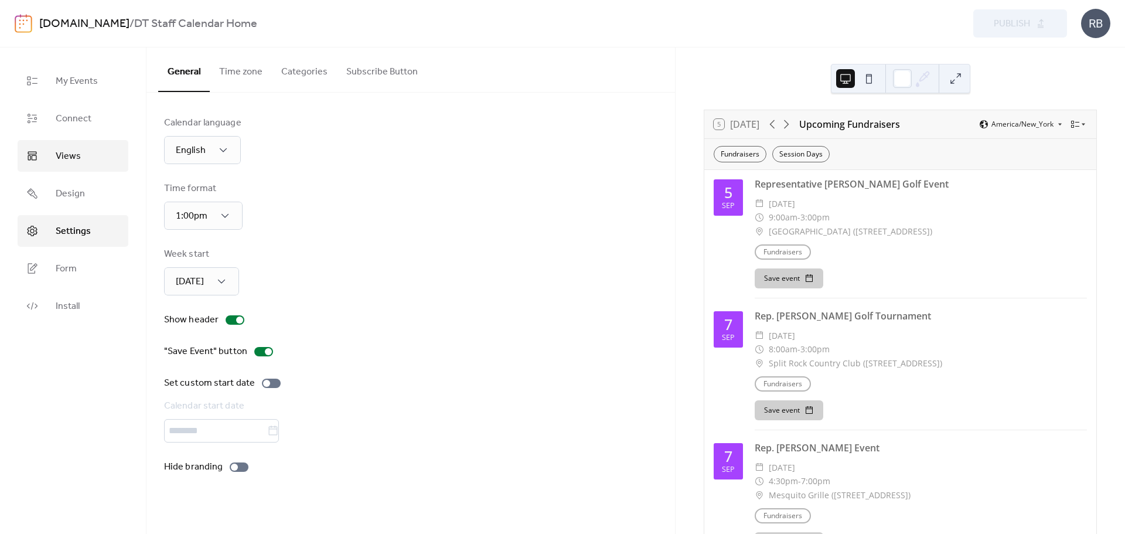
click at [66, 162] on span "Views" at bounding box center [68, 156] width 25 height 14
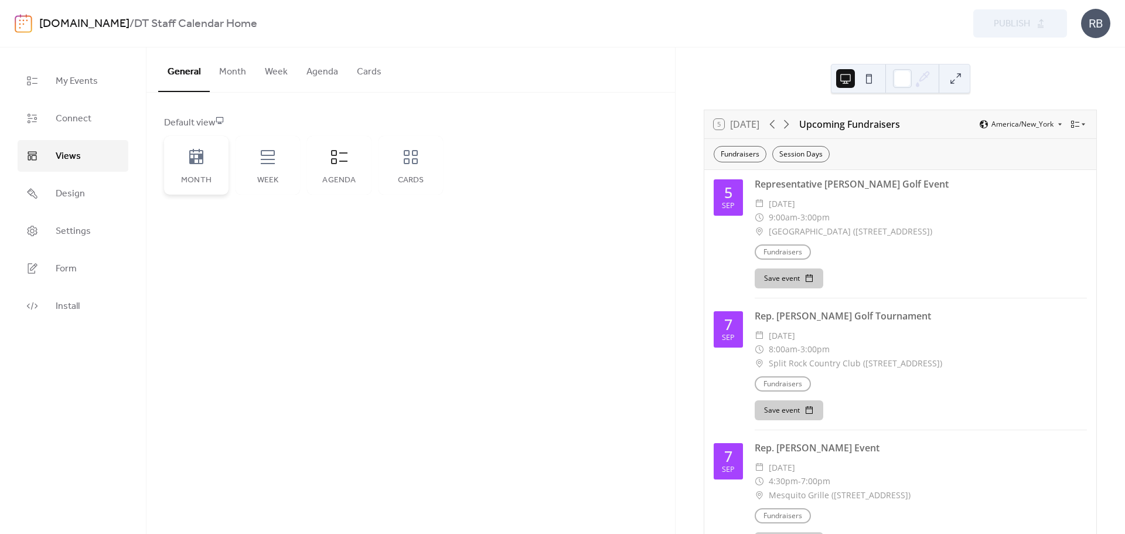
click at [196, 162] on icon at bounding box center [196, 157] width 19 height 19
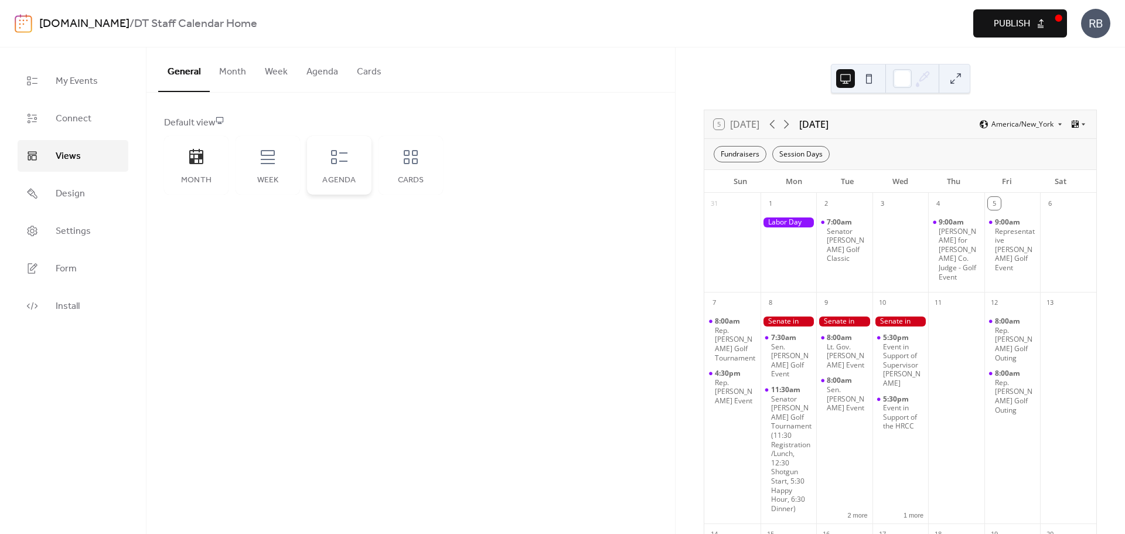
click at [338, 165] on icon at bounding box center [339, 157] width 19 height 19
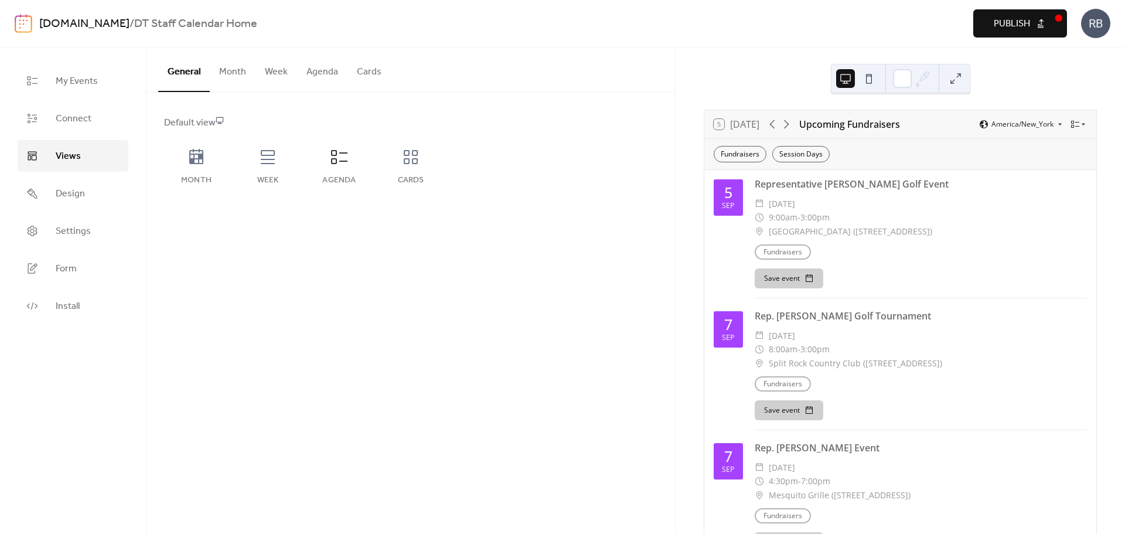
click at [341, 113] on div "Default view Month Week Agenda Cards" at bounding box center [410, 155] width 528 height 125
drag, startPoint x: 248, startPoint y: 79, endPoint x: 237, endPoint y: 73, distance: 13.1
click at [239, 75] on button "Month" at bounding box center [233, 68] width 46 height 43
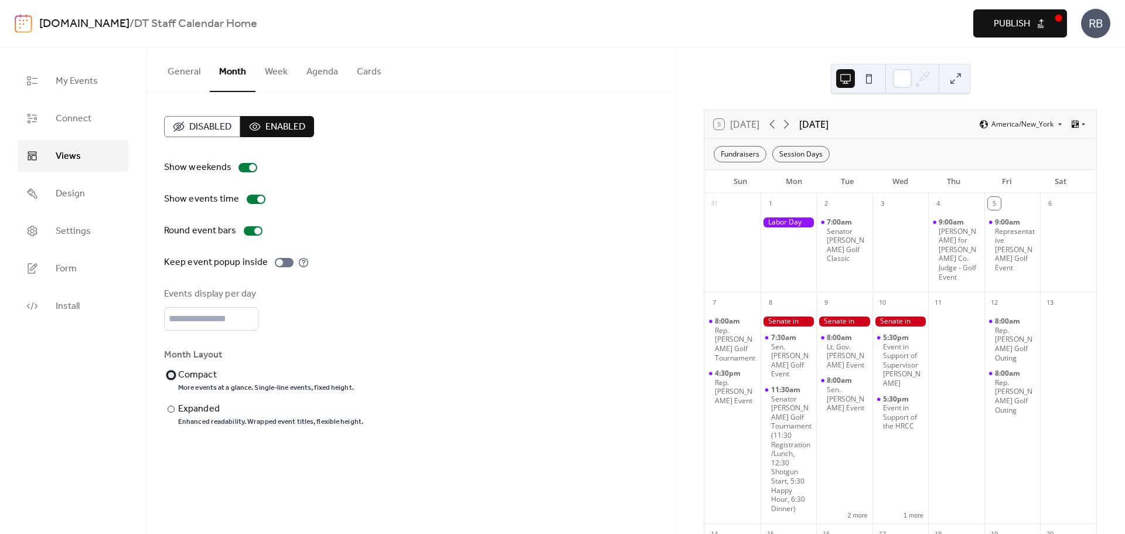
click at [173, 377] on div "​" at bounding box center [170, 375] width 12 height 14
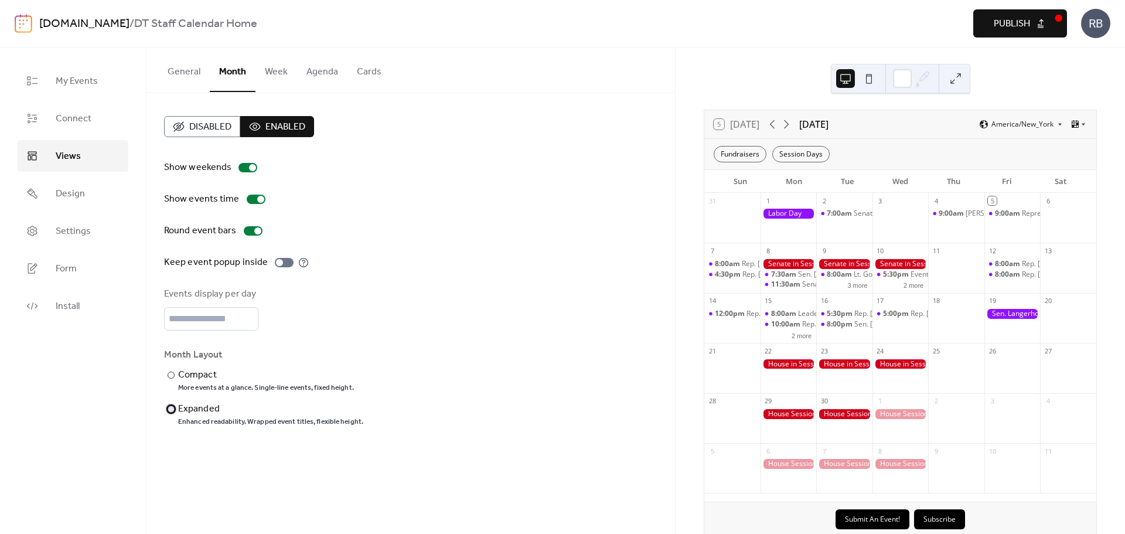
click at [169, 406] on div at bounding box center [171, 408] width 7 height 7
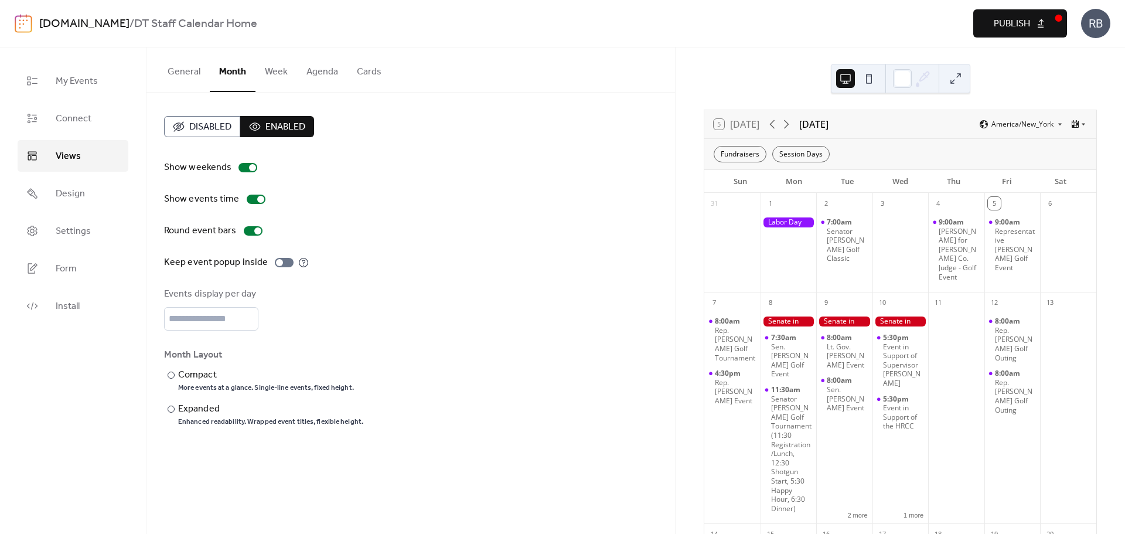
click at [296, 323] on div "Events display per day *" at bounding box center [410, 308] width 493 height 43
click at [247, 315] on input "*" at bounding box center [211, 318] width 94 height 23
type input "*"
click at [247, 315] on input "*" at bounding box center [211, 318] width 94 height 23
click at [298, 314] on div "Events display per day *" at bounding box center [410, 308] width 493 height 43
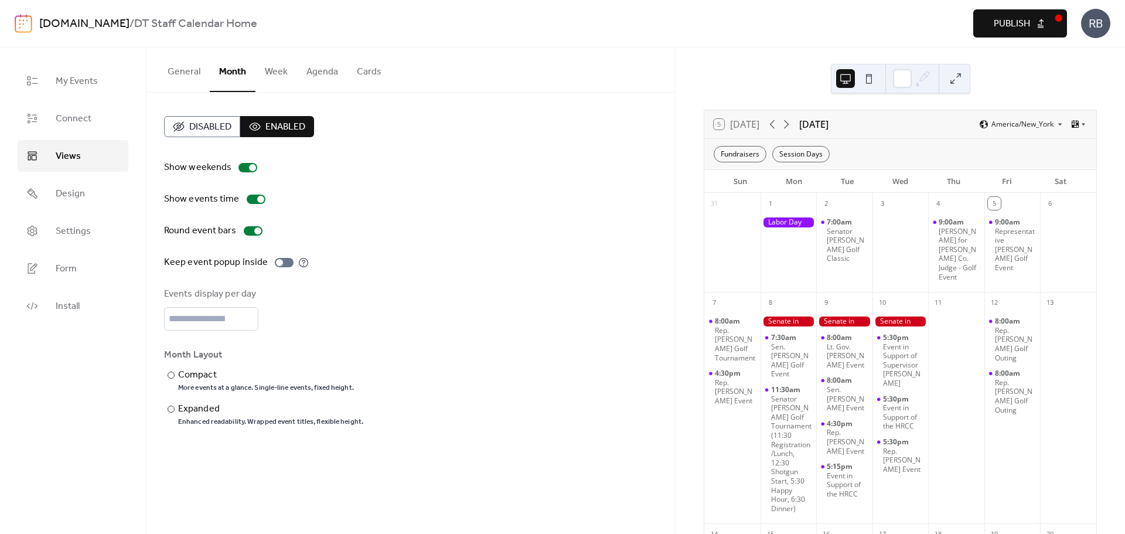
drag, startPoint x: 446, startPoint y: 204, endPoint x: 449, endPoint y: 211, distance: 7.3
click at [447, 204] on div "Show events time" at bounding box center [410, 199] width 493 height 14
click at [321, 72] on button "Agenda" at bounding box center [322, 68] width 50 height 43
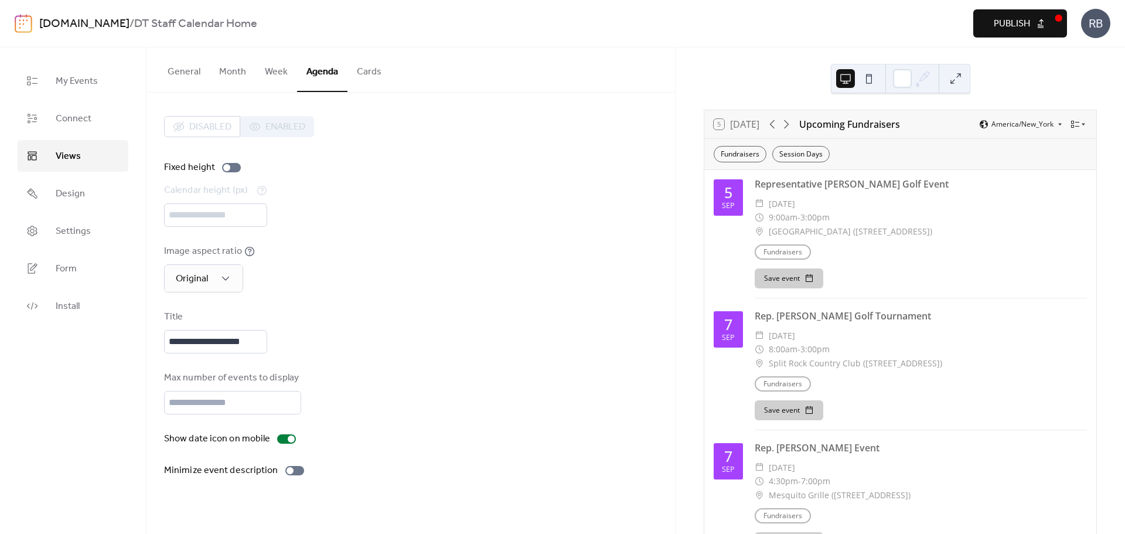
click at [360, 76] on button "Cards" at bounding box center [368, 68] width 43 height 43
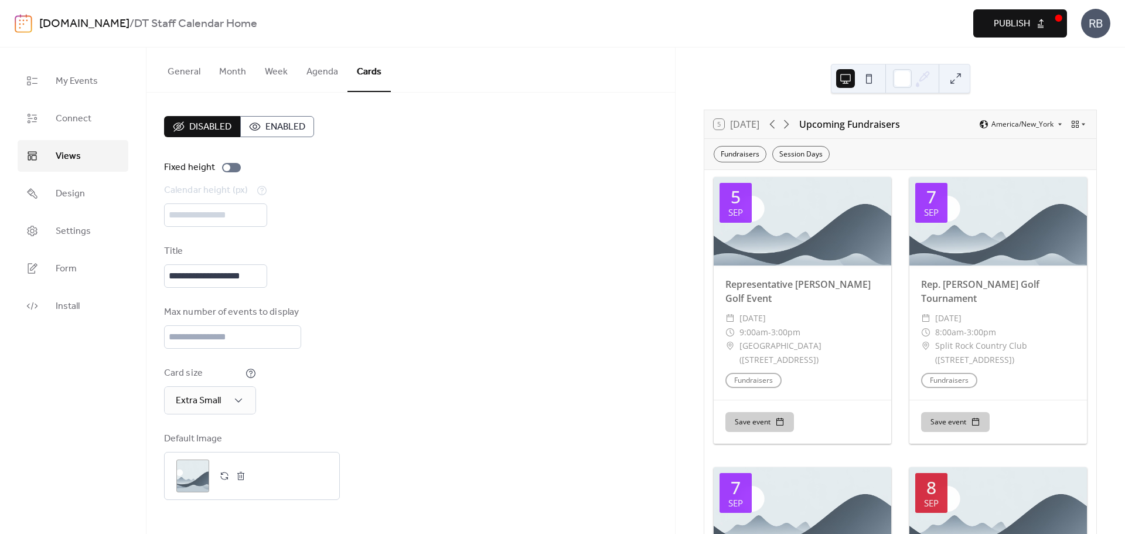
click at [276, 127] on span "Enabled" at bounding box center [285, 127] width 40 height 14
click at [199, 478] on div ";" at bounding box center [192, 475] width 33 height 33
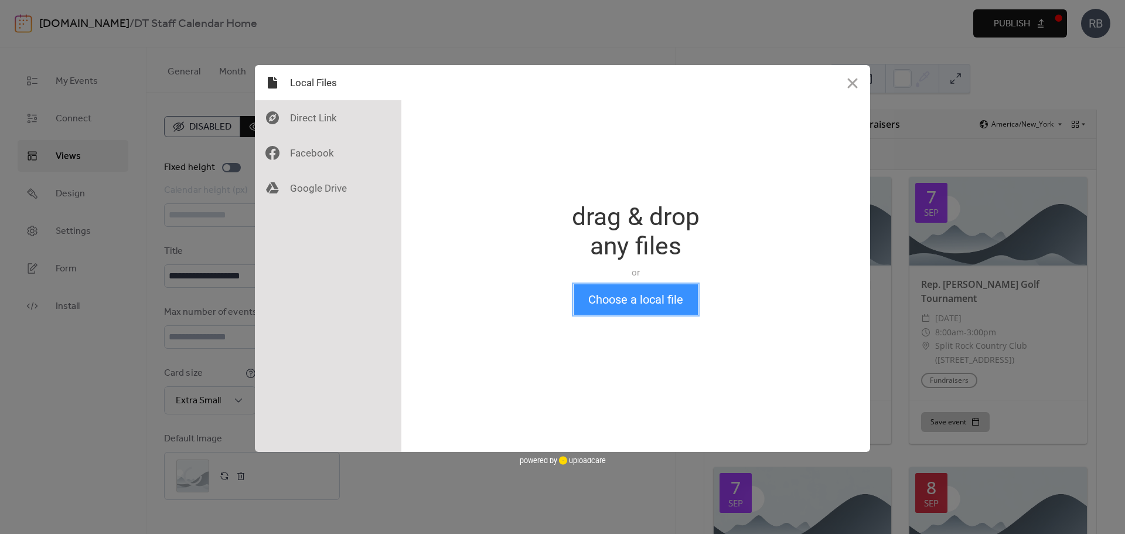
click at [604, 303] on button "Choose a local file" at bounding box center [635, 299] width 124 height 30
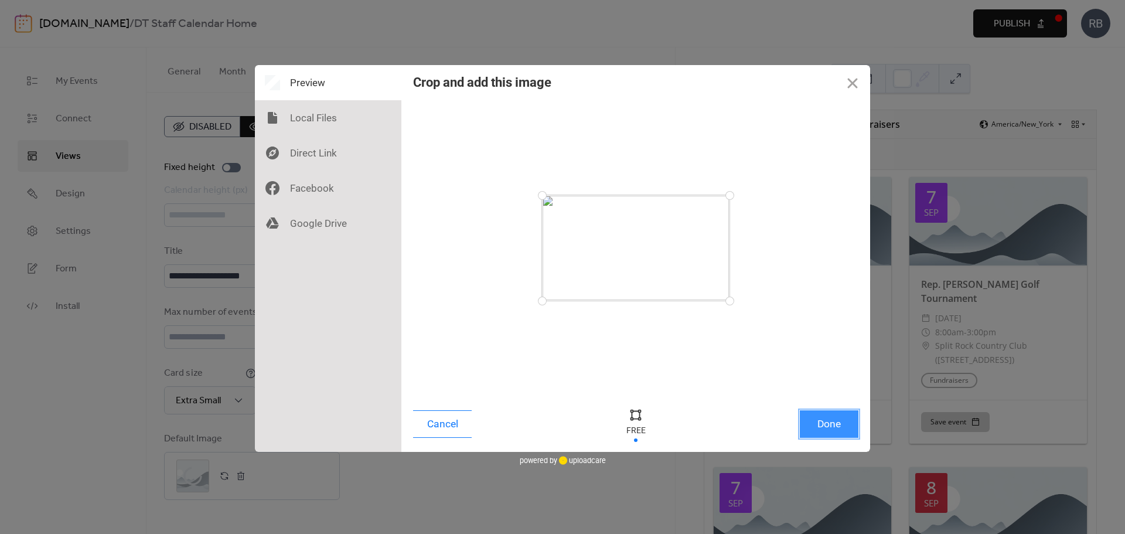
click at [831, 416] on button "Done" at bounding box center [829, 424] width 59 height 28
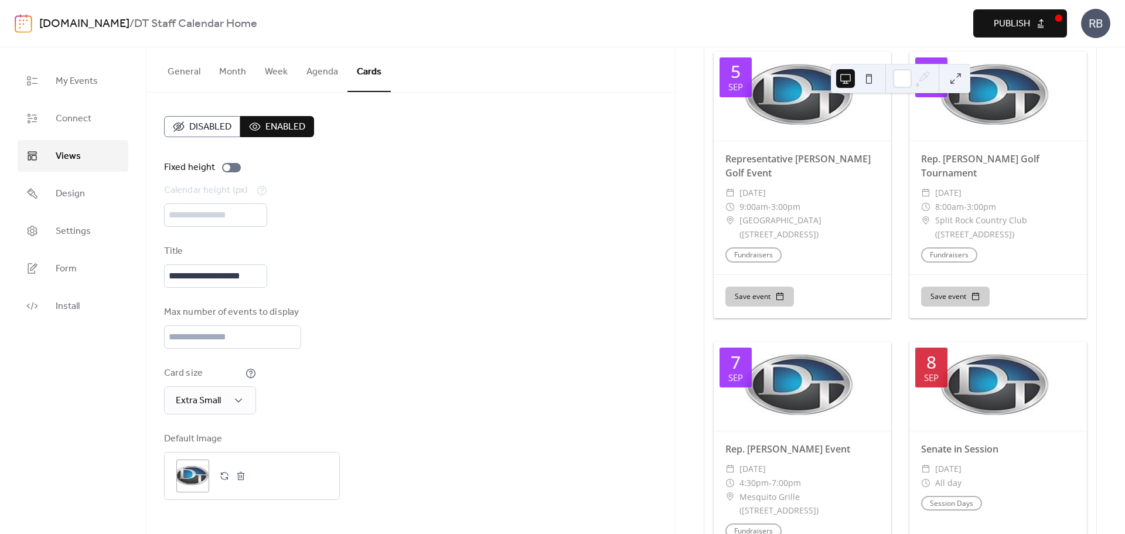
scroll to position [117, 0]
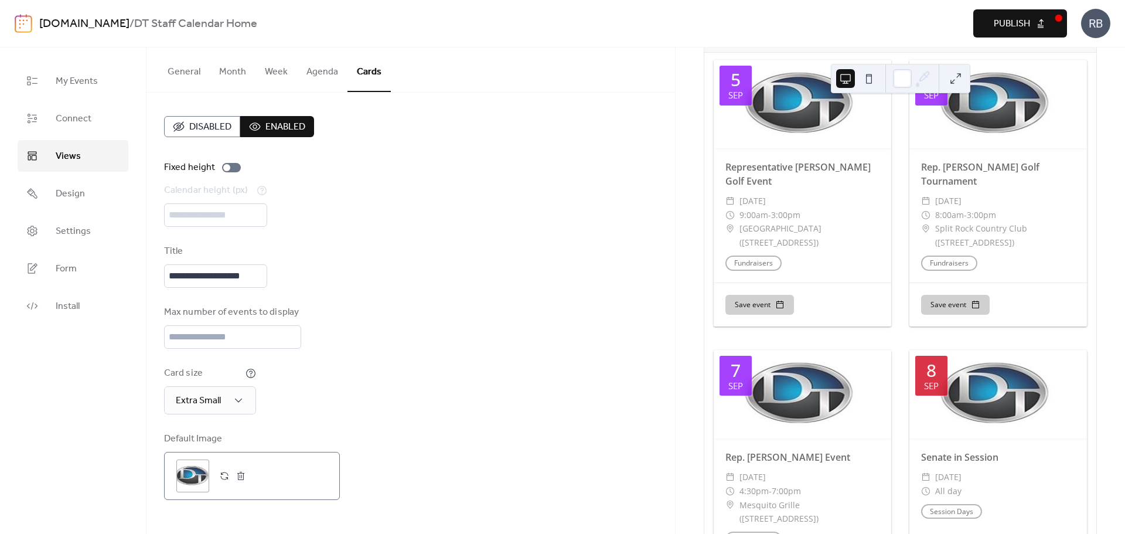
click at [237, 477] on button "button" at bounding box center [241, 475] width 16 height 16
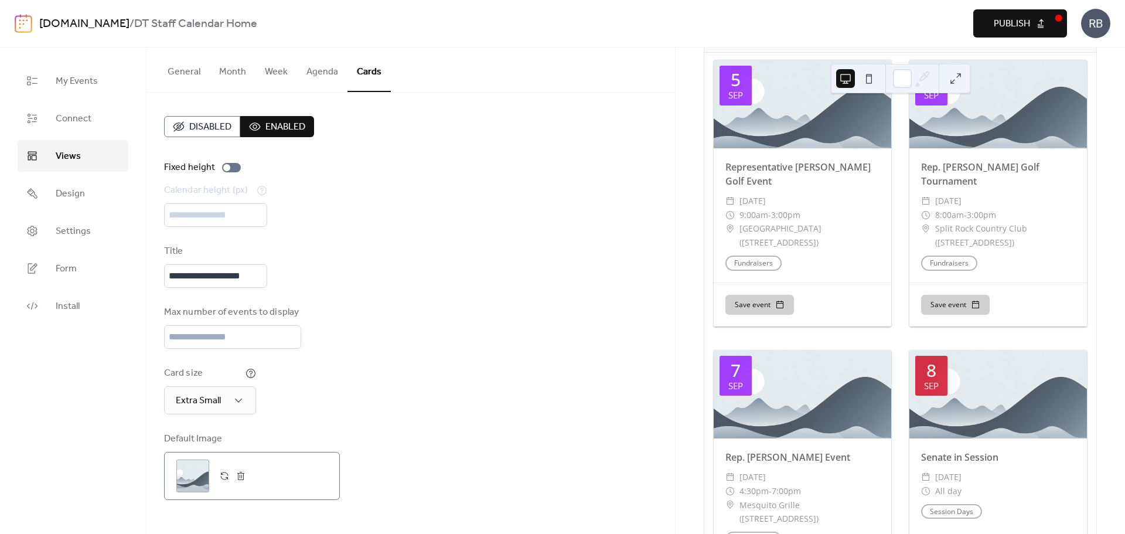
click at [195, 474] on div ";" at bounding box center [192, 475] width 33 height 33
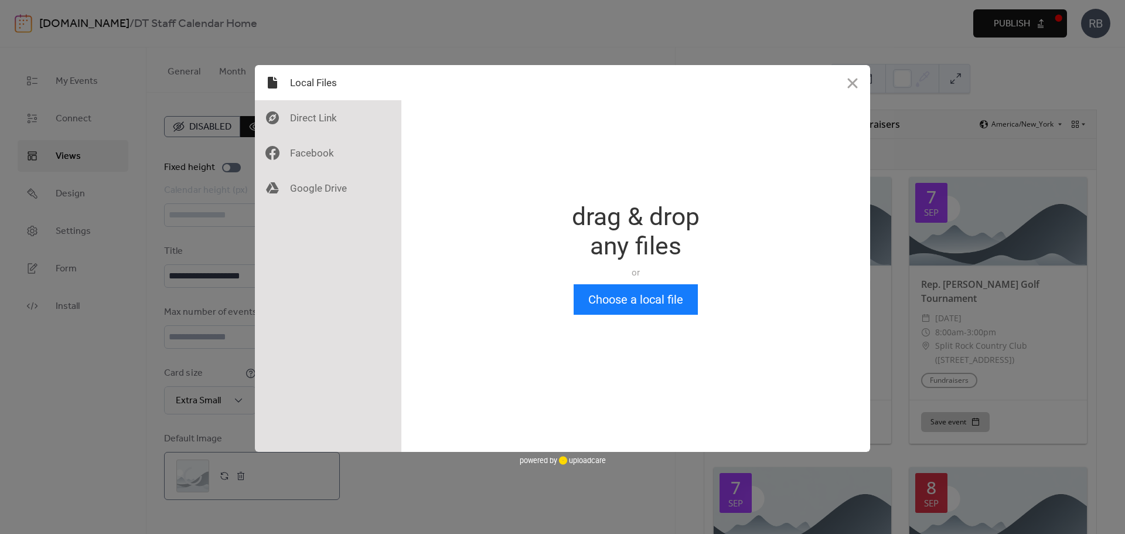
scroll to position [0, 0]
click at [620, 296] on button "Choose a local file" at bounding box center [635, 299] width 124 height 30
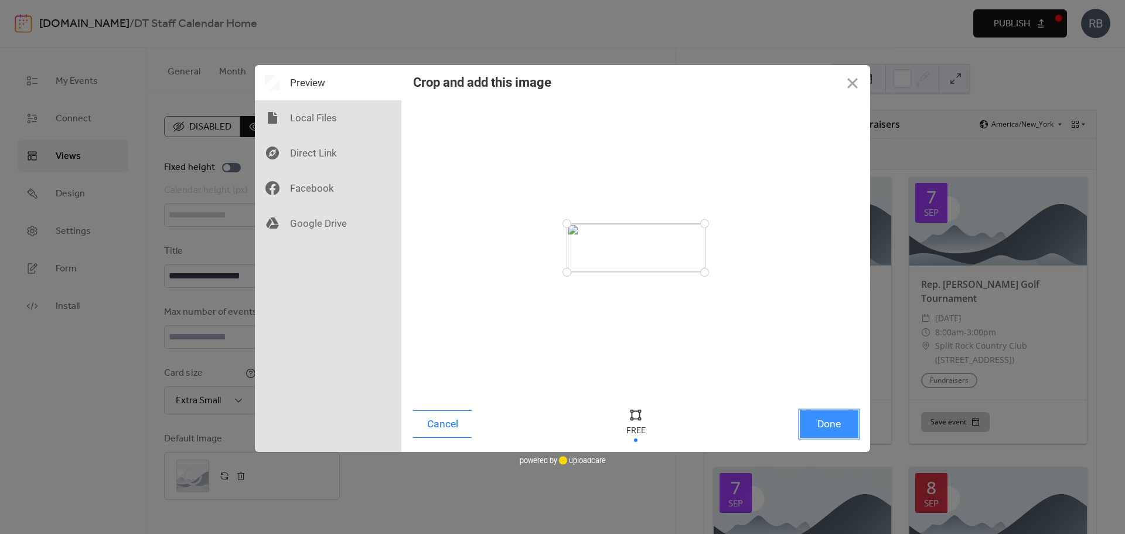
click at [822, 429] on button "Done" at bounding box center [829, 424] width 59 height 28
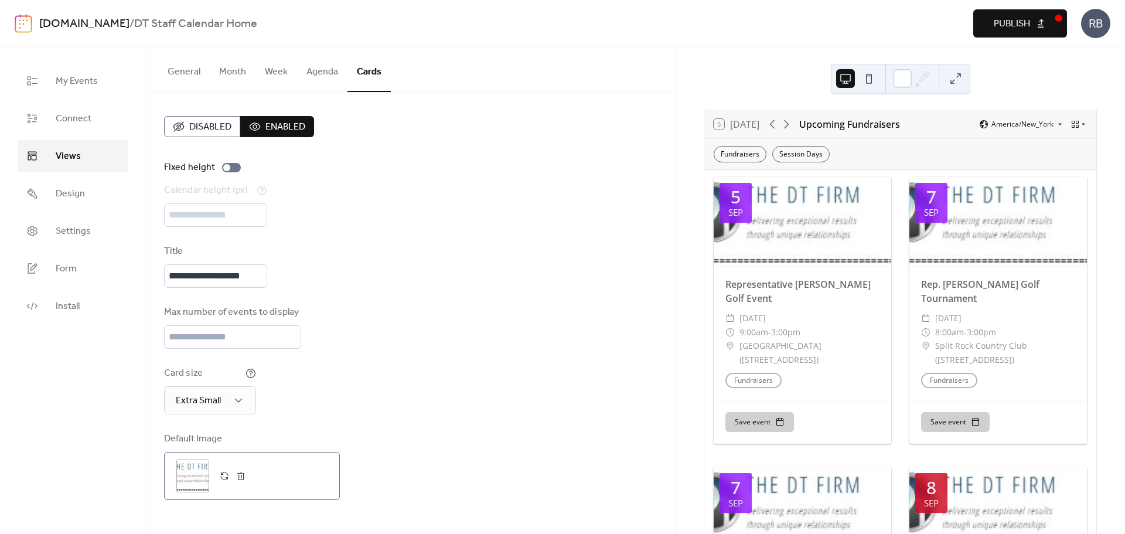
click at [223, 477] on button "button" at bounding box center [224, 475] width 16 height 16
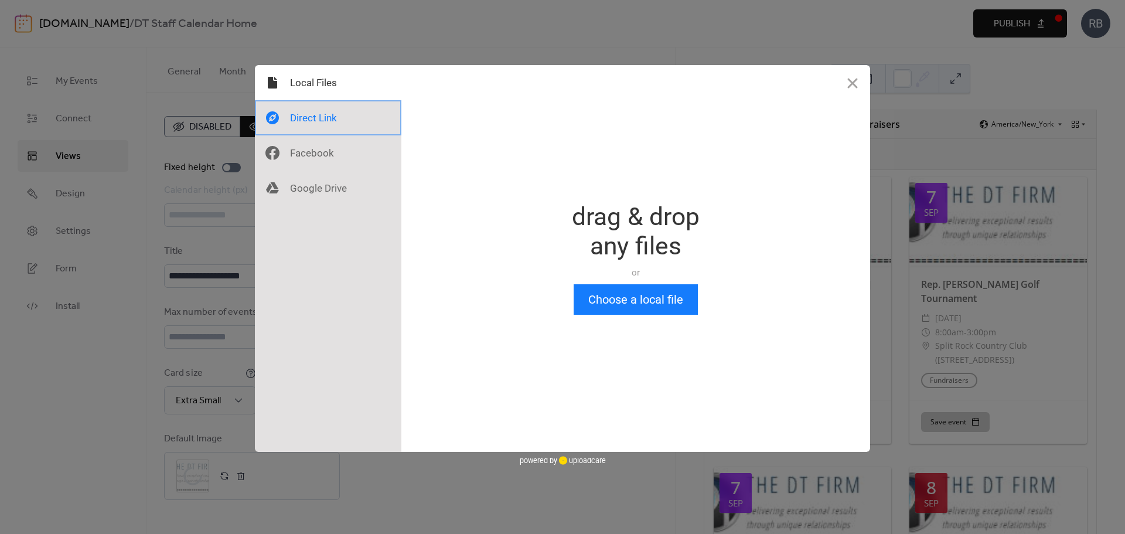
click at [323, 114] on div at bounding box center [328, 117] width 146 height 35
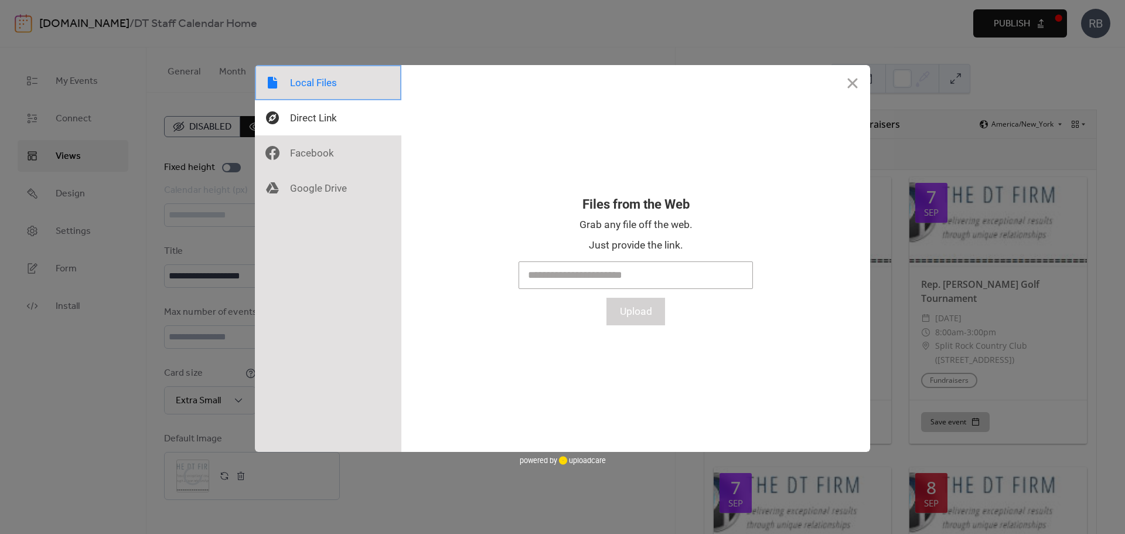
click at [319, 92] on div at bounding box center [328, 82] width 146 height 35
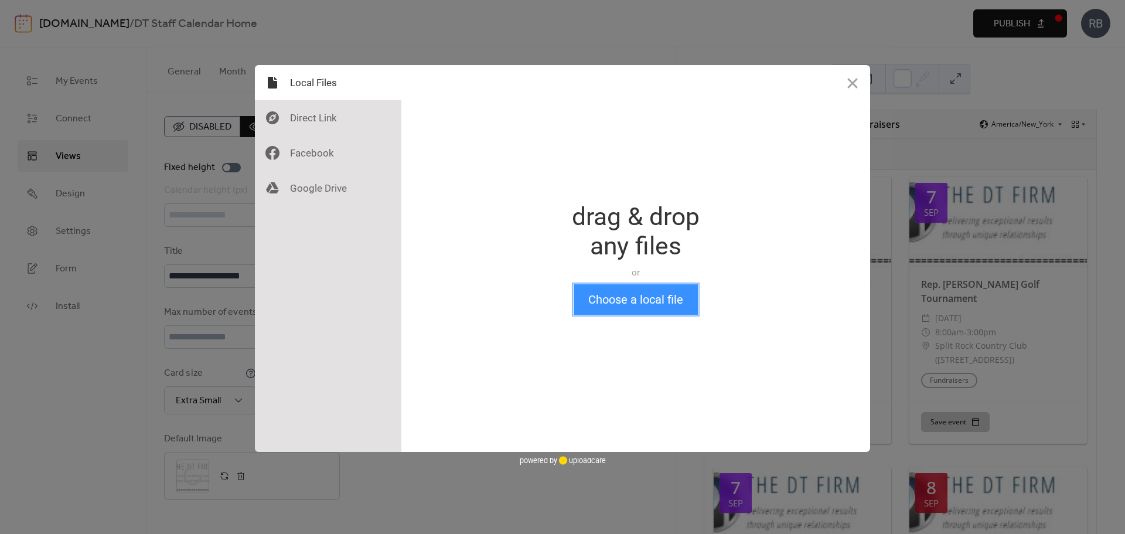
click at [640, 296] on button "Choose a local file" at bounding box center [635, 299] width 124 height 30
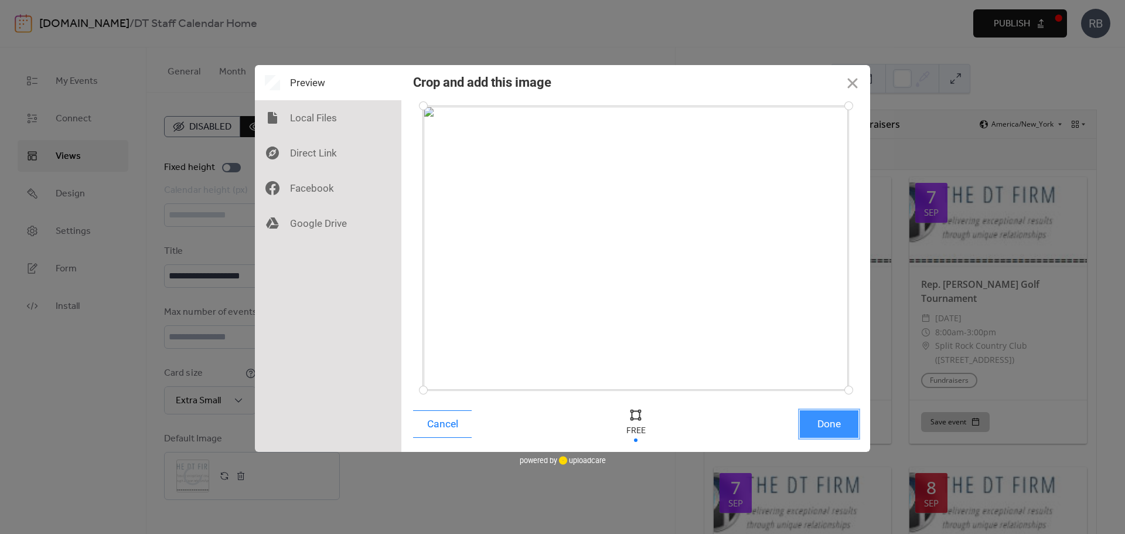
click at [839, 423] on button "Done" at bounding box center [829, 424] width 59 height 28
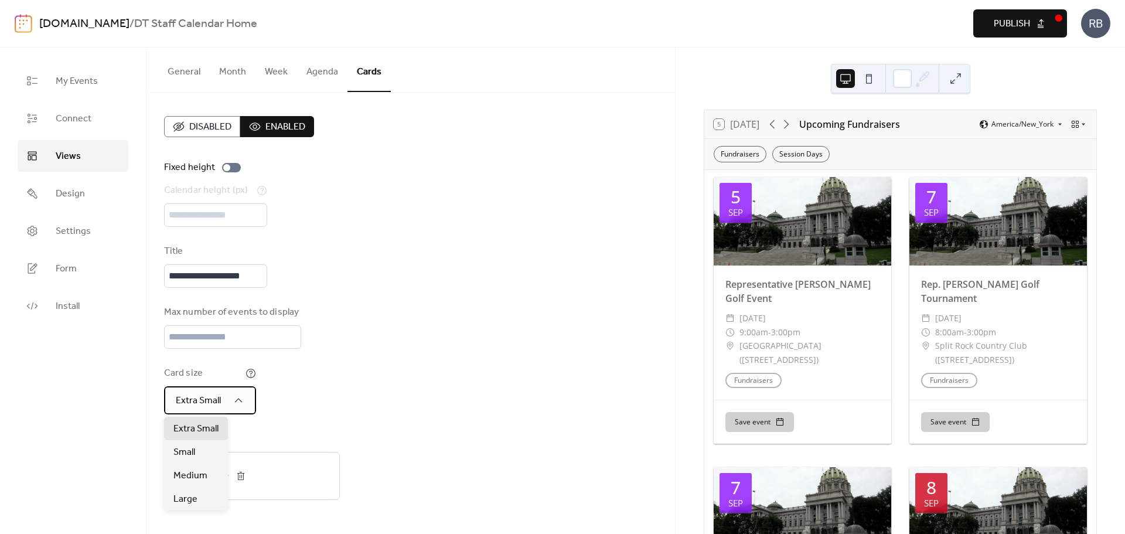
drag, startPoint x: 242, startPoint y: 395, endPoint x: 241, endPoint y: 402, distance: 6.5
click at [197, 470] on span "Medium" at bounding box center [190, 476] width 34 height 14
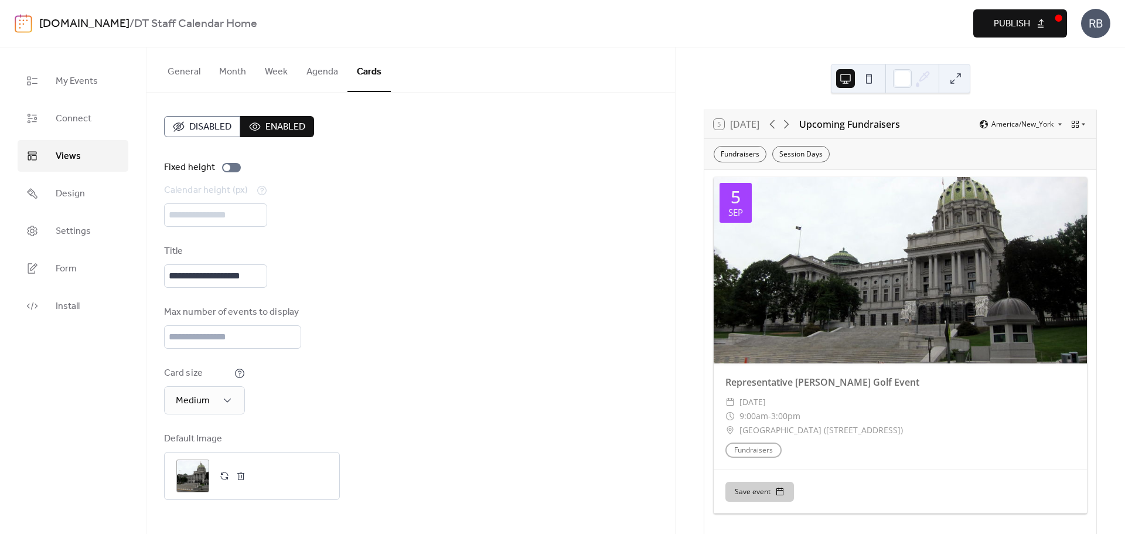
click at [333, 372] on div "Card size Medium" at bounding box center [410, 390] width 493 height 48
click at [234, 397] on div "Medium" at bounding box center [204, 400] width 81 height 28
click at [200, 444] on div "Small" at bounding box center [196, 451] width 64 height 23
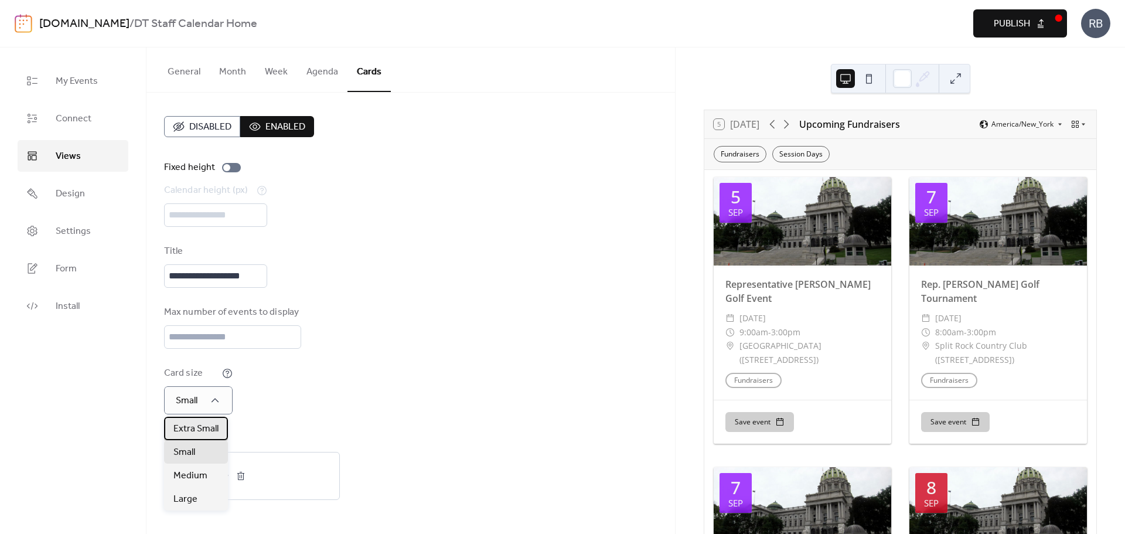
click at [205, 423] on span "Extra Small" at bounding box center [195, 429] width 45 height 14
click at [444, 326] on div "Max number of events to display **" at bounding box center [410, 326] width 493 height 43
click at [1023, 28] on span "Publish" at bounding box center [1011, 24] width 36 height 14
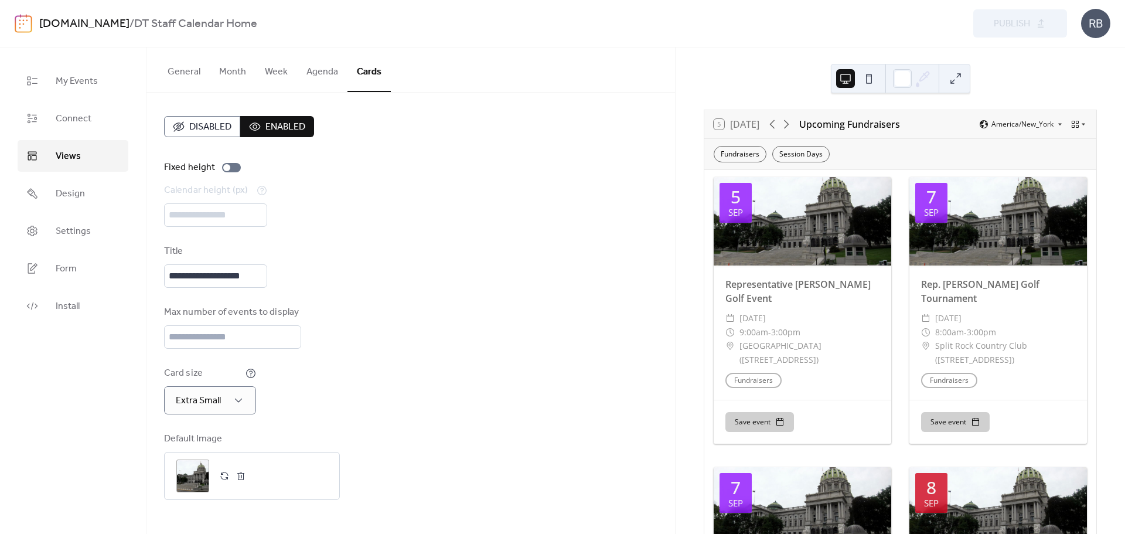
click at [231, 74] on button "Month" at bounding box center [233, 68] width 46 height 43
